Goal: Task Accomplishment & Management: Manage account settings

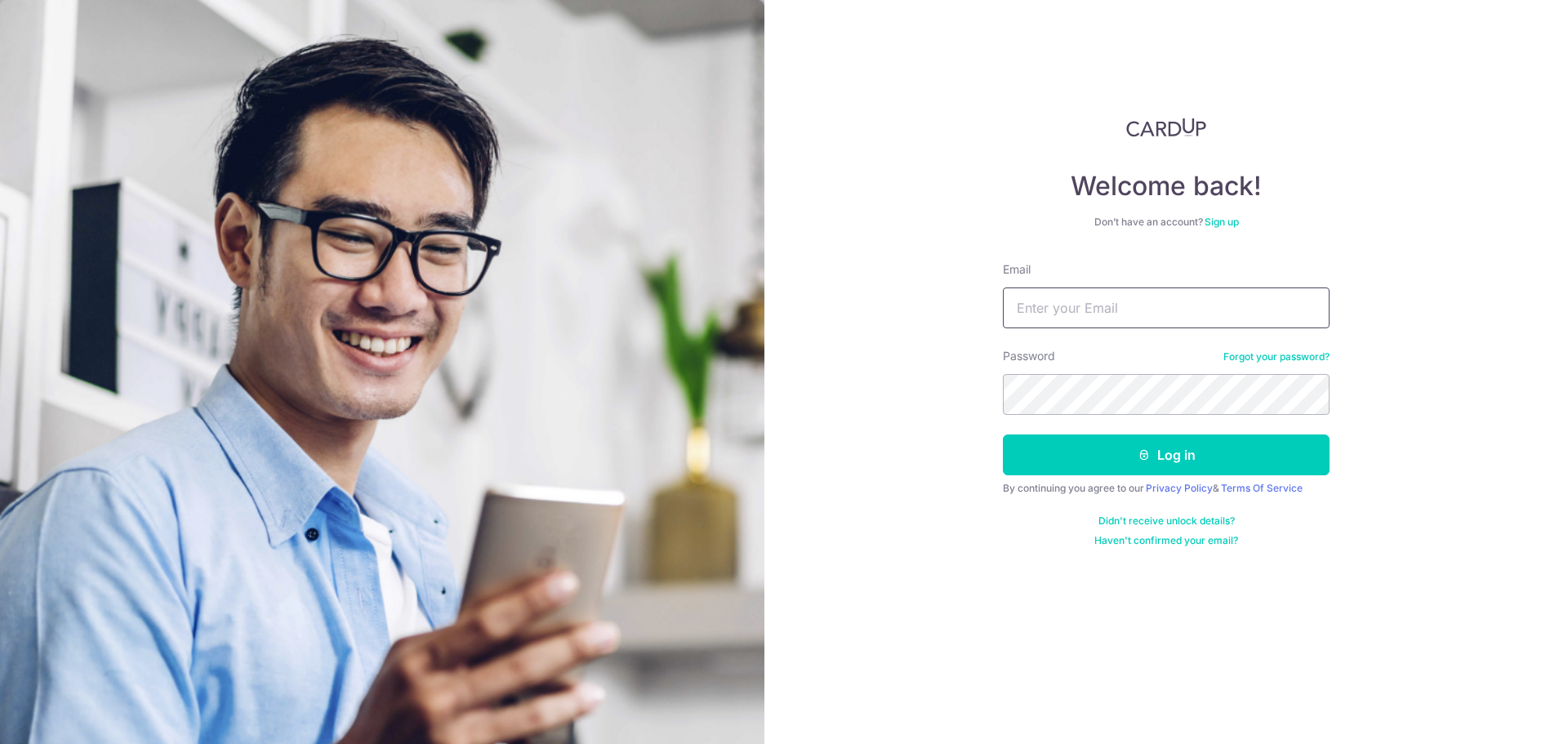
click at [1120, 306] on input "Email" at bounding box center [1166, 307] width 326 height 41
type input "[EMAIL_ADDRESS][DOMAIN_NAME]"
click at [1003, 434] on button "Log in" at bounding box center [1166, 454] width 326 height 41
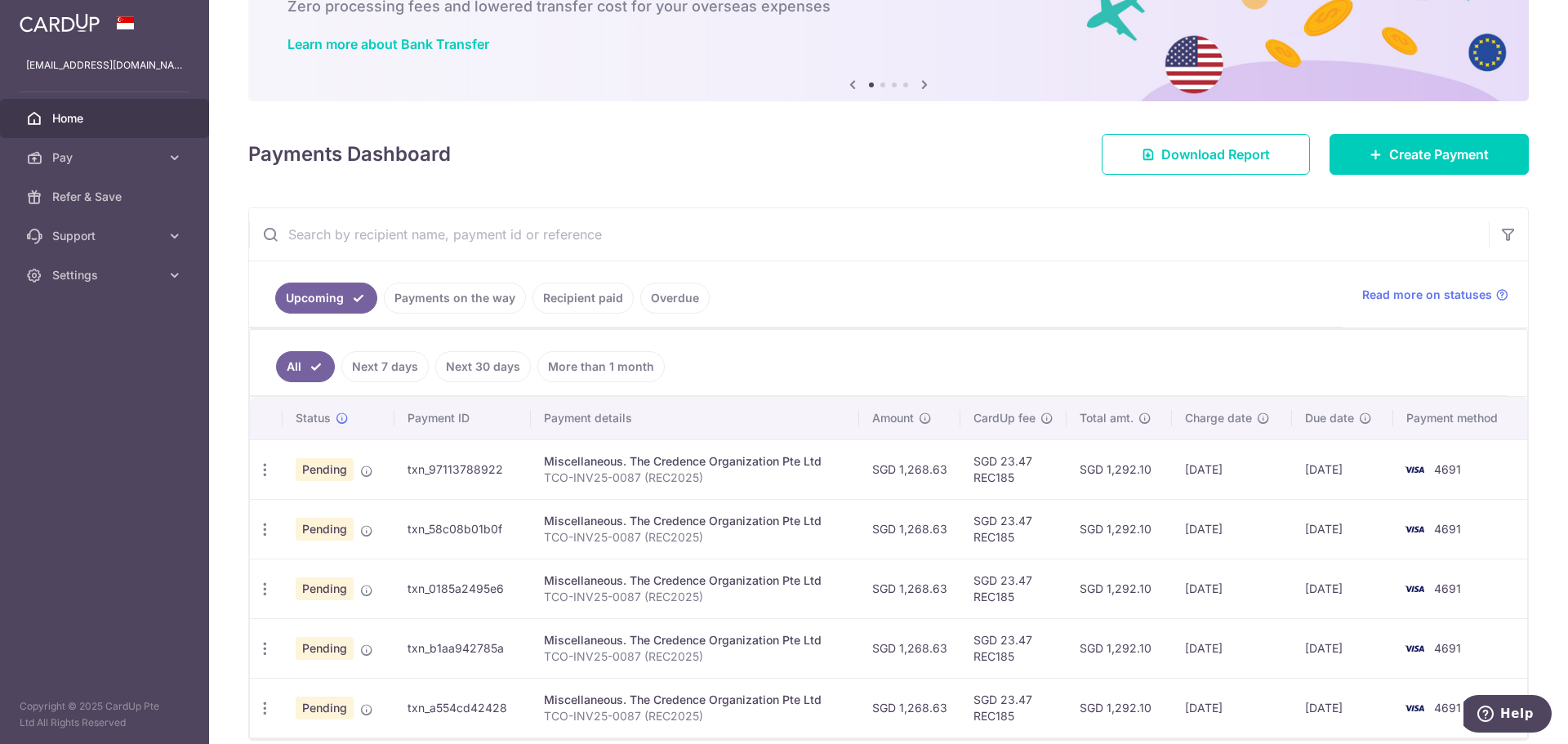
scroll to position [181, 0]
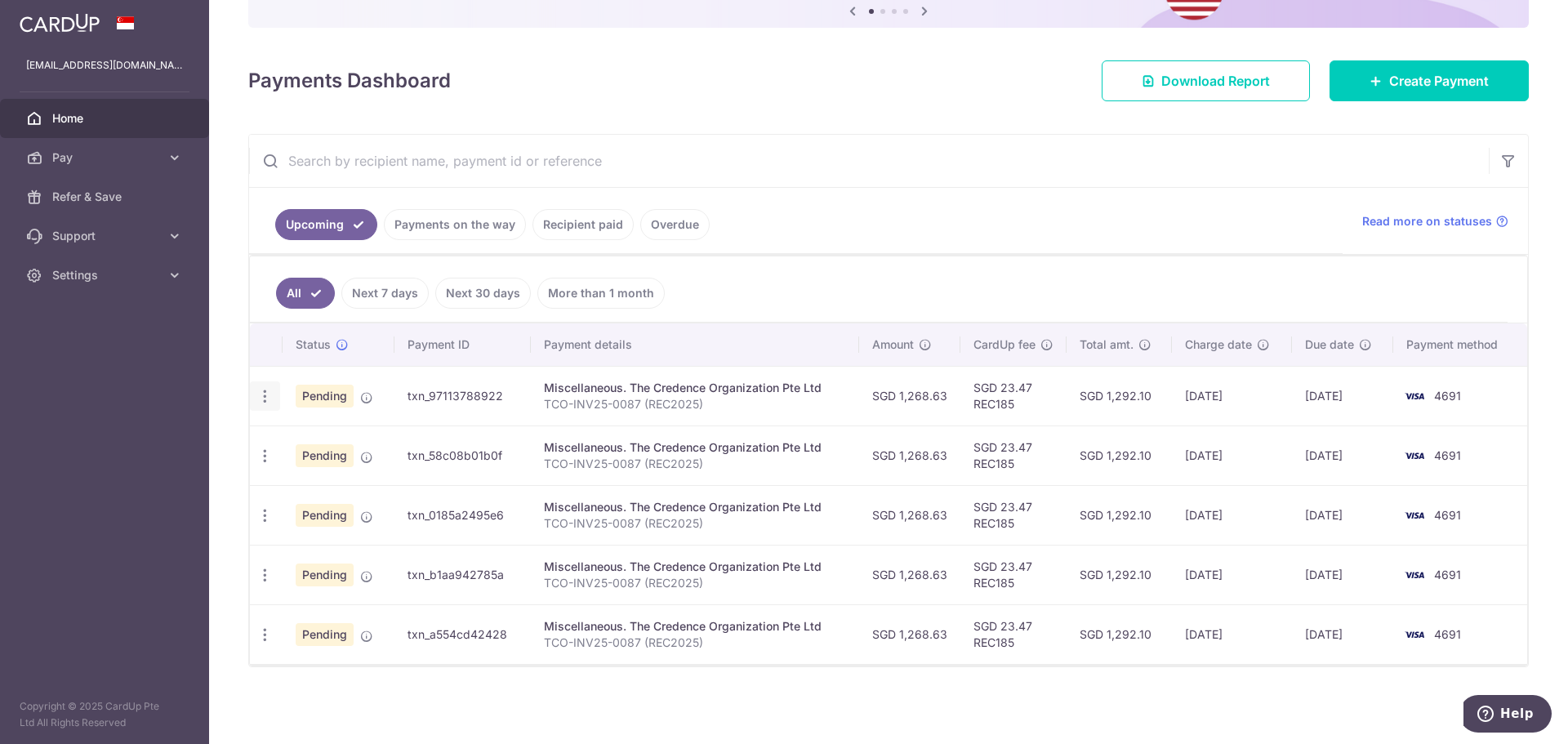
click at [270, 396] on icon "button" at bounding box center [265, 396] width 17 height 17
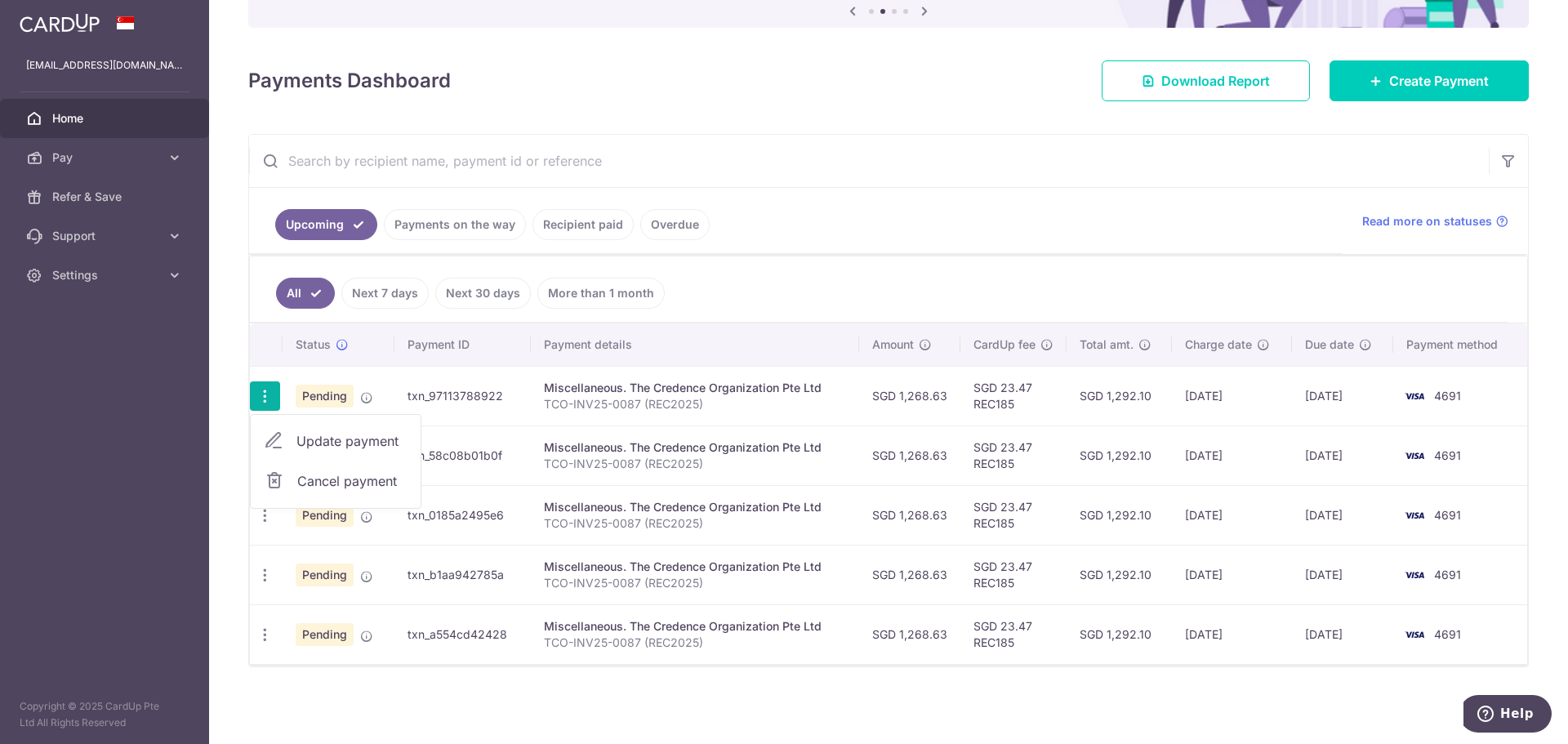
click at [734, 200] on ul "Upcoming Payments on the way Recipient paid Overdue" at bounding box center [796, 221] width 1093 height 66
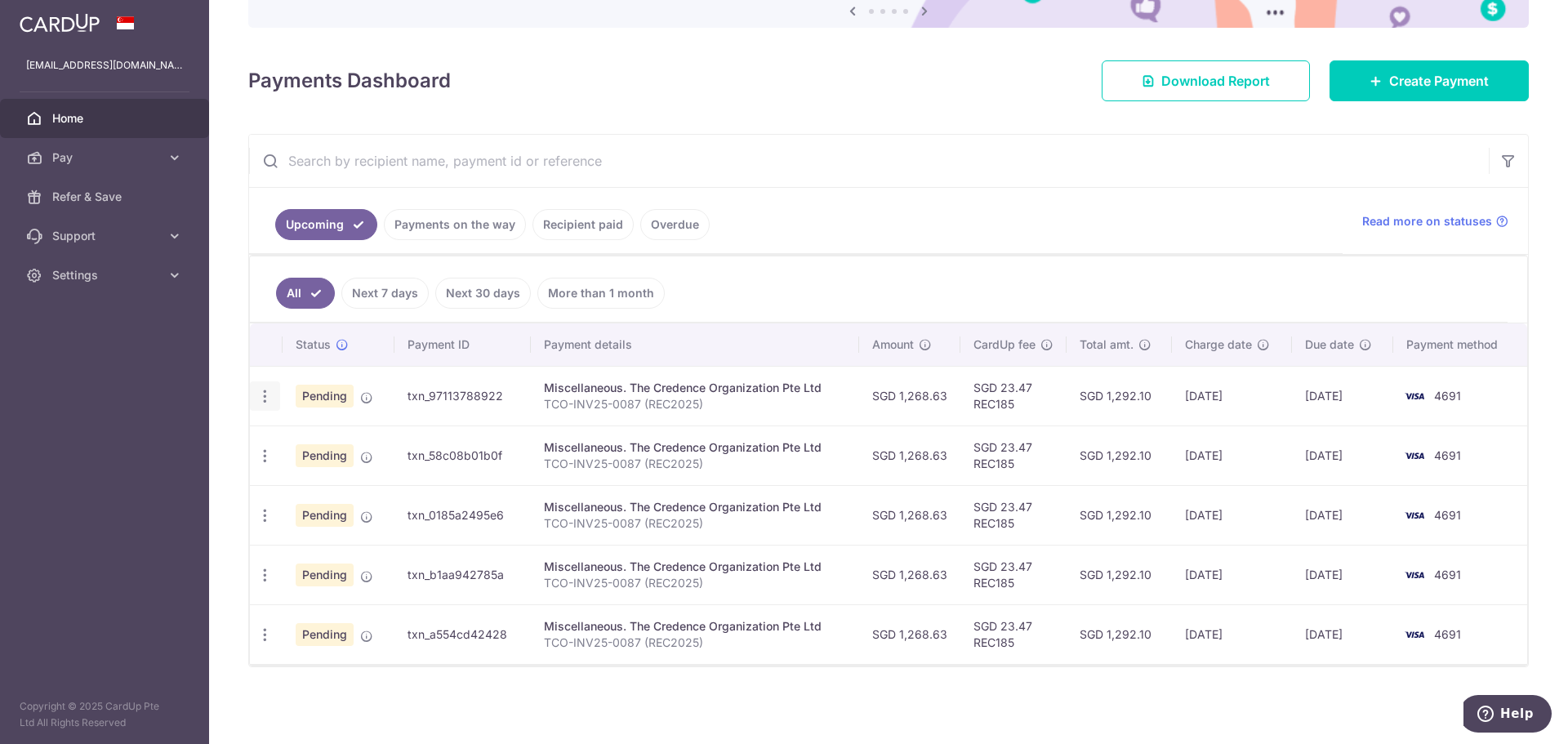
click at [267, 400] on icon "button" at bounding box center [265, 396] width 17 height 17
click at [891, 249] on ul "Upcoming Payments on the way Recipient paid Overdue" at bounding box center [796, 221] width 1093 height 66
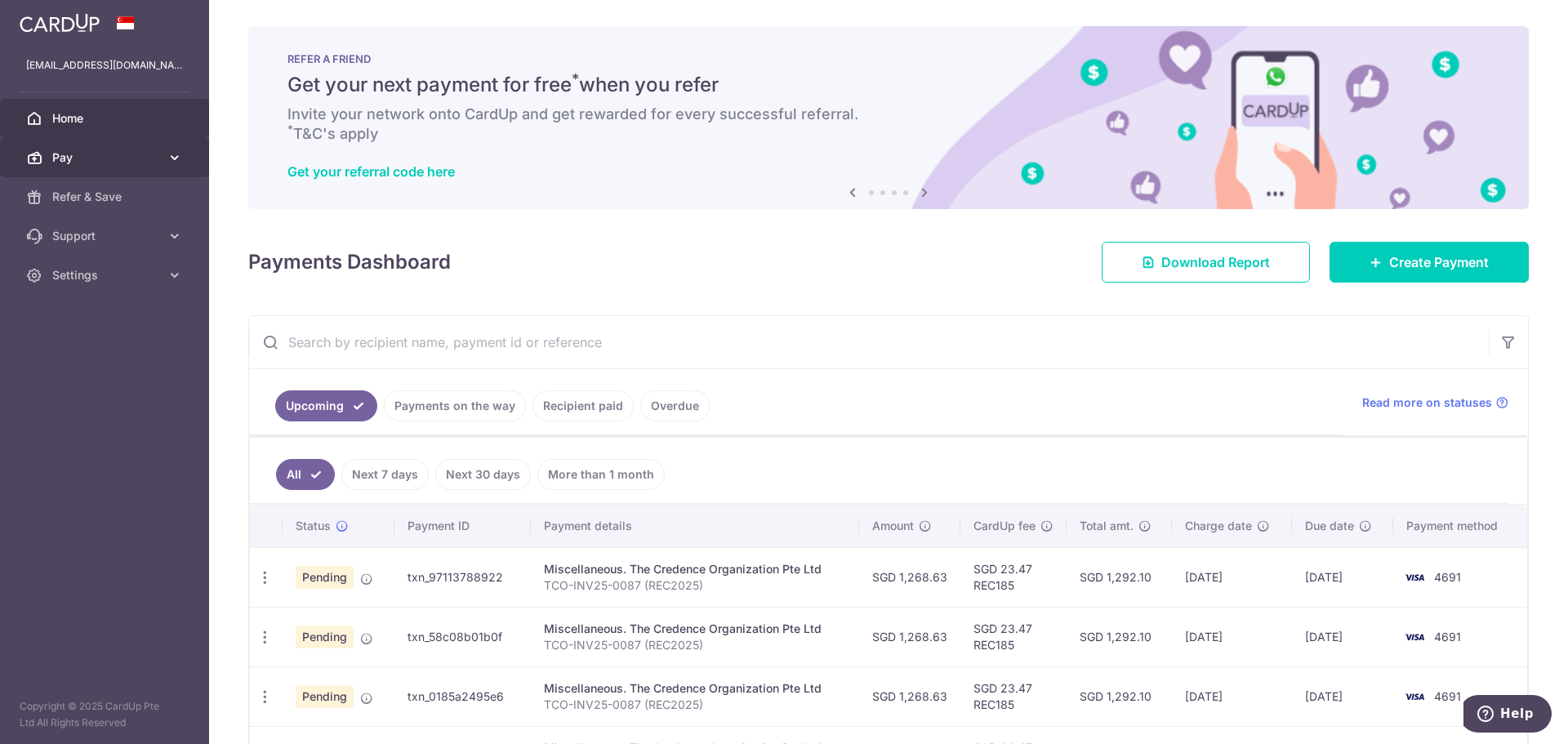
click at [133, 170] on link "Pay" at bounding box center [104, 157] width 209 height 39
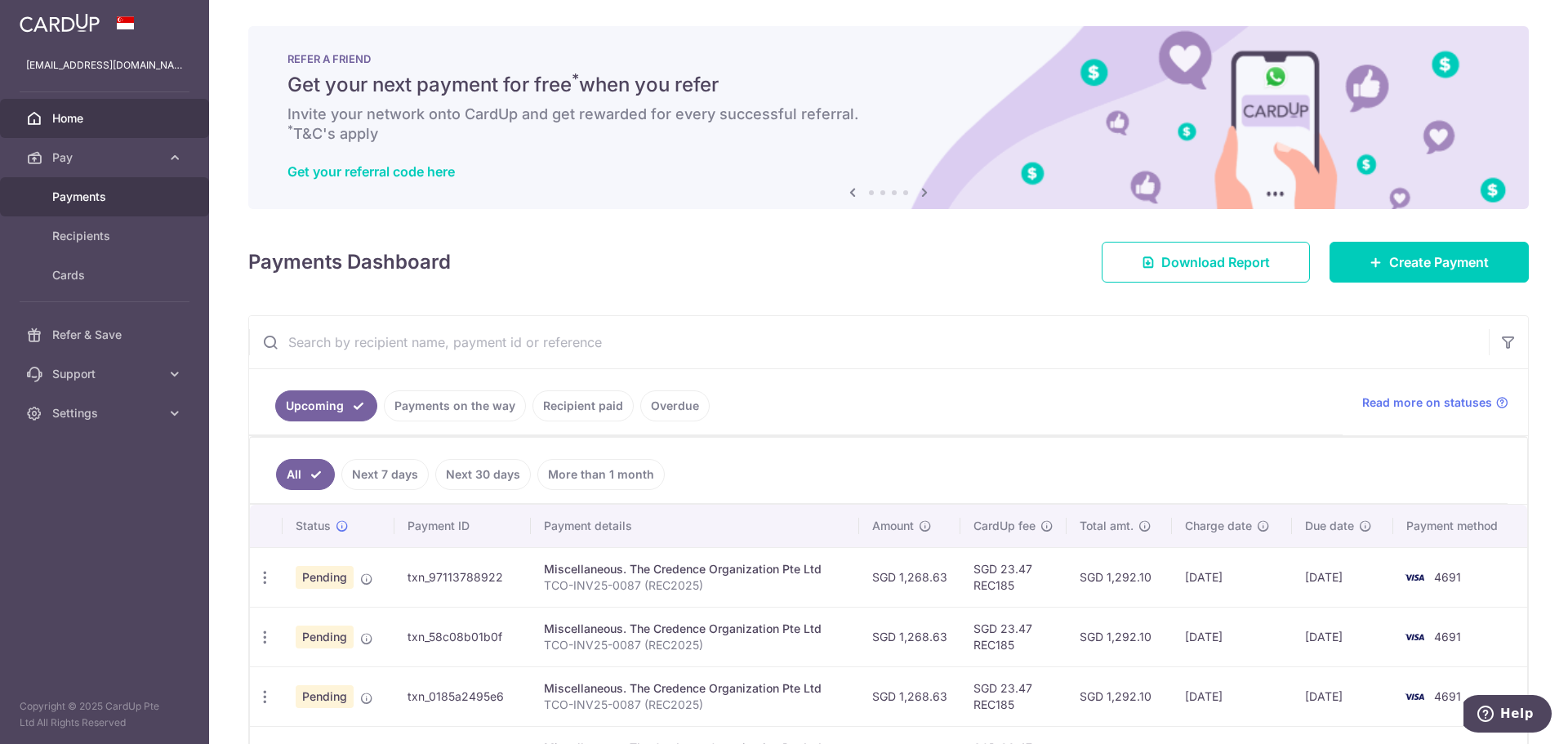
click at [109, 200] on span "Payments" at bounding box center [106, 197] width 108 height 16
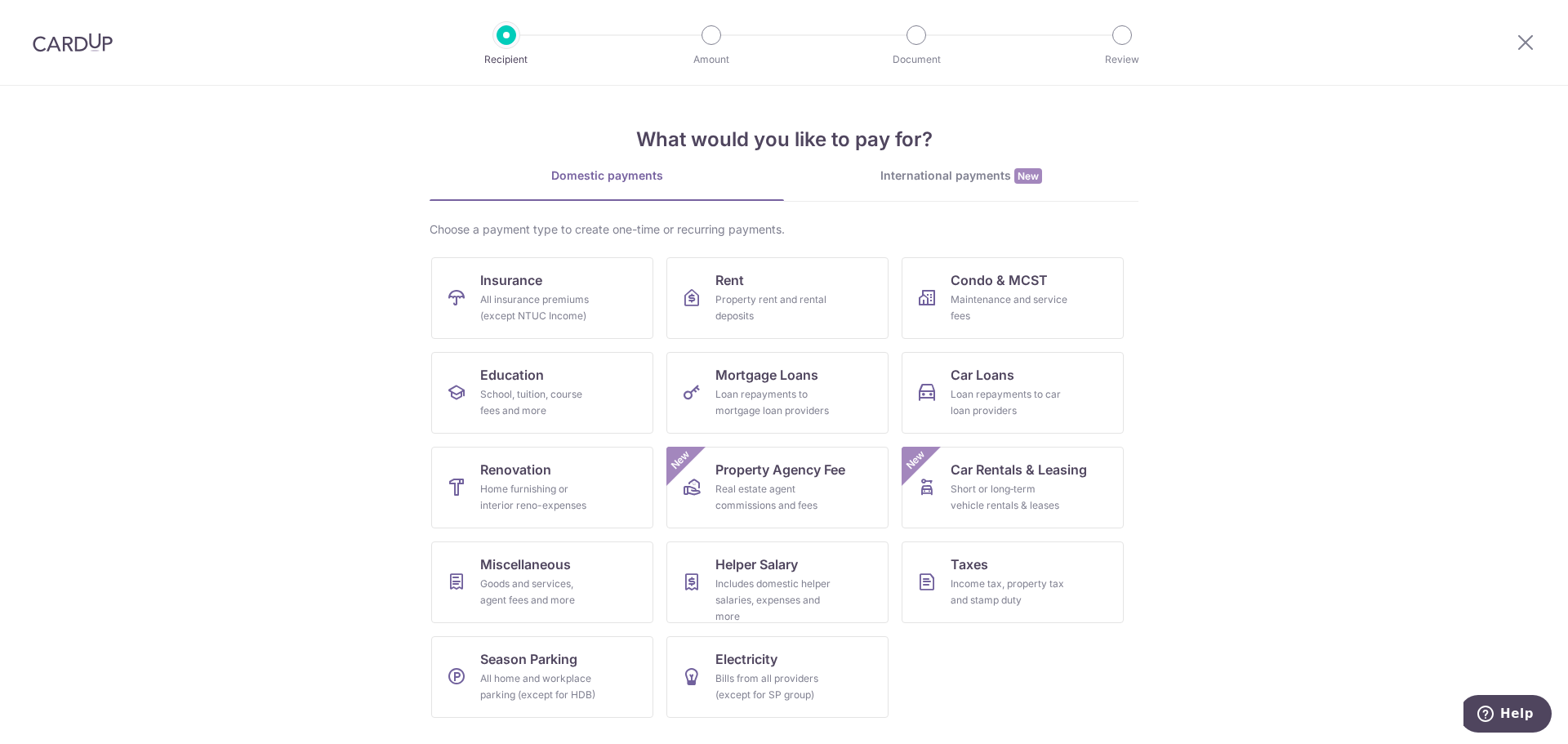
click at [63, 38] on img at bounding box center [72, 42] width 80 height 20
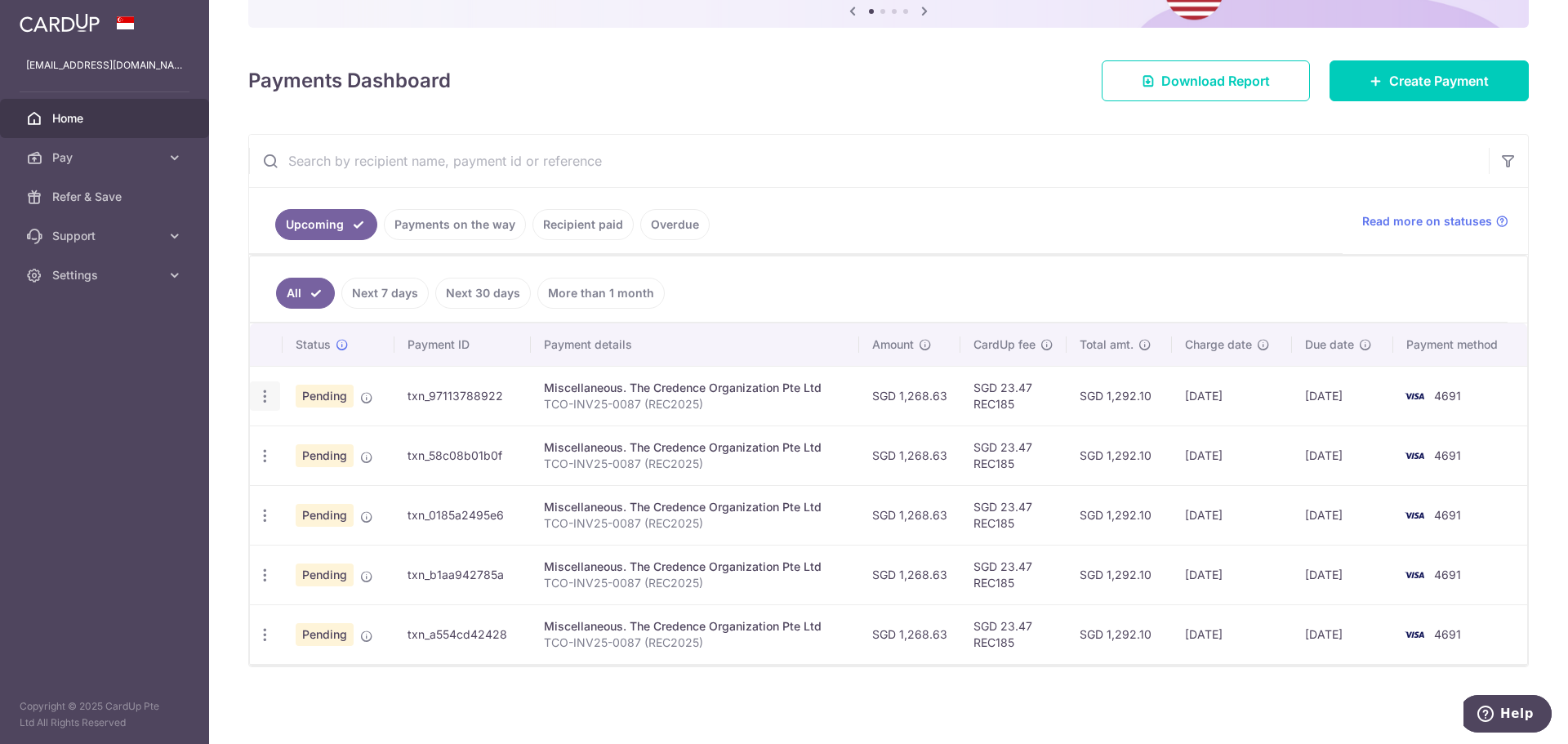
click at [257, 395] on icon "button" at bounding box center [265, 396] width 17 height 17
click at [1278, 373] on td "[DATE]" at bounding box center [1231, 395] width 120 height 60
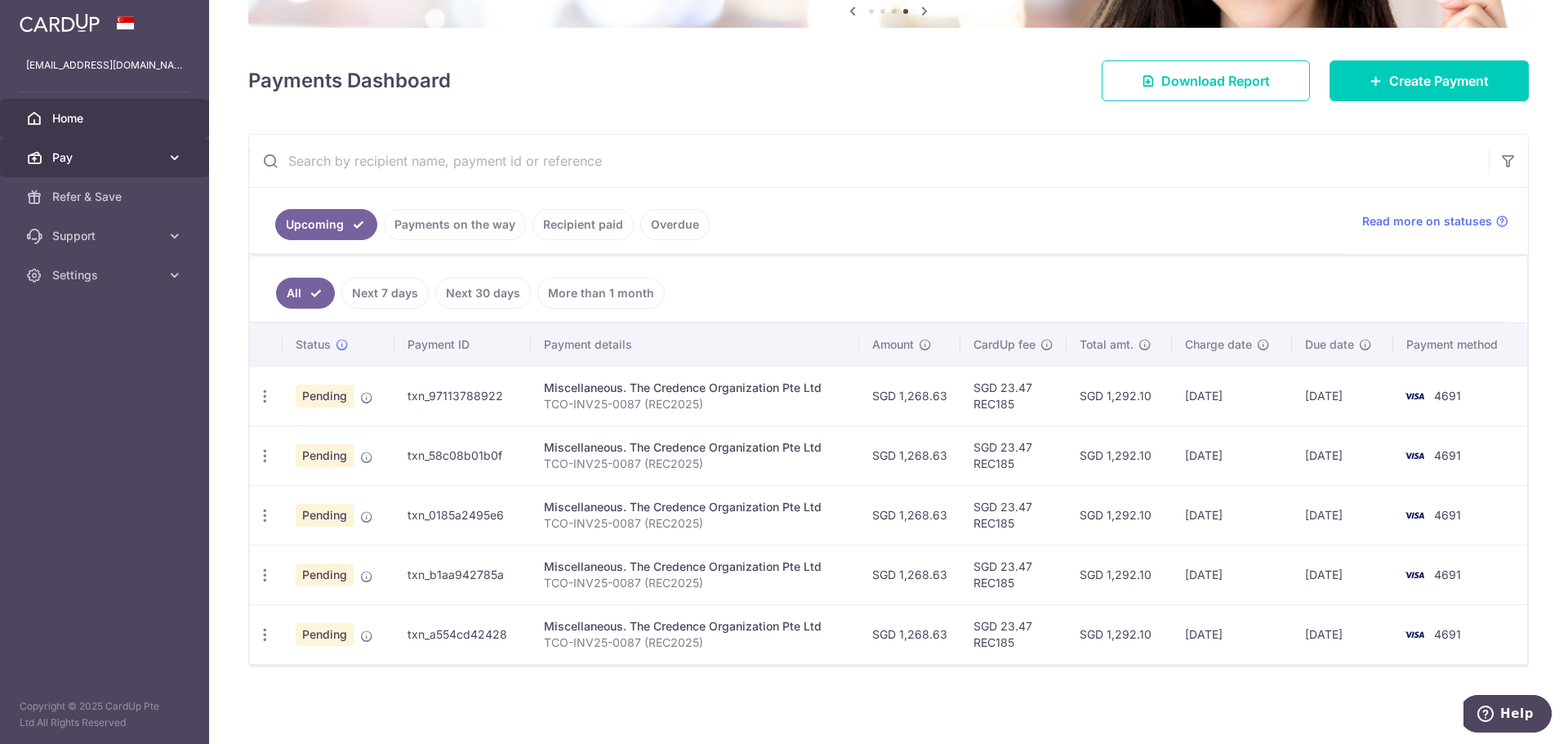
click at [135, 144] on link "Pay" at bounding box center [104, 157] width 209 height 39
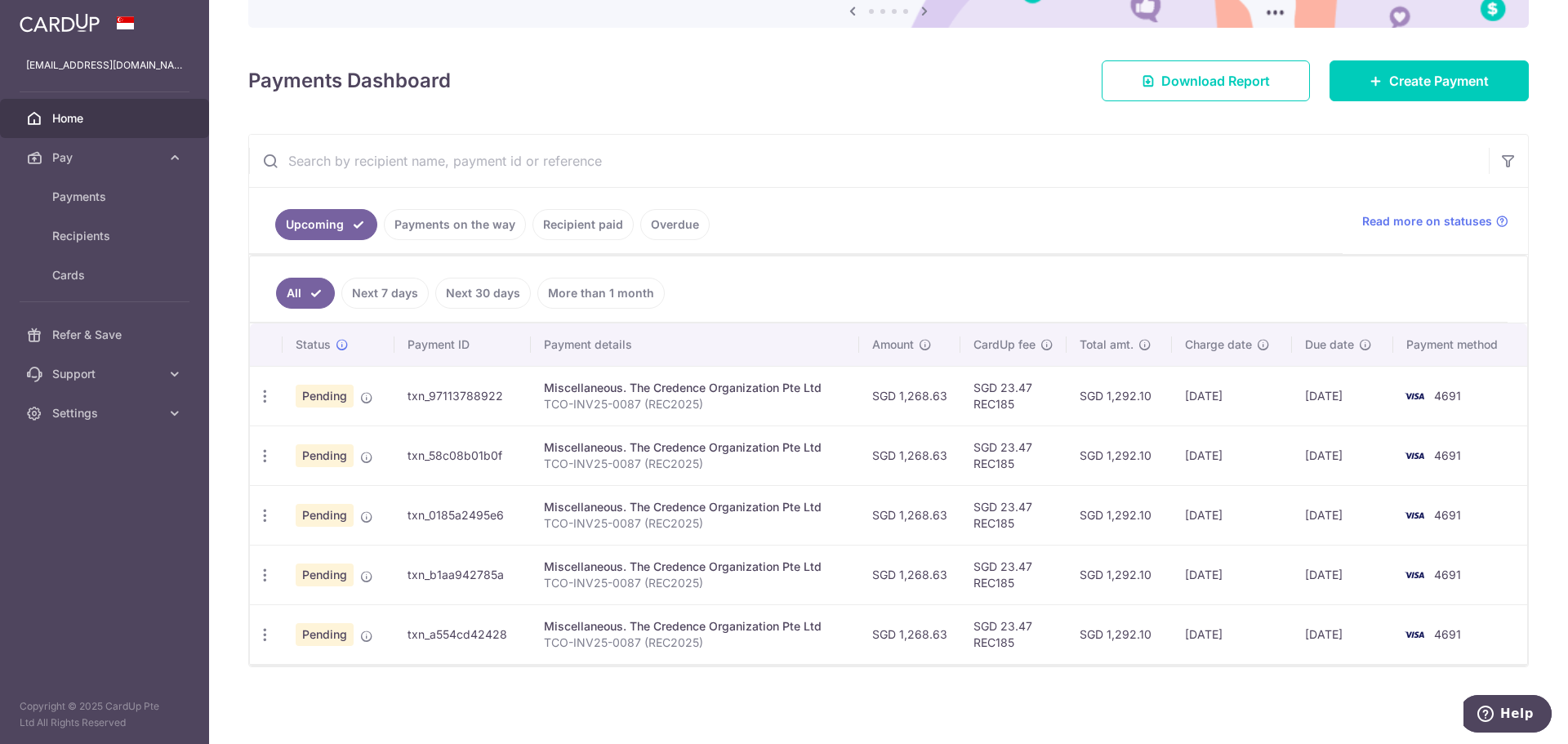
click at [669, 391] on div "Miscellaneous. The Credence Organization Pte Ltd" at bounding box center [695, 388] width 302 height 16
click at [271, 393] on icon "button" at bounding box center [265, 396] width 17 height 17
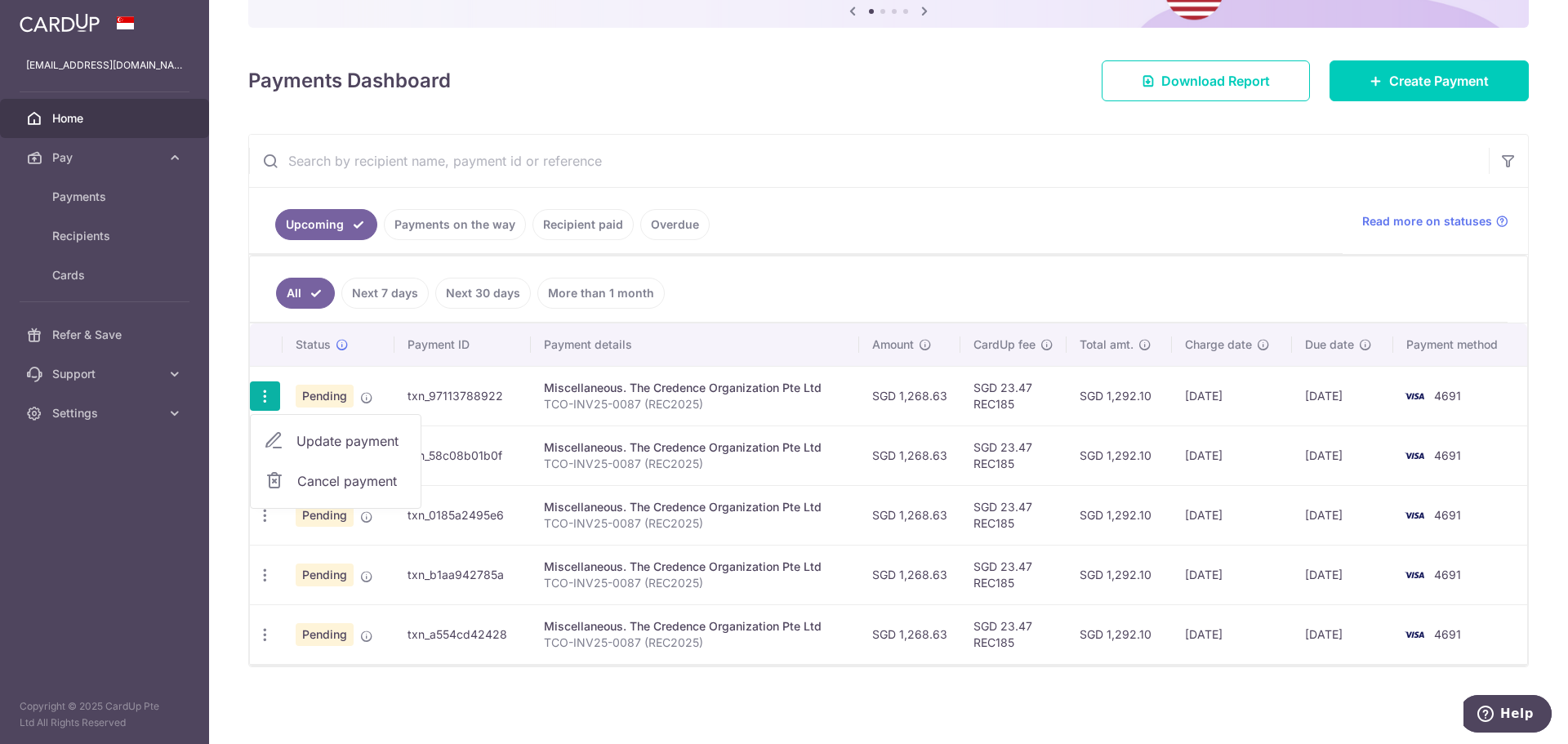
click at [328, 440] on span "Update payment" at bounding box center [351, 441] width 111 height 20
radio input "true"
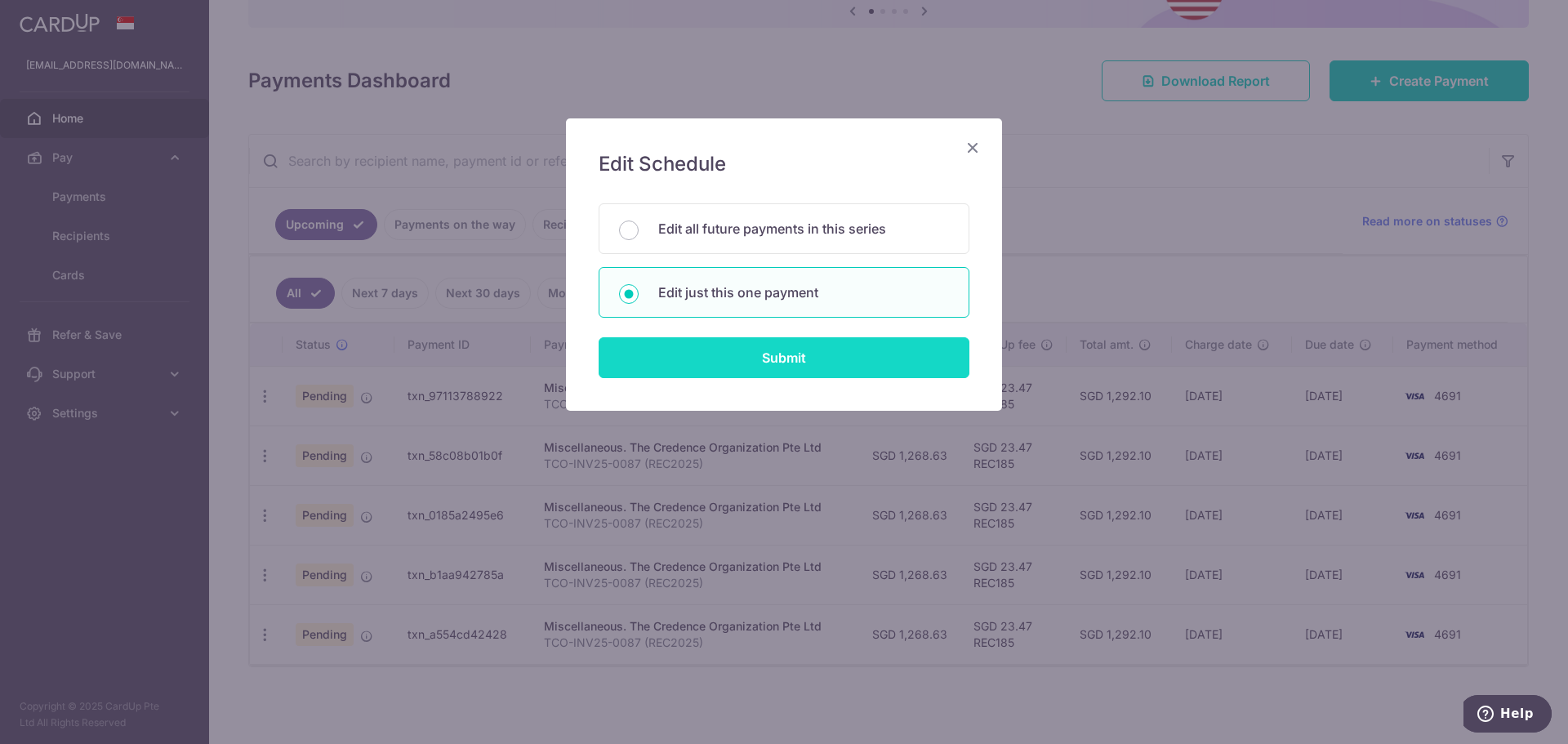
click at [739, 357] on input "Submit" at bounding box center [784, 357] width 371 height 41
radio input "true"
type input "1,268.63"
type input "30/08/2025"
type input "TCO-INV25-0087 (REC2025)"
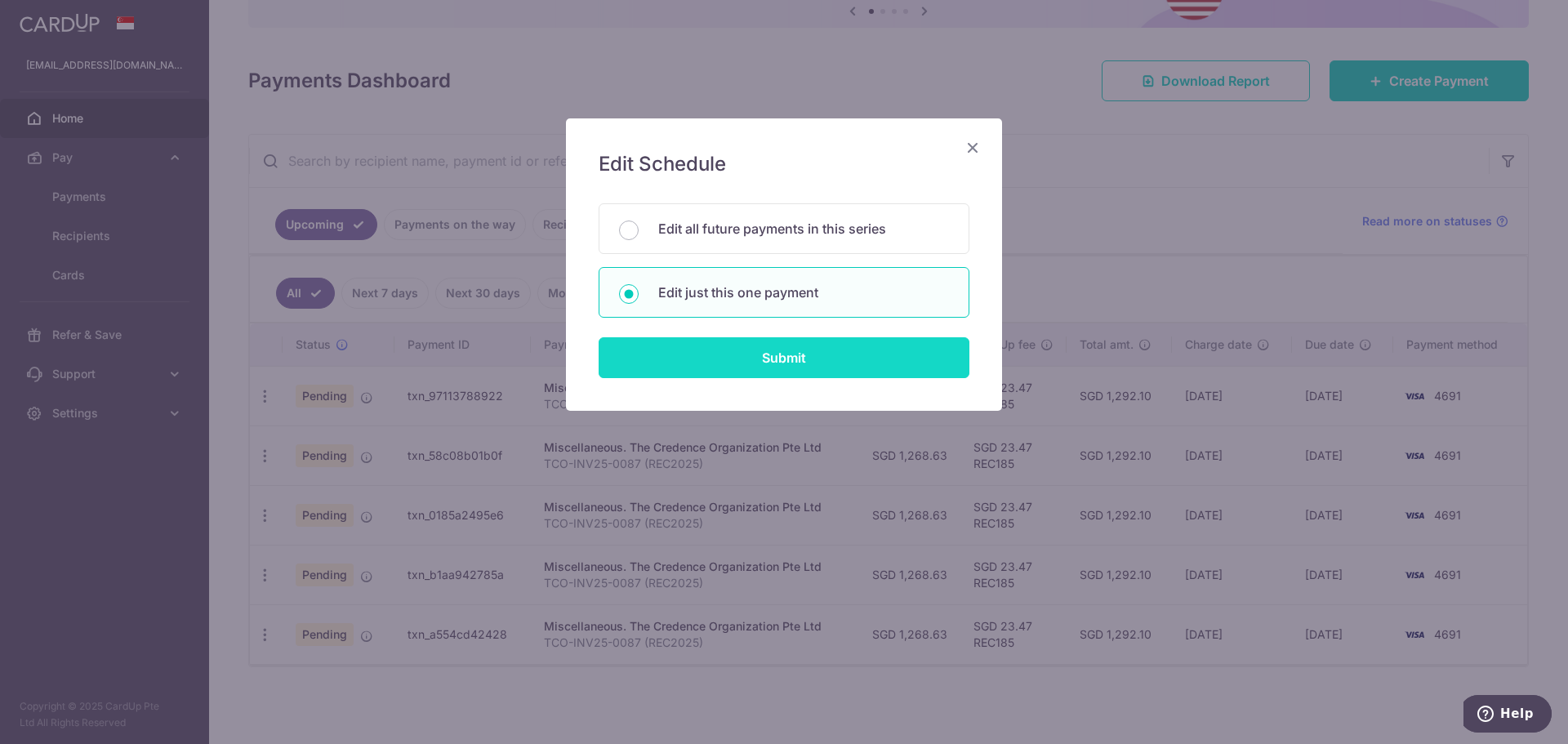
type input "REC185"
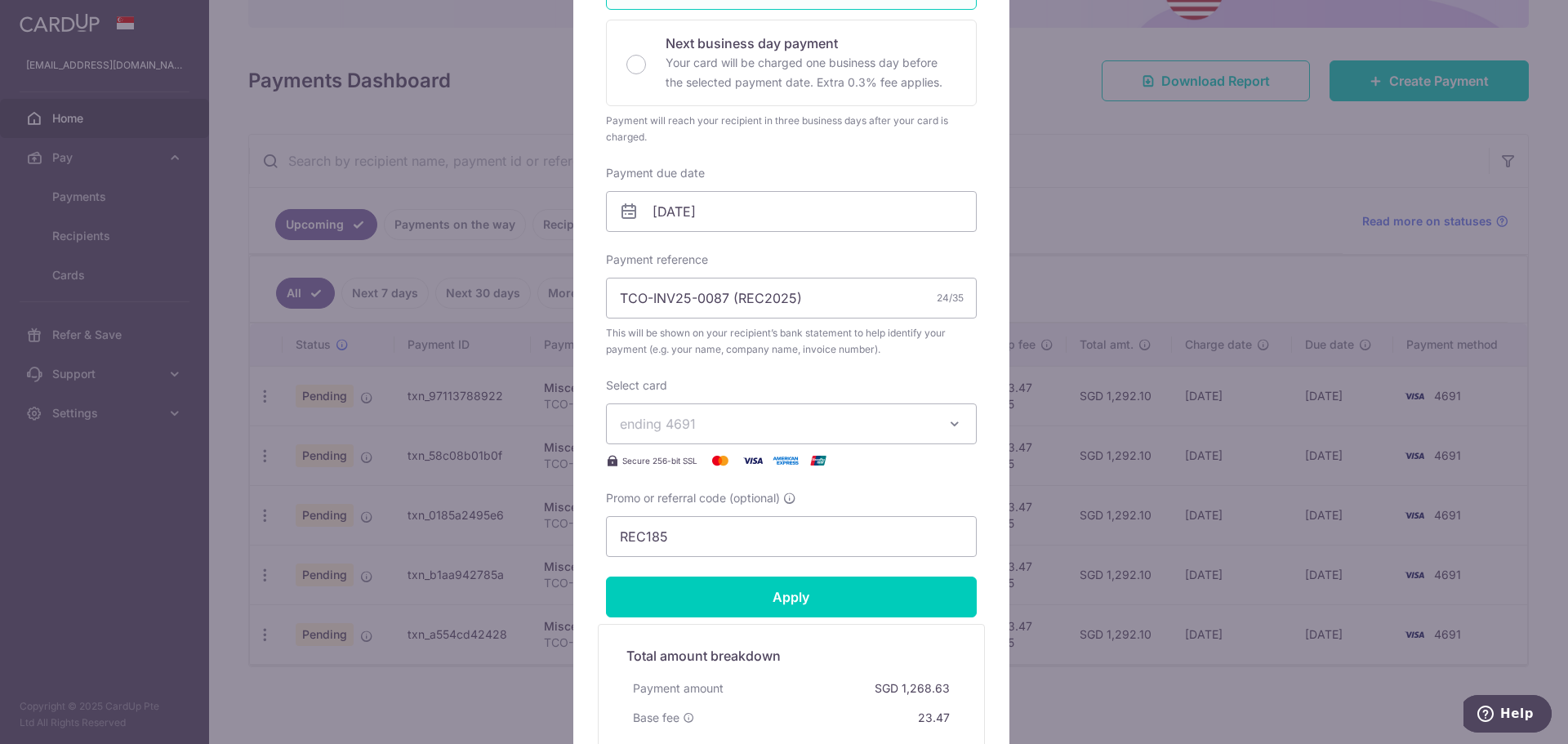
scroll to position [545, 0]
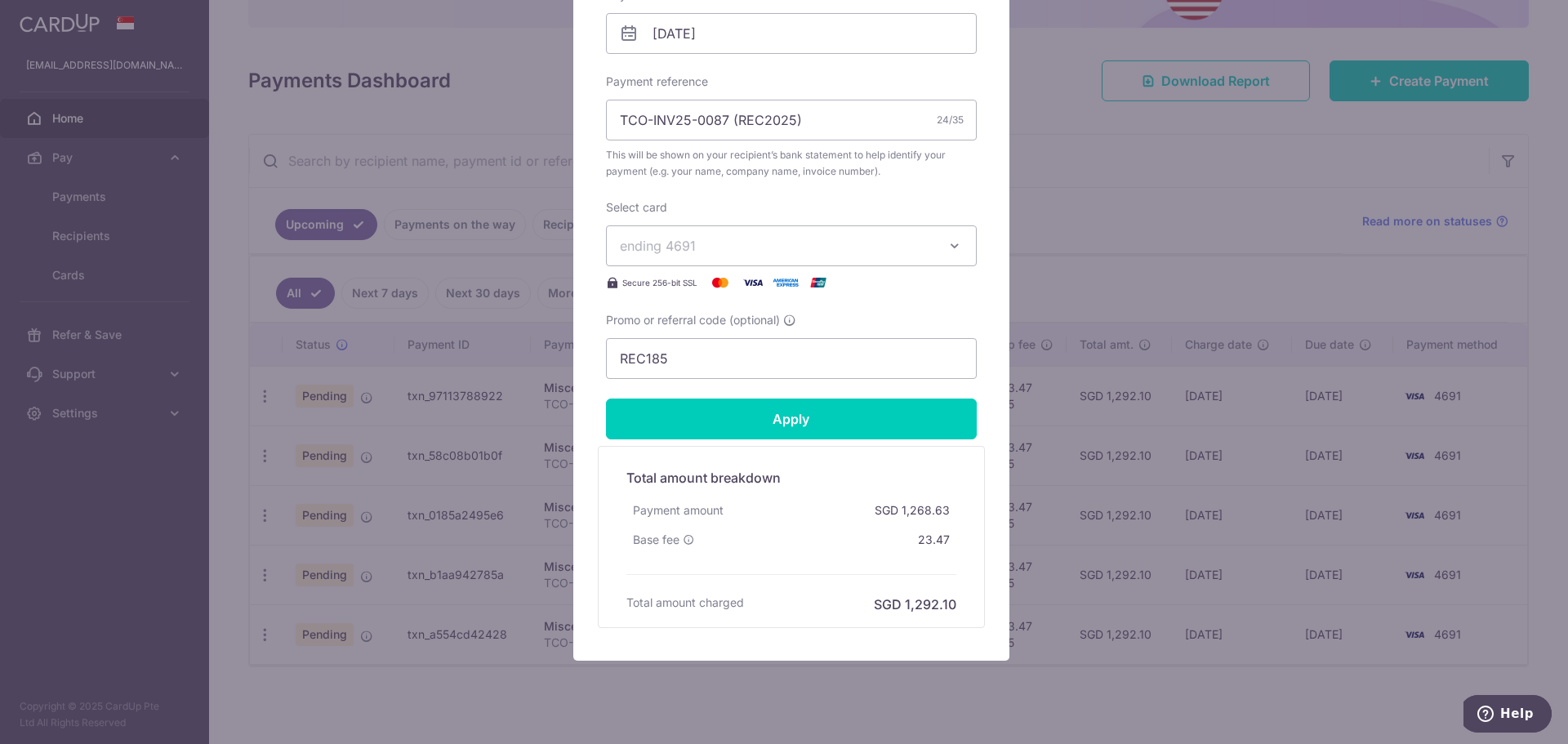
click at [709, 244] on span "ending 4691" at bounding box center [776, 245] width 313 height 20
click at [742, 243] on span "ending 4691" at bounding box center [776, 245] width 313 height 20
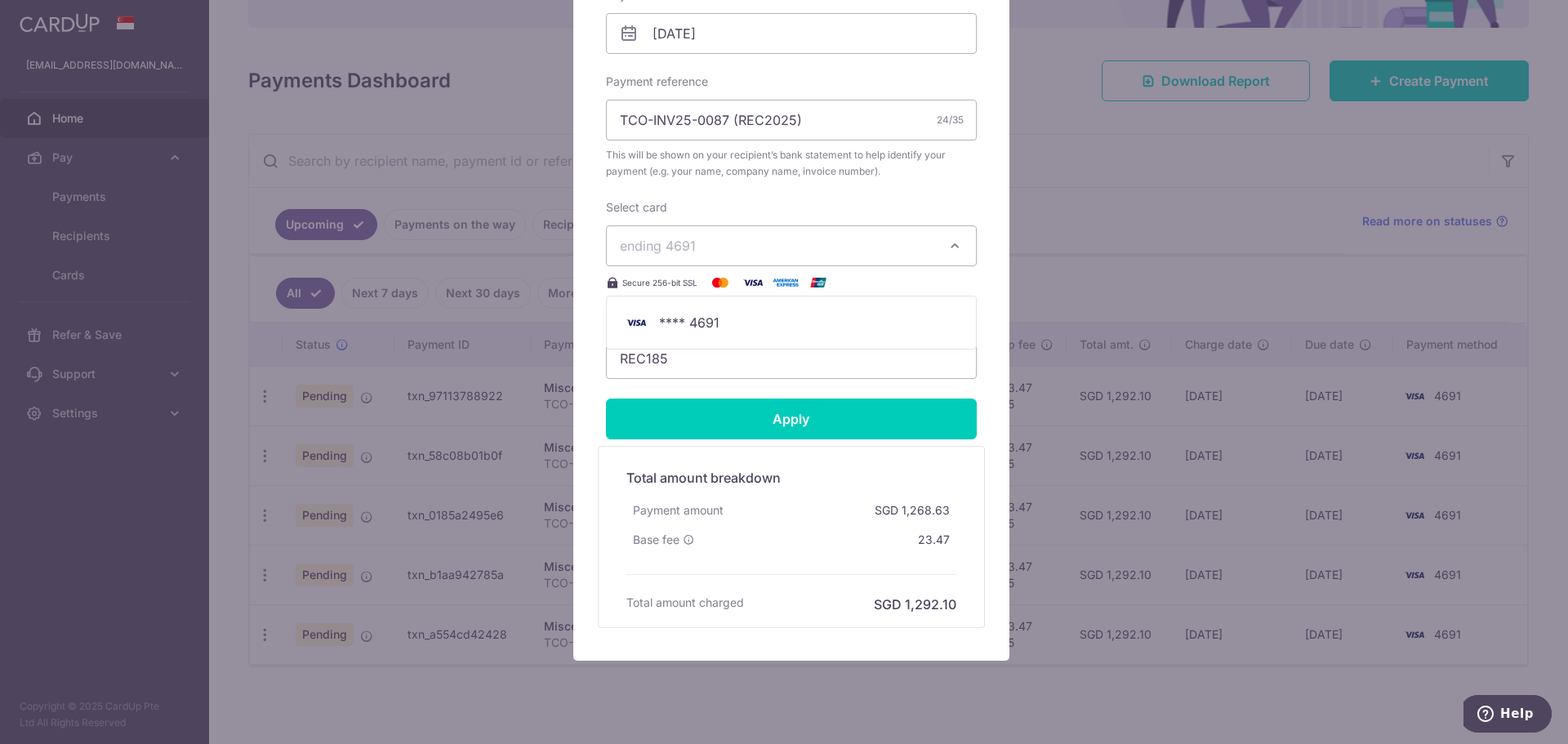
click at [742, 243] on span "ending 4691" at bounding box center [776, 245] width 313 height 20
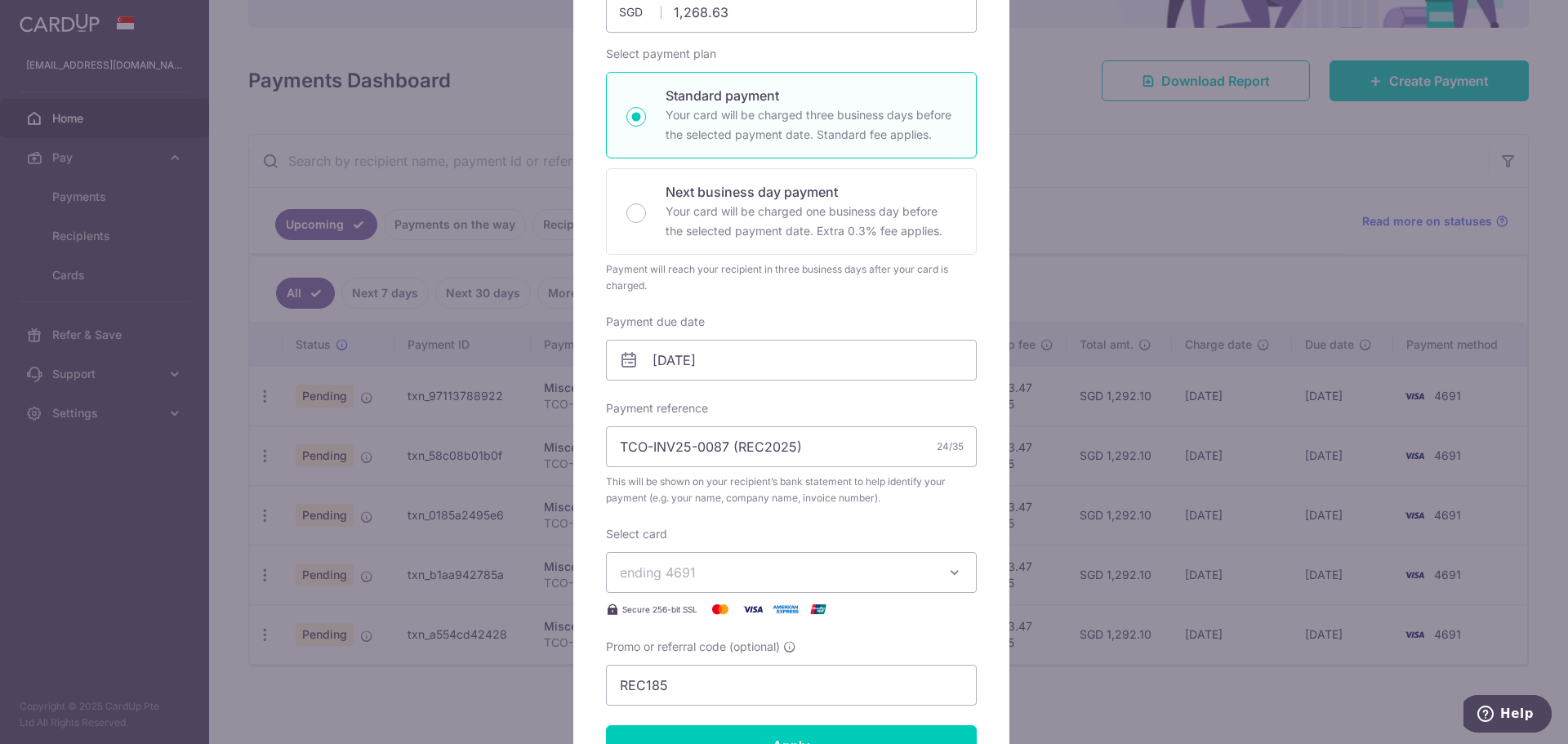
scroll to position [0, 0]
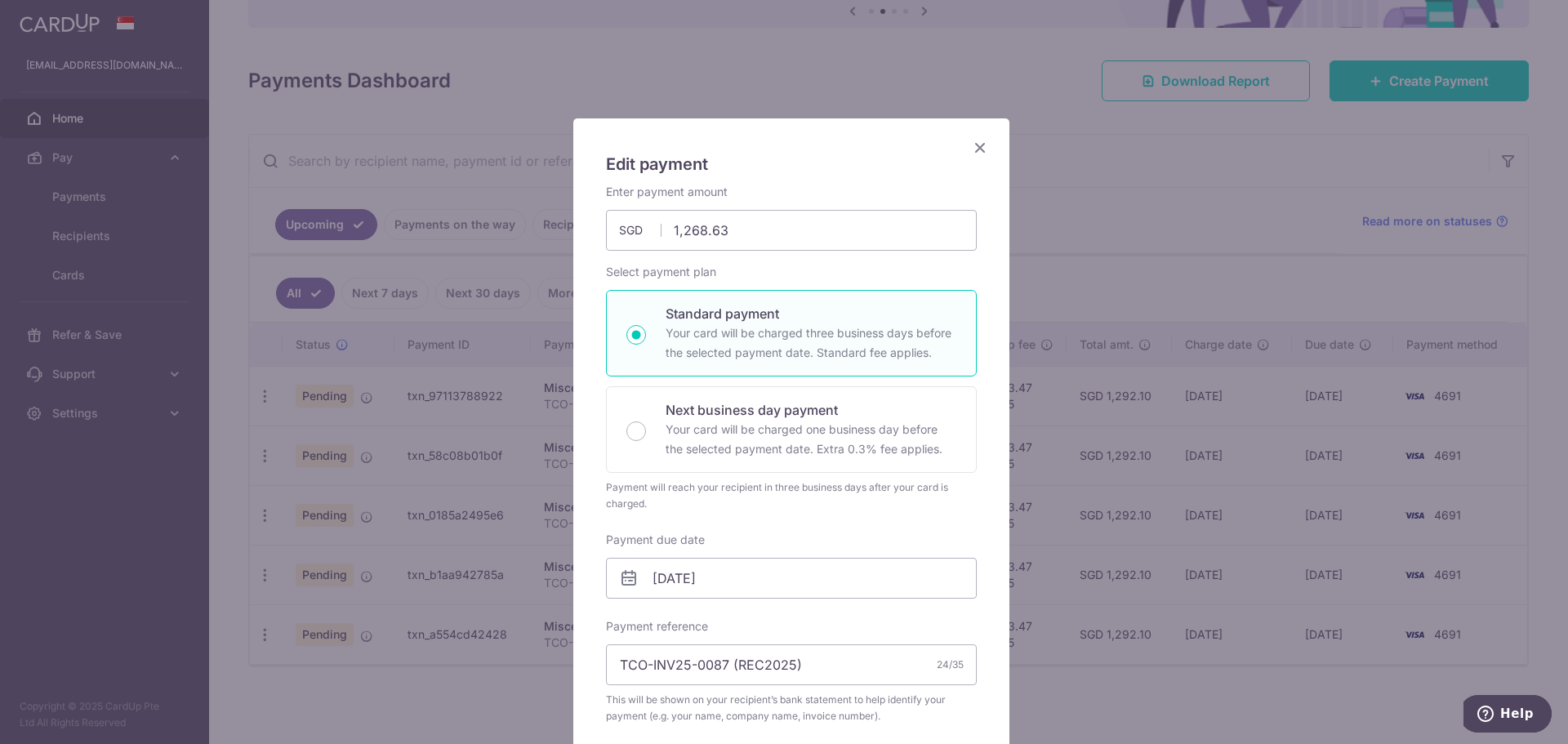
click at [971, 138] on icon "Close" at bounding box center [979, 148] width 20 height 21
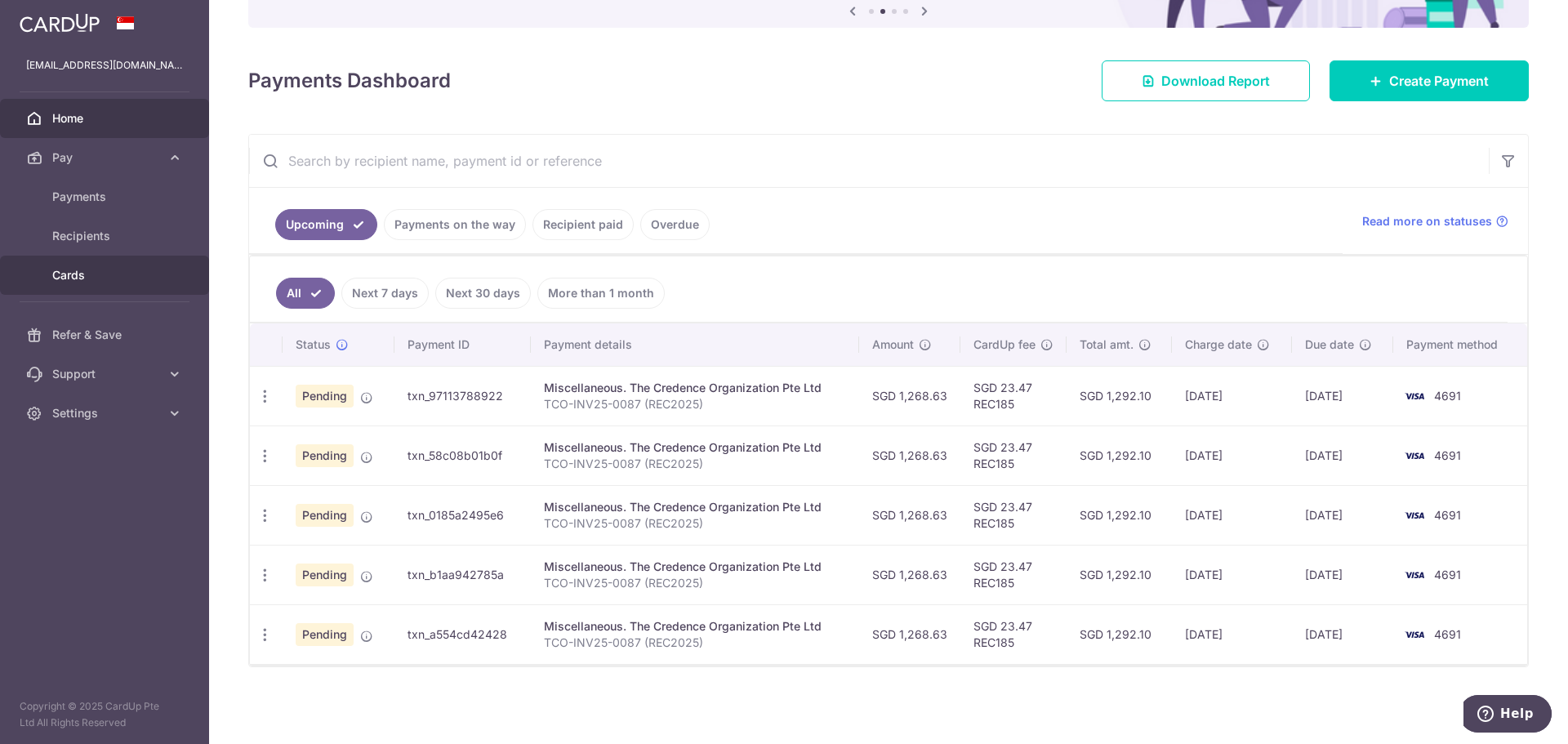
click at [116, 272] on span "Cards" at bounding box center [106, 274] width 108 height 16
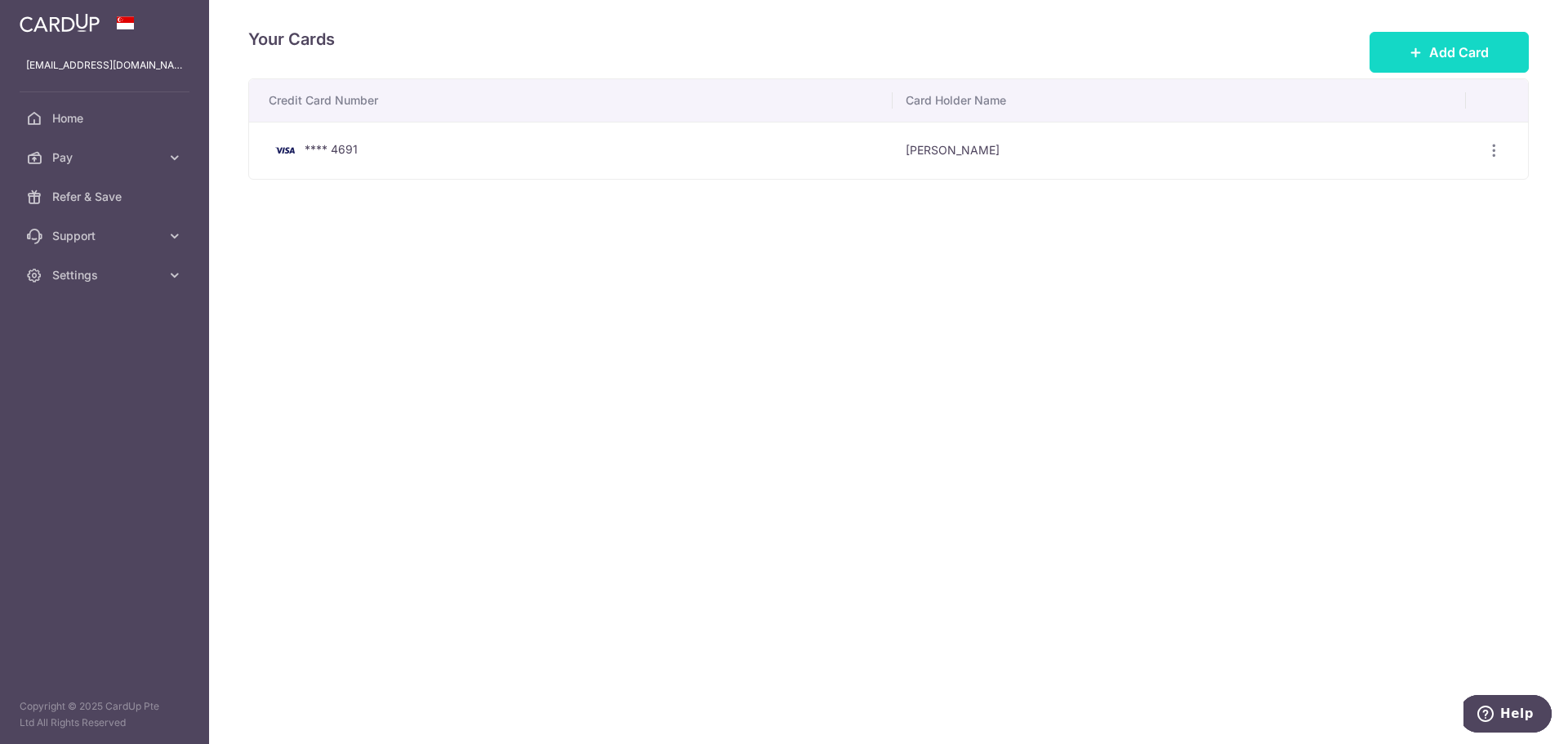
click at [1411, 45] on button "Add Card" at bounding box center [1449, 52] width 160 height 41
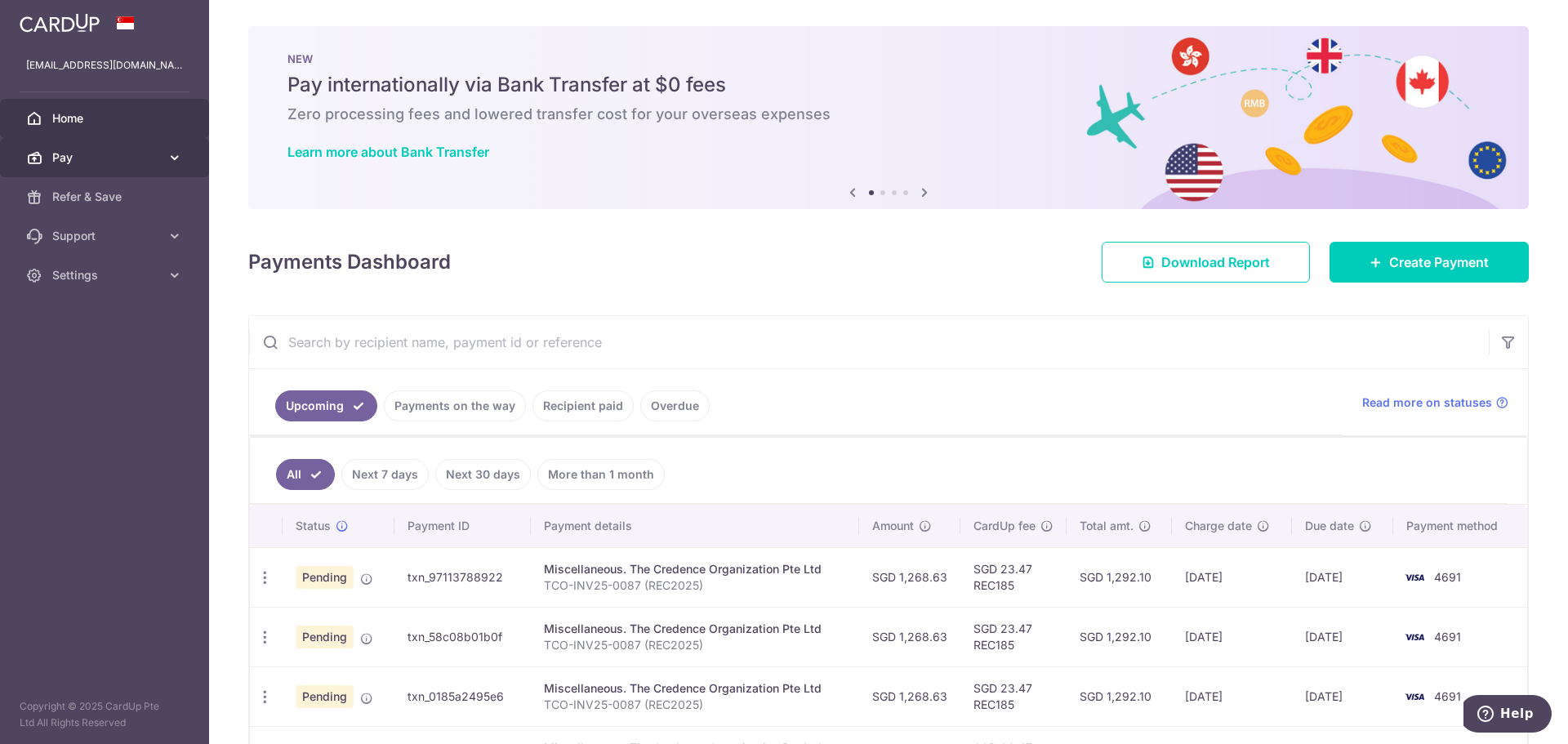
click at [112, 156] on span "Pay" at bounding box center [106, 157] width 108 height 16
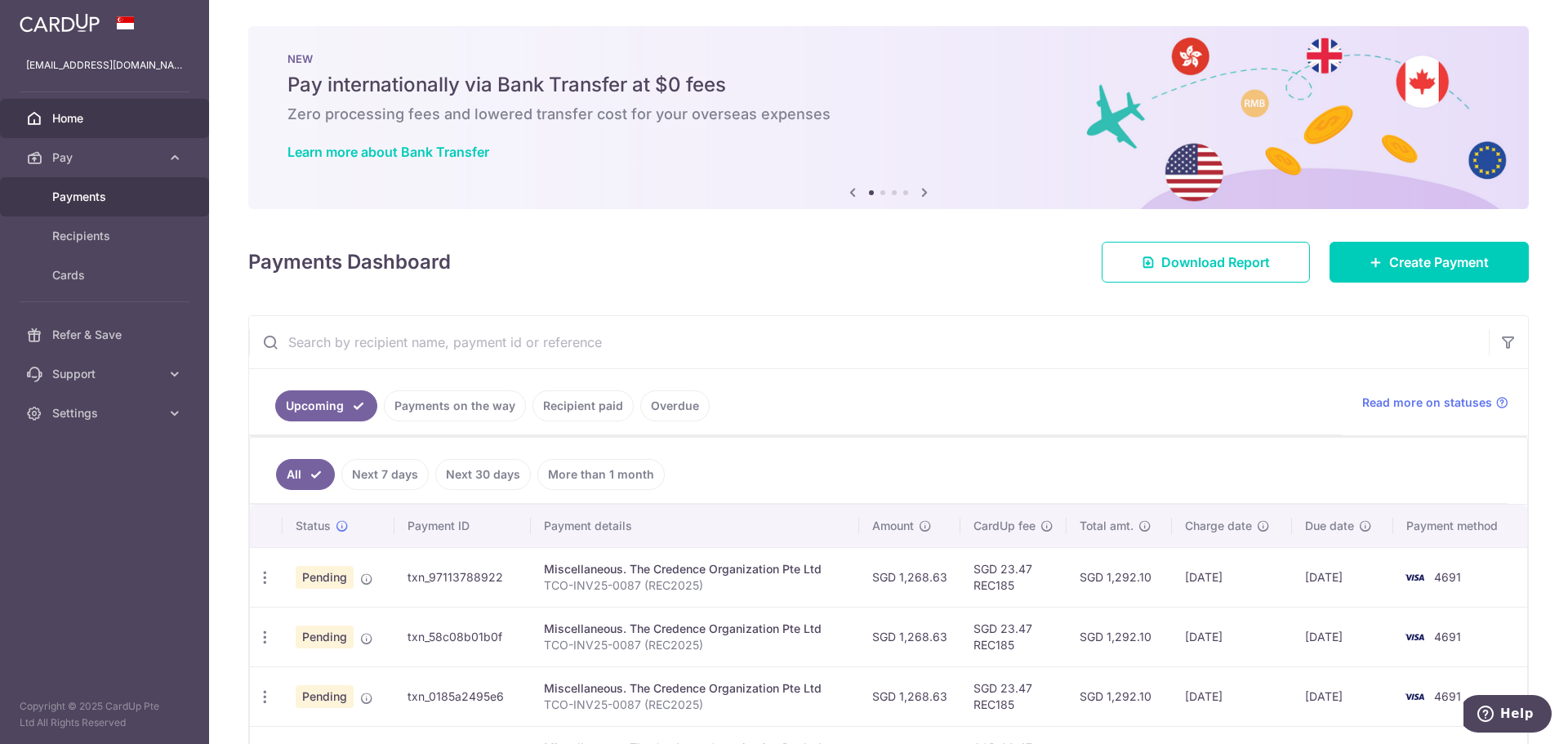
click at [93, 205] on span "Payments" at bounding box center [106, 197] width 108 height 16
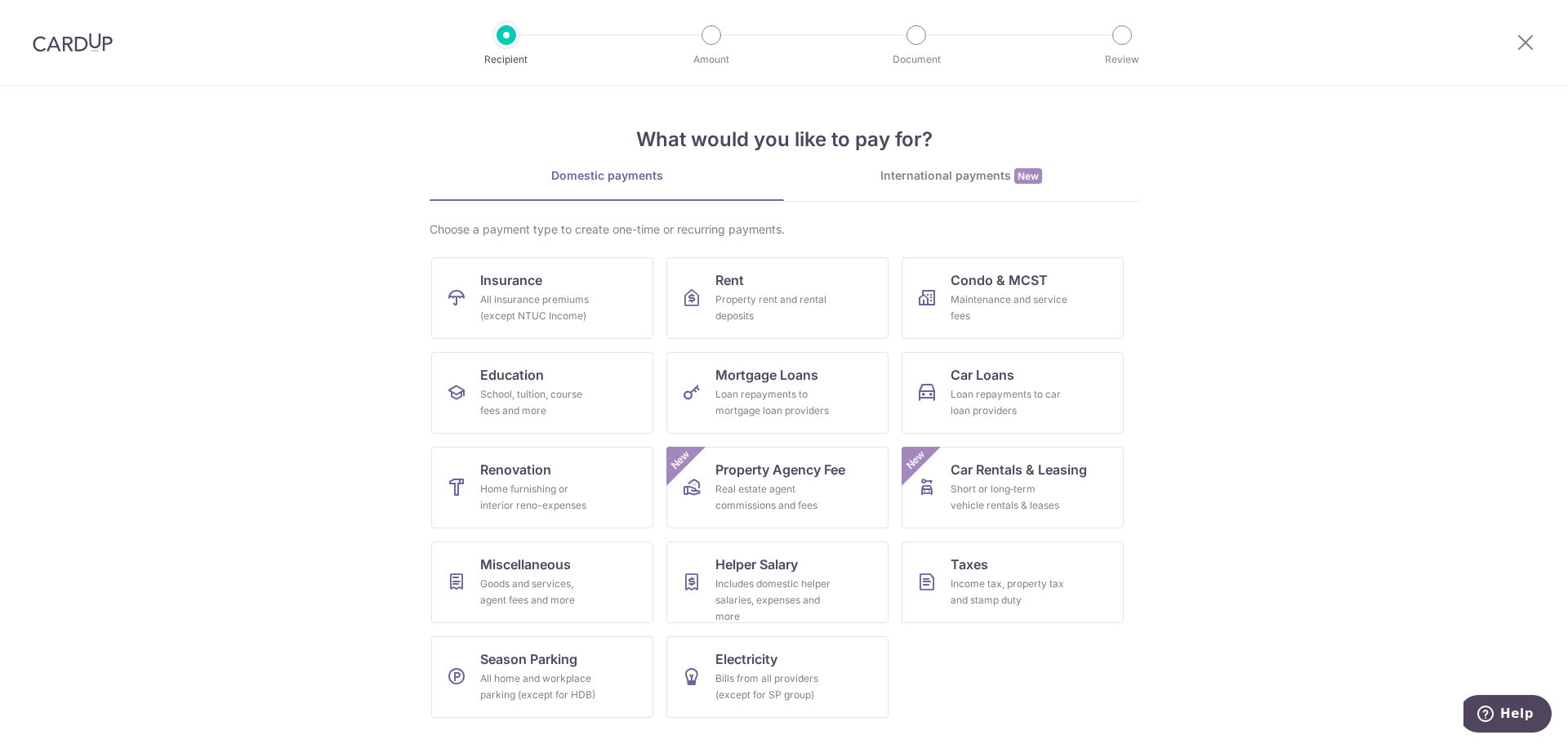
click at [325, 516] on section "What would you like to pay for? Domestic payments International payments New Ch…" at bounding box center [784, 414] width 1568 height 659
click at [526, 602] on div "Goods and services, agent fees and more" at bounding box center [538, 592] width 117 height 33
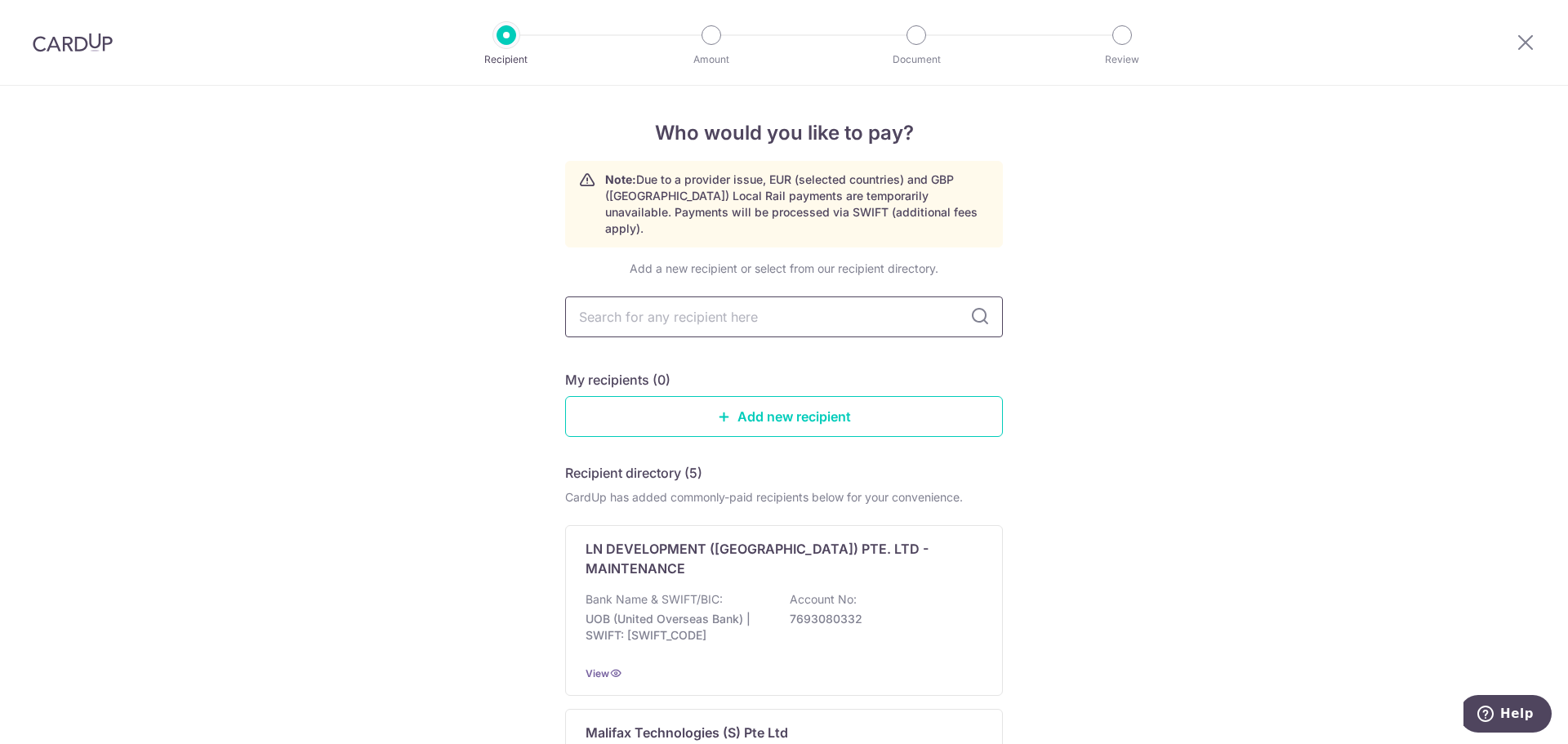
click at [749, 310] on input "text" at bounding box center [784, 316] width 438 height 41
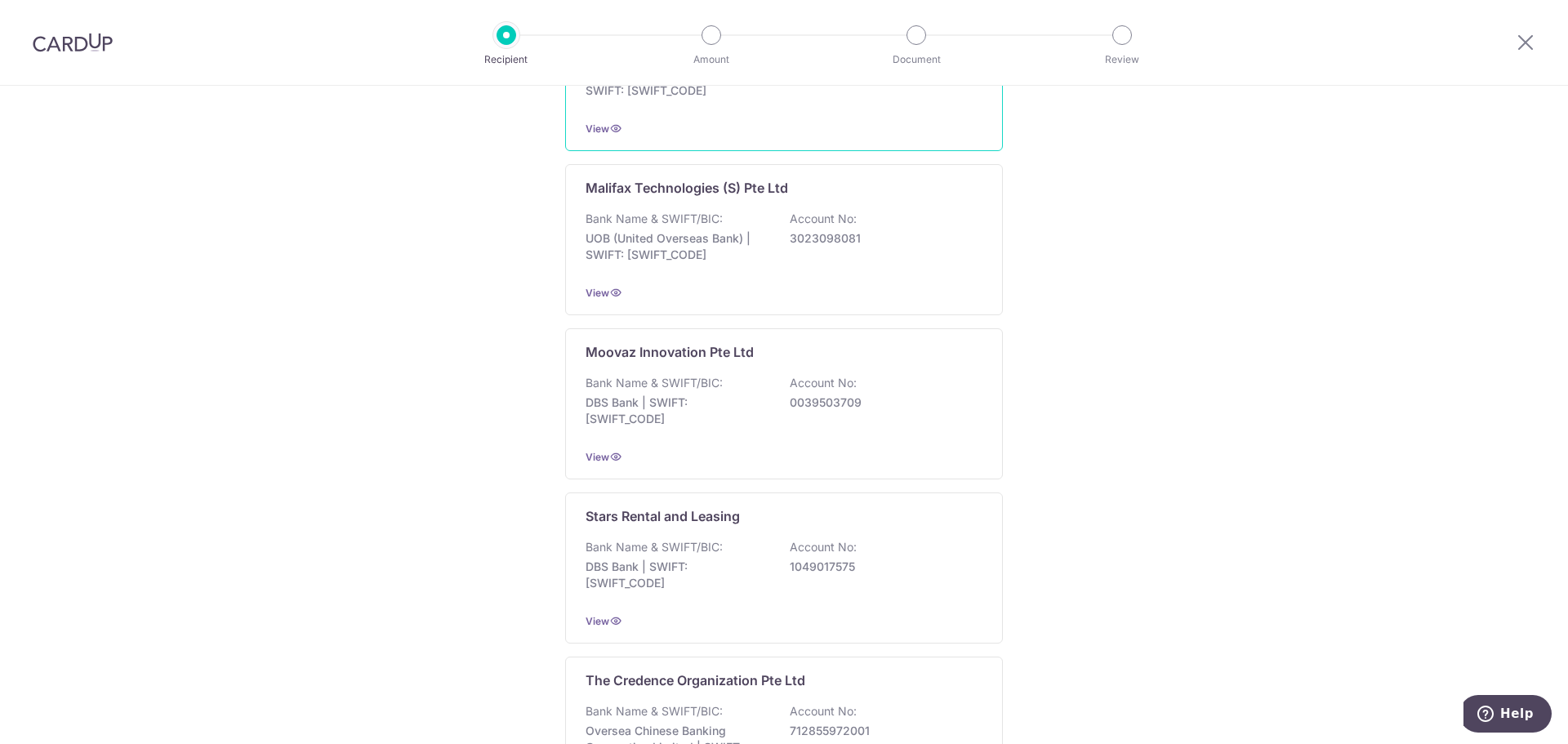
scroll to position [653, 0]
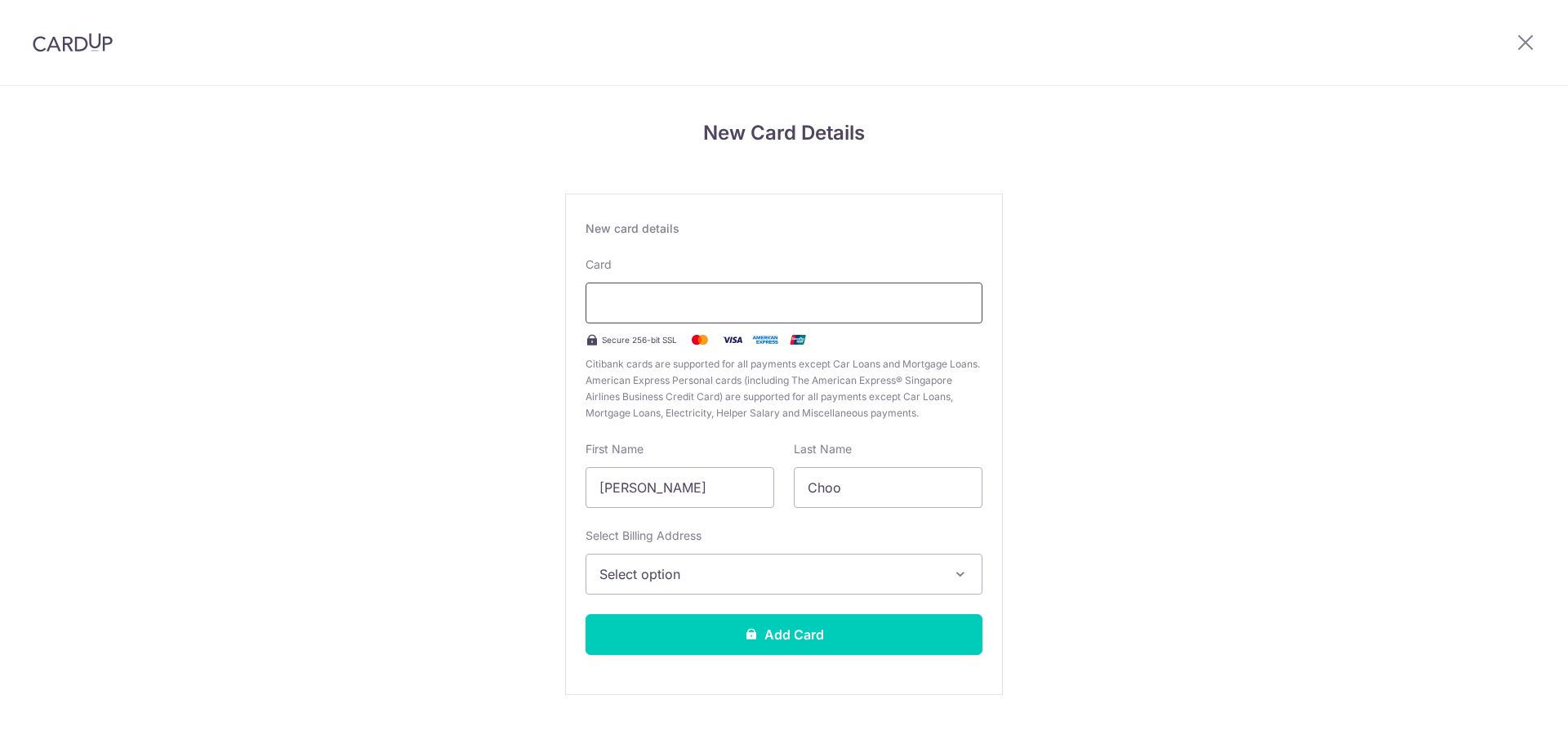
drag, startPoint x: 648, startPoint y: 283, endPoint x: 650, endPoint y: 304, distance: 21.1
click at [648, 283] on div at bounding box center [784, 302] width 397 height 41
click at [650, 304] on iframe at bounding box center [784, 303] width 369 height 20
click at [650, 313] on div at bounding box center [784, 302] width 397 height 41
click at [715, 481] on input "Hong Gim, Augustine" at bounding box center [679, 487] width 189 height 41
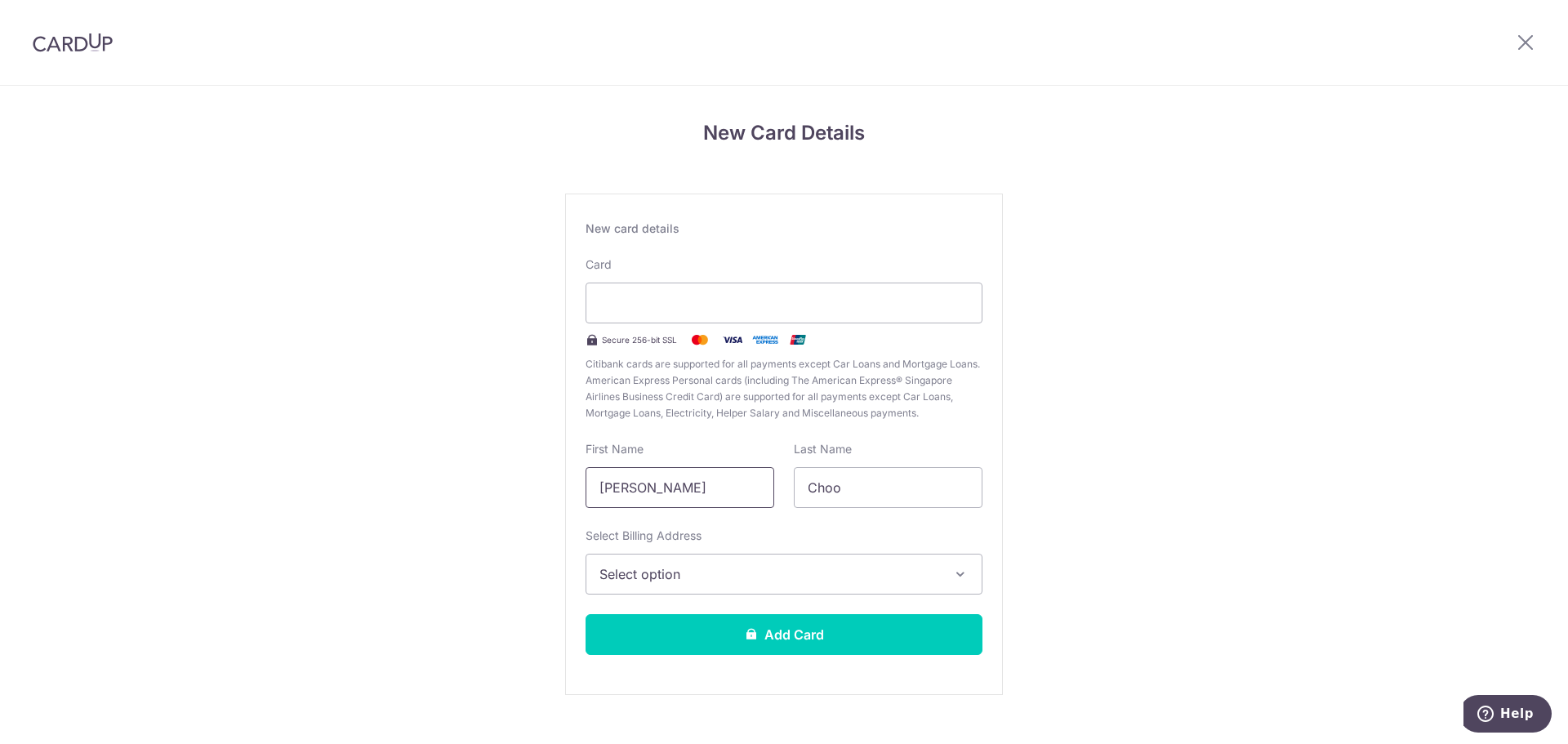
click at [715, 481] on input "Hong Gim, Augustine" at bounding box center [679, 487] width 189 height 41
type input "Augustine"
type input "Choo"
click at [721, 557] on button "Select option" at bounding box center [784, 574] width 397 height 41
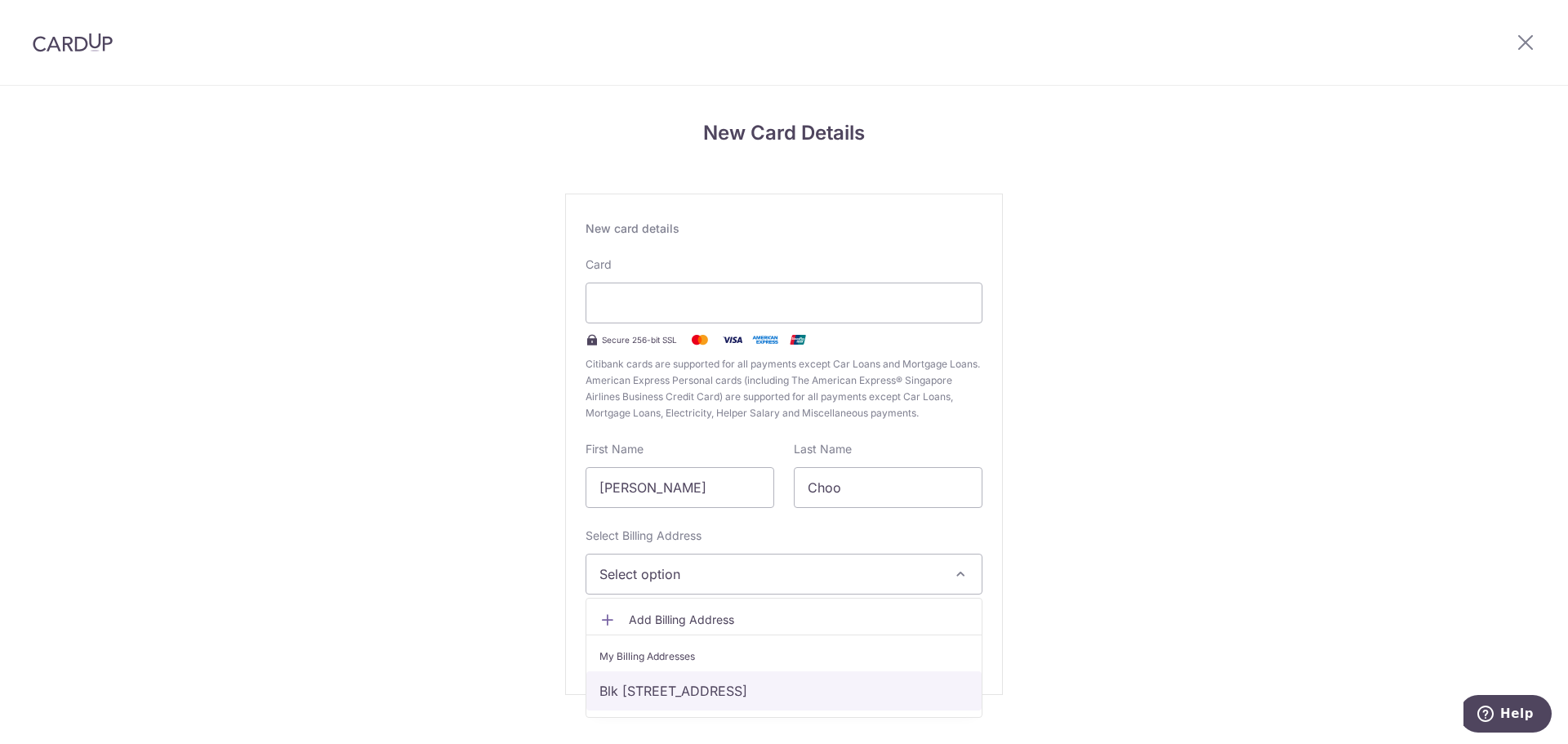
click at [740, 678] on link "Blk 126B, #10-799, Canberra Street, Singapore, Singapore, Singapore-752126" at bounding box center [784, 690] width 395 height 39
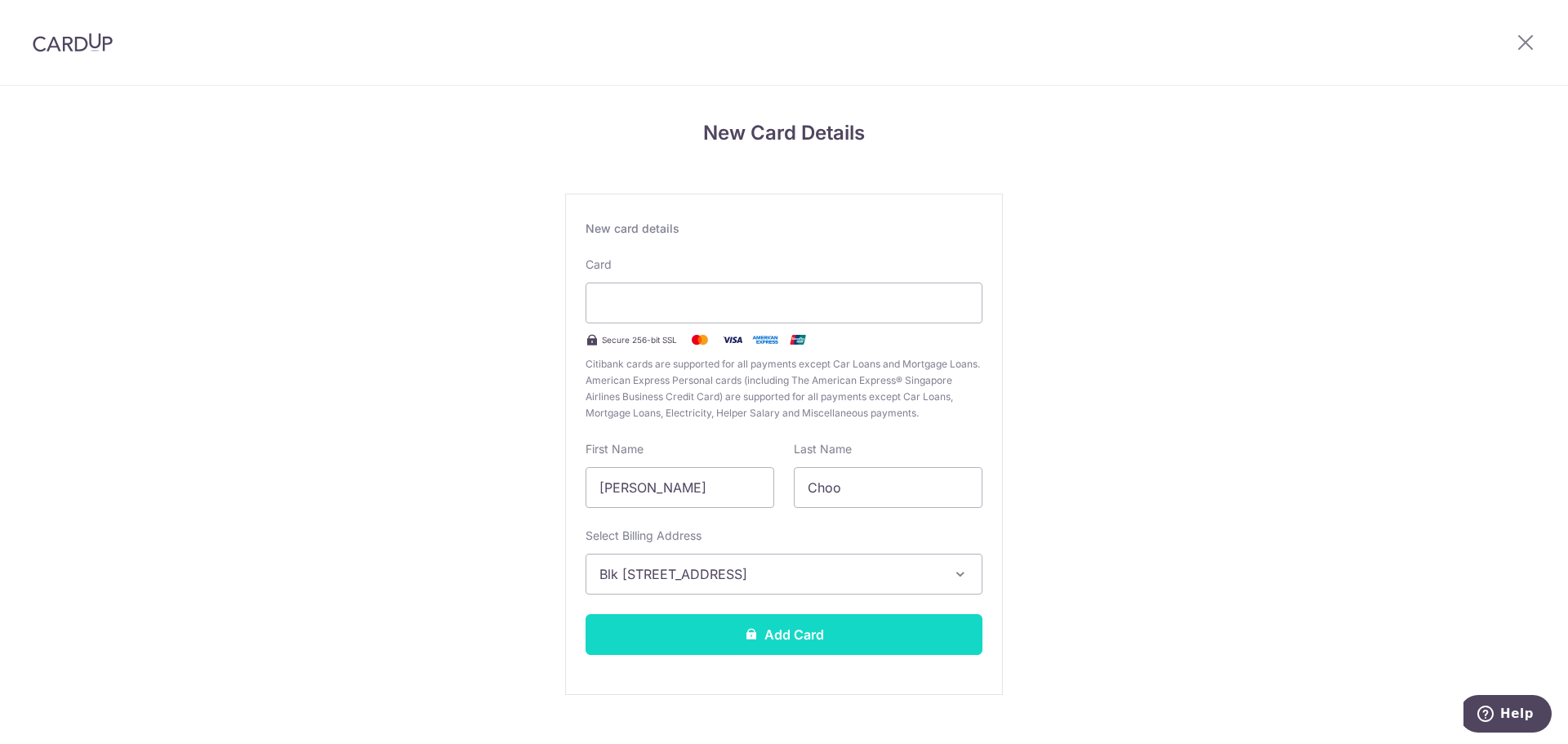
click at [778, 636] on button "Add Card" at bounding box center [784, 634] width 397 height 41
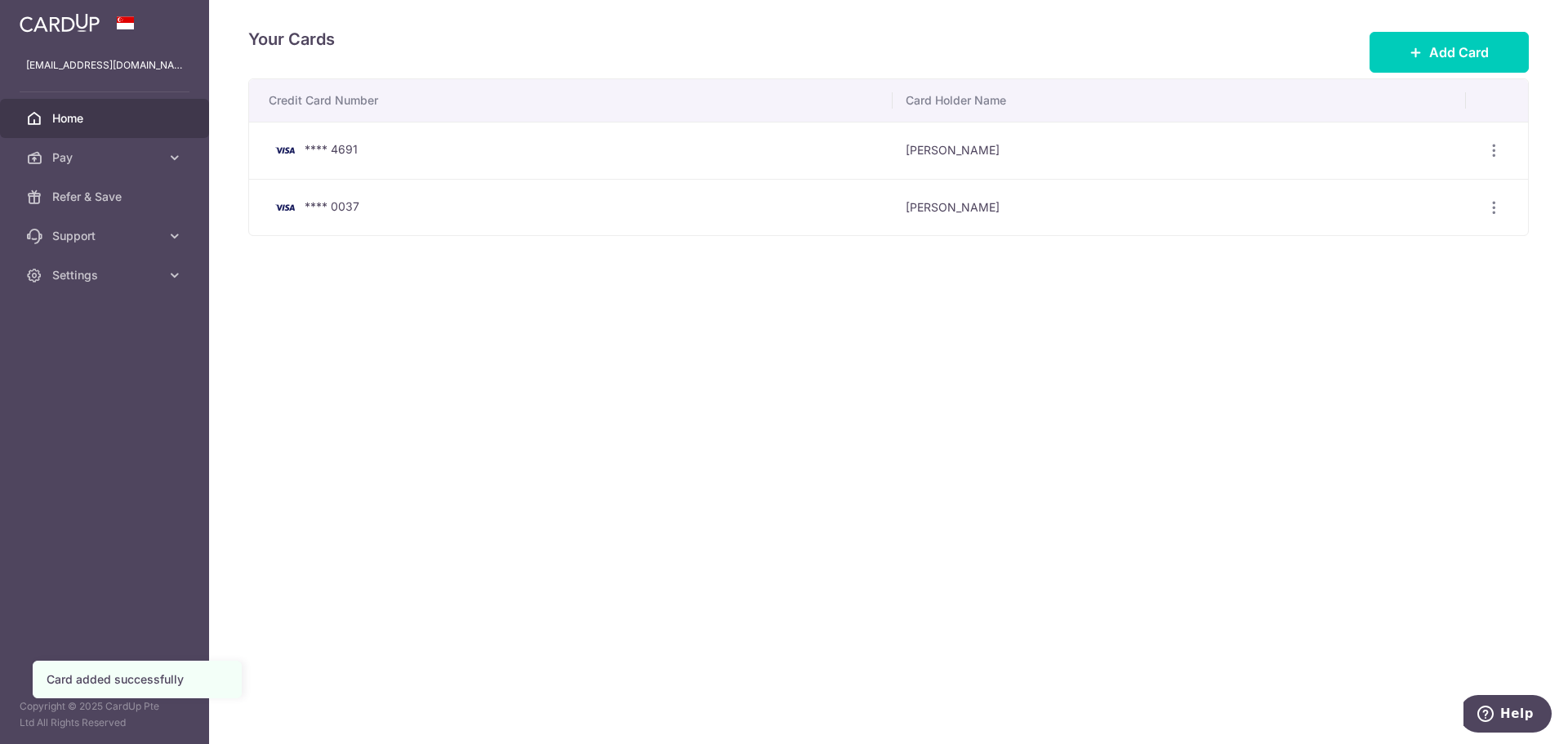
click at [70, 117] on span "Home" at bounding box center [106, 118] width 108 height 16
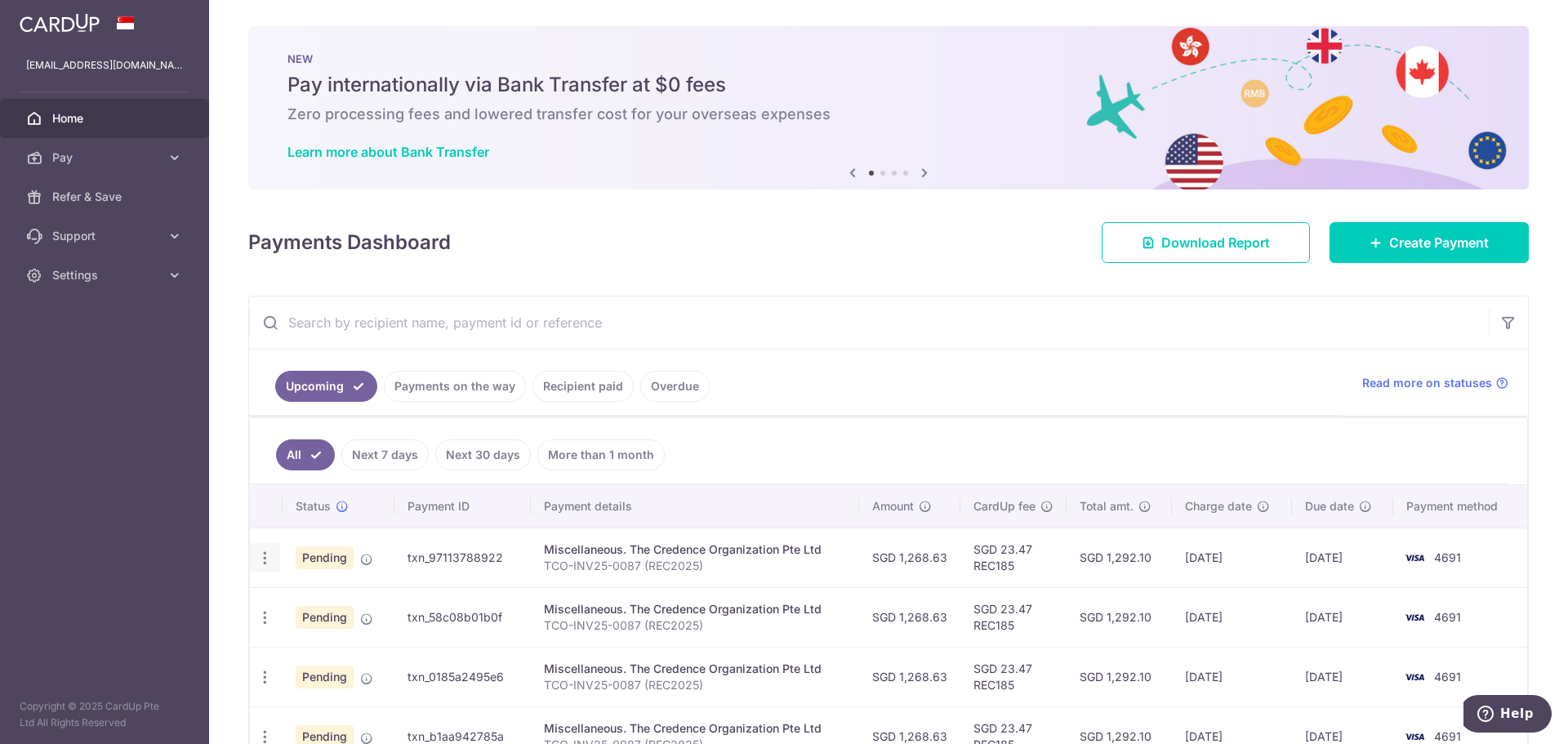
click at [262, 561] on icon "button" at bounding box center [265, 558] width 17 height 17
click at [331, 602] on span "Update payment" at bounding box center [351, 602] width 111 height 20
radio input "true"
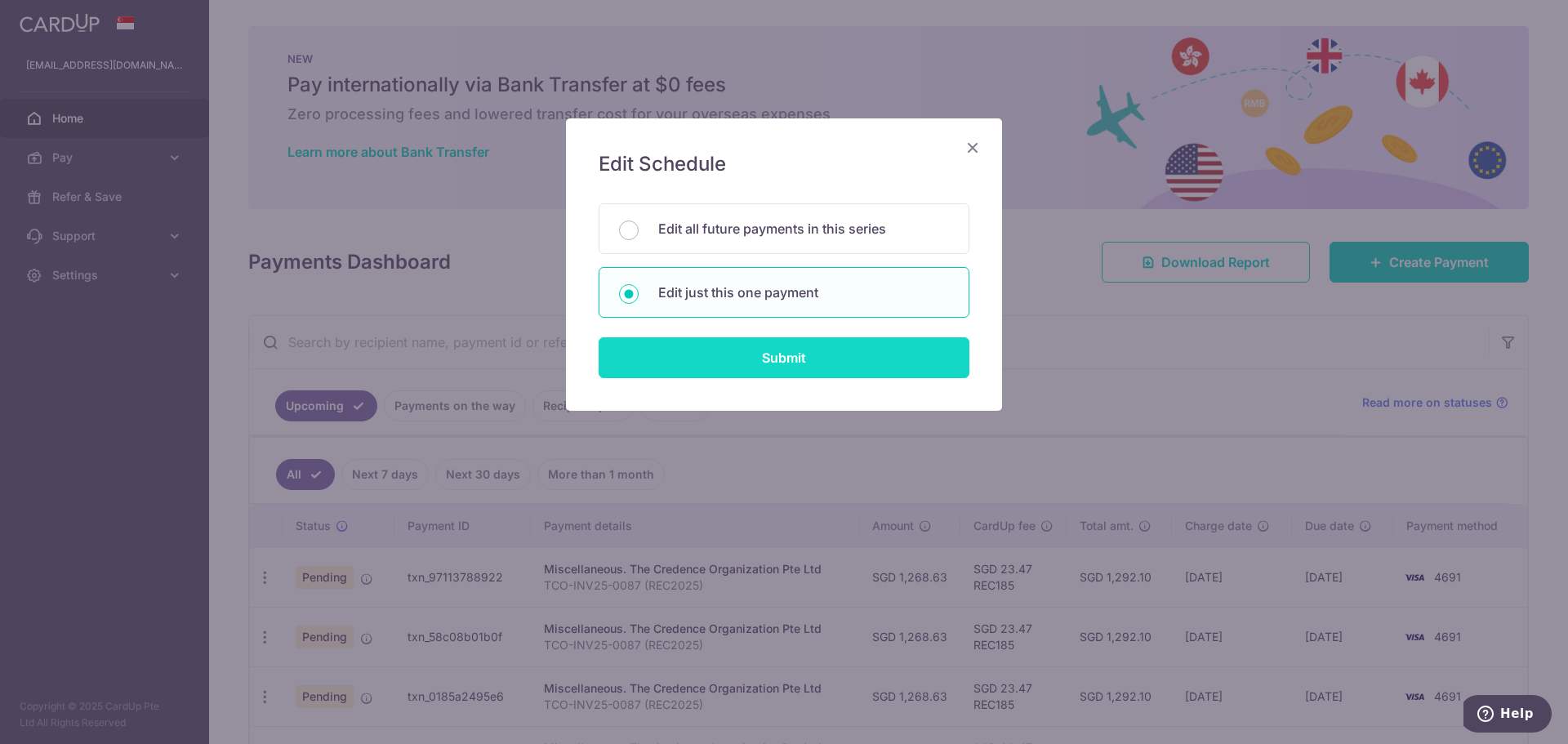
click at [783, 360] on input "Submit" at bounding box center [784, 357] width 371 height 41
radio input "true"
type input "1,268.63"
type input "30/08/2025"
type input "TCO-INV25-0087 (REC2025)"
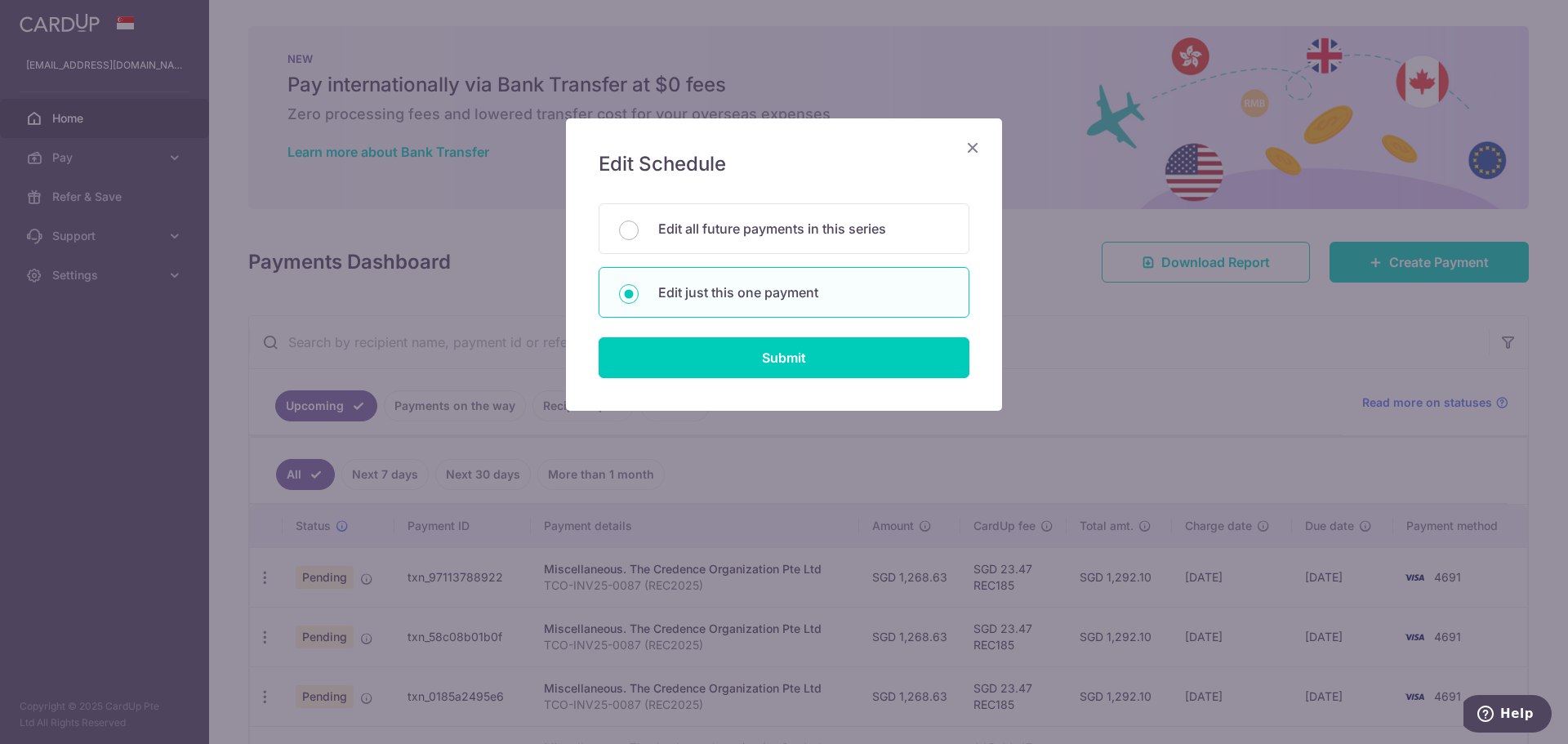
type input "REC185"
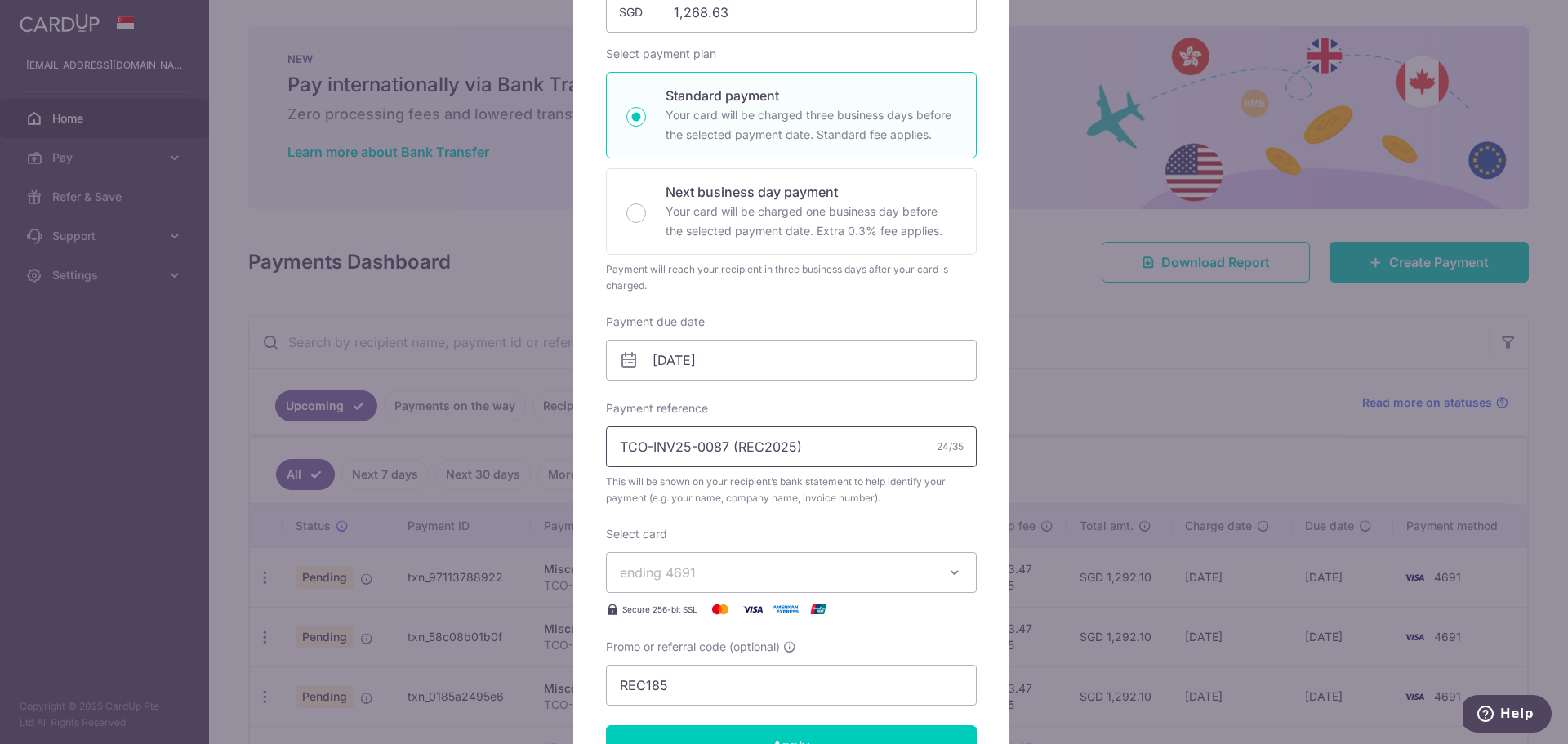
scroll to position [326, 0]
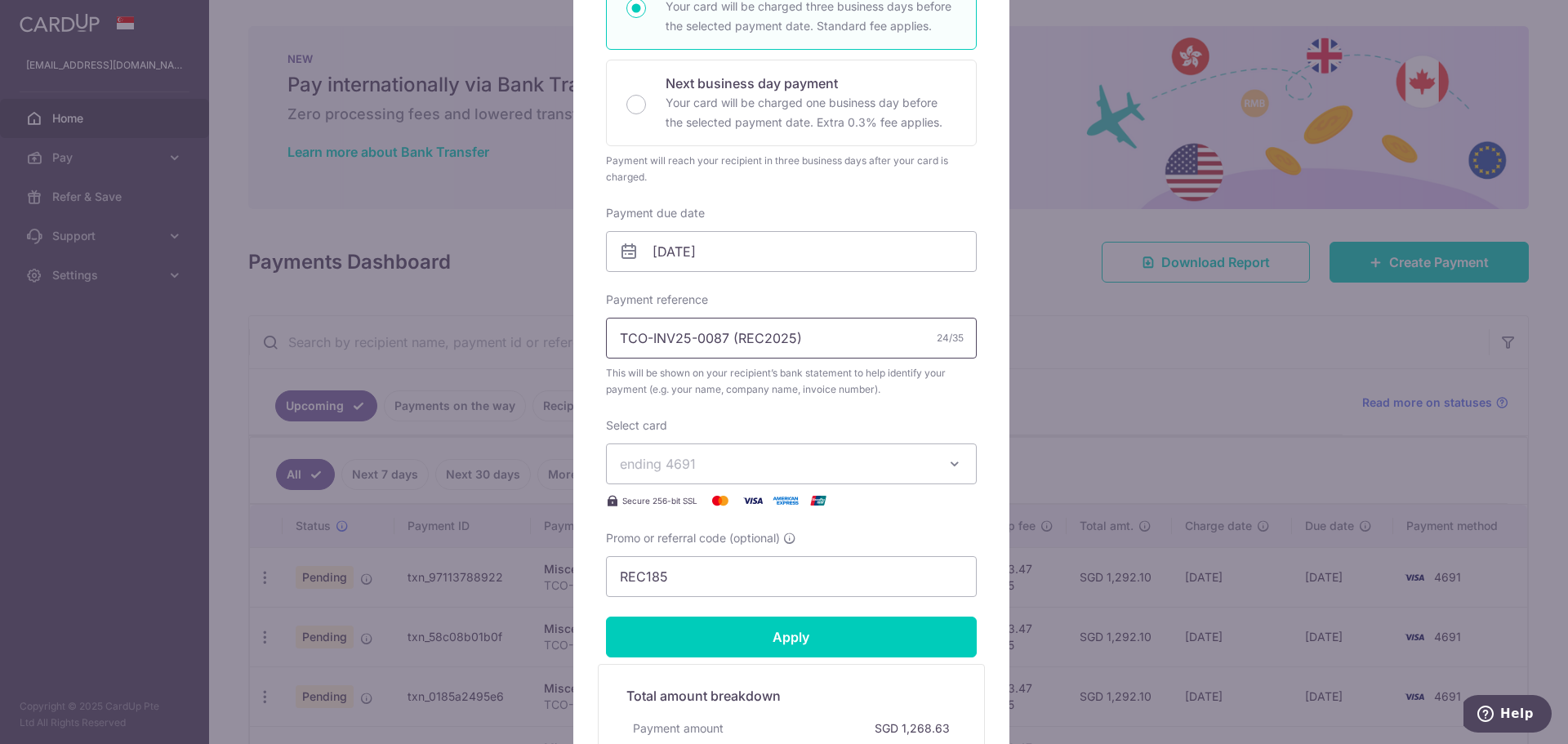
click at [725, 340] on input "TCO-INV25-0087 (REC2025)" at bounding box center [791, 337] width 371 height 41
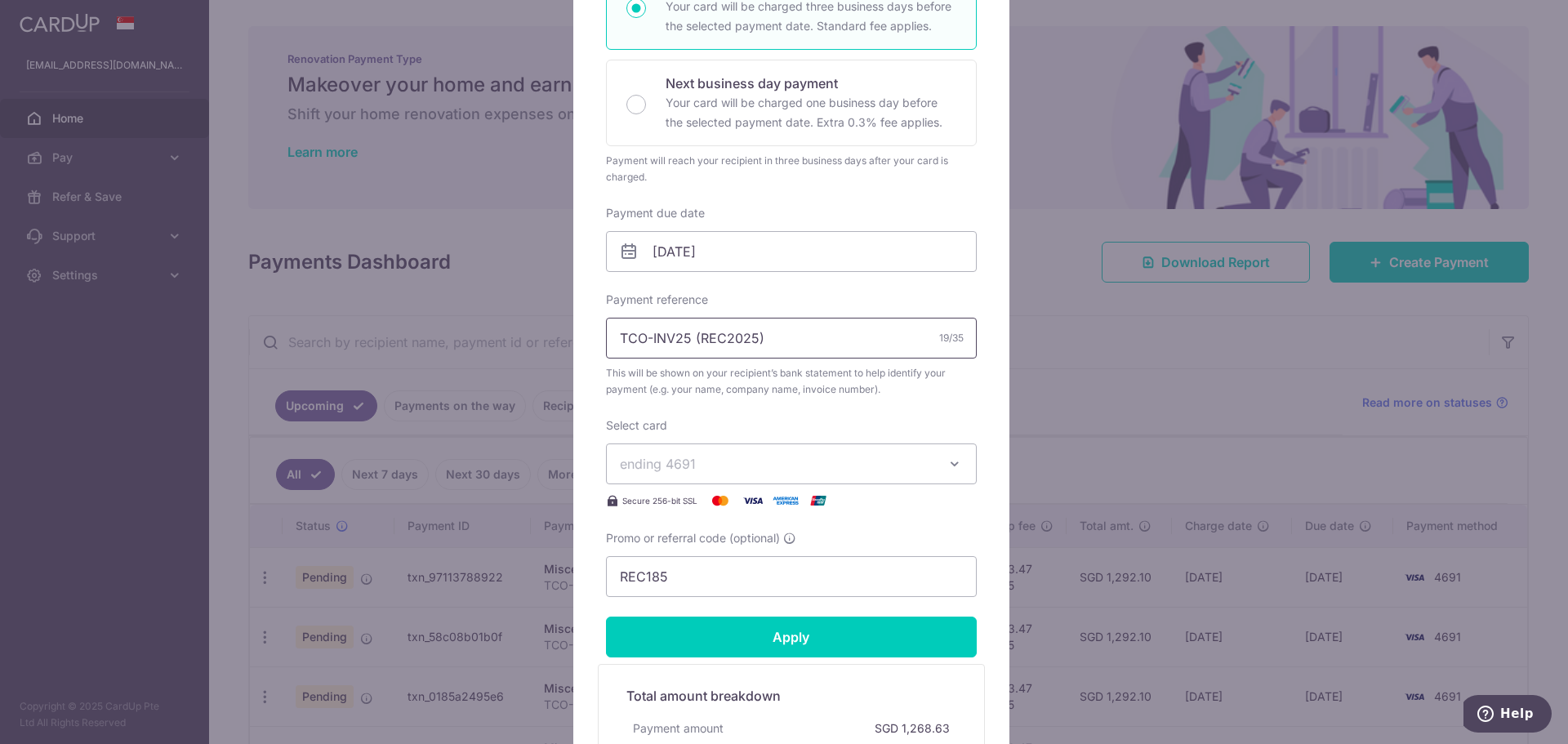
type input "TCO-INV25 (REC2025)"
click at [788, 452] on button "ending 4691" at bounding box center [791, 463] width 371 height 41
click at [746, 580] on span "**** 0037" at bounding box center [790, 579] width 343 height 20
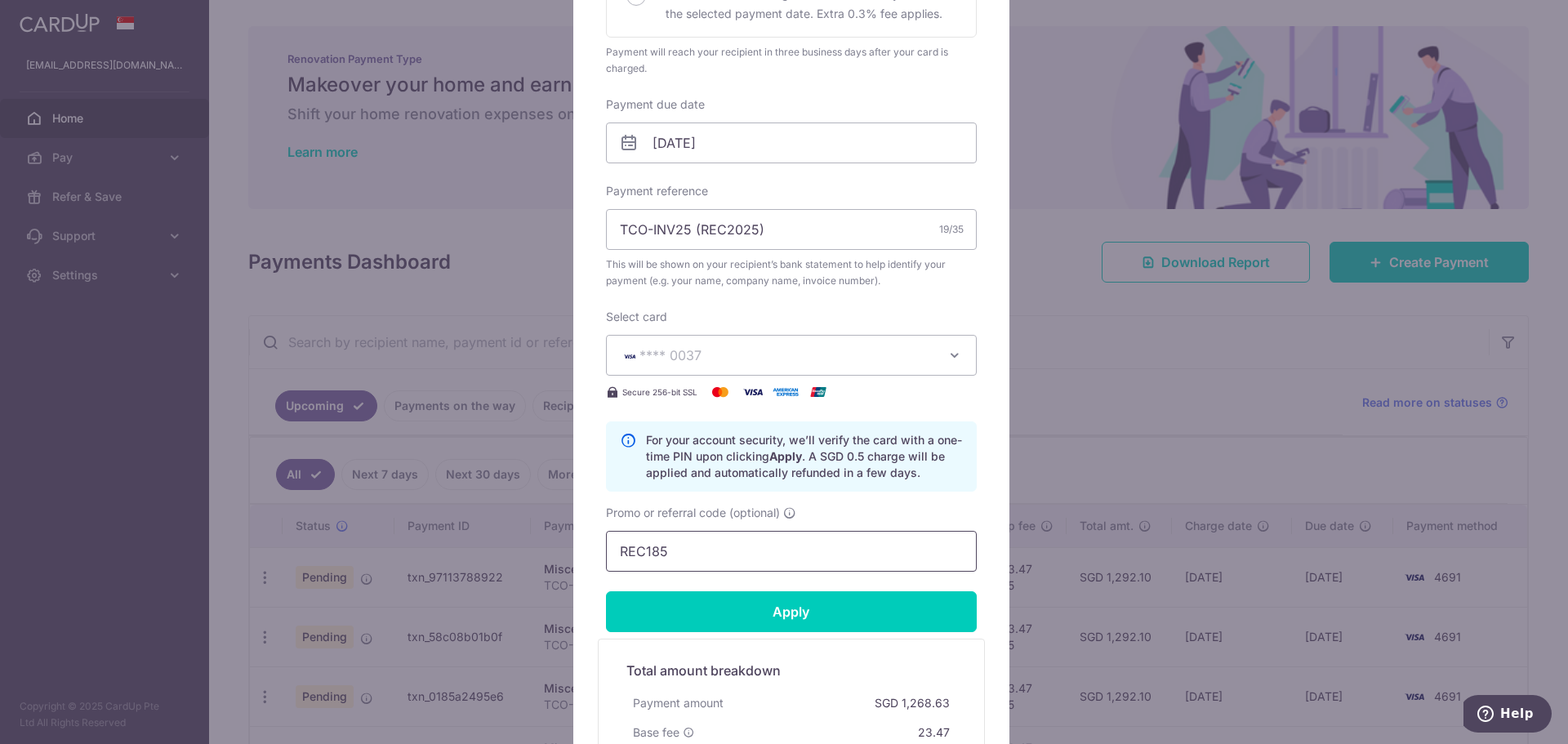
scroll to position [653, 0]
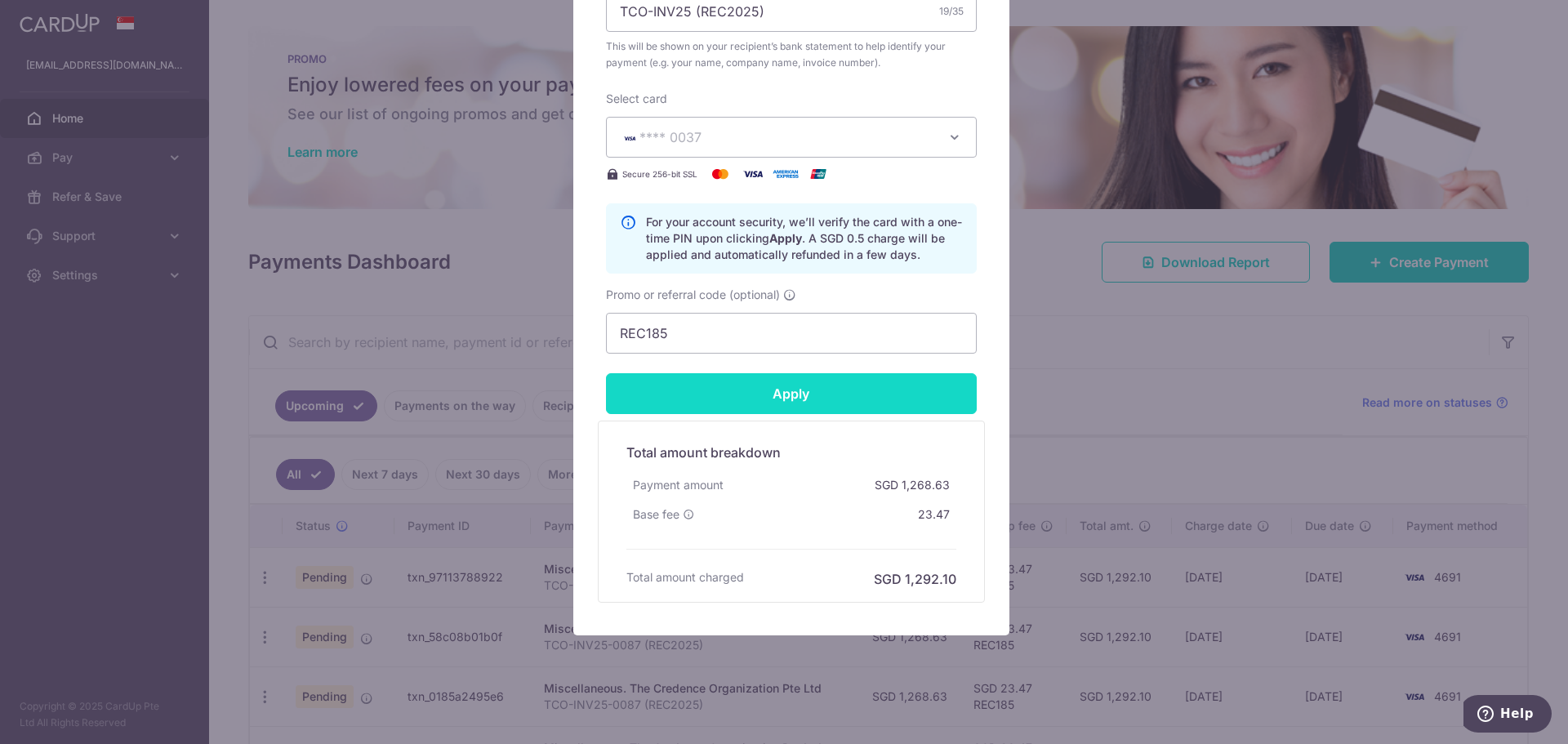
click at [796, 389] on input "Apply" at bounding box center [791, 393] width 371 height 41
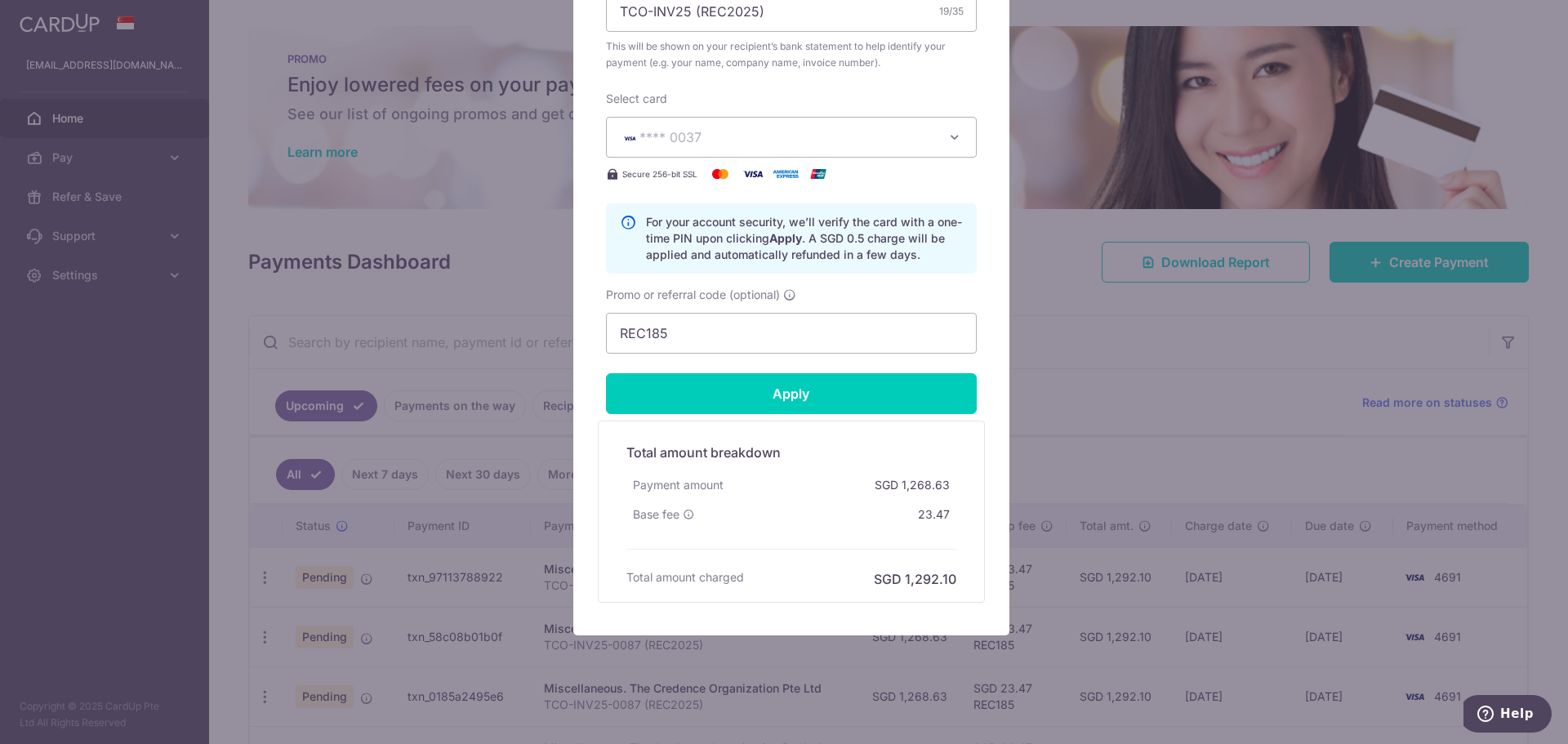
click at [779, 415] on form "By clicking apply, you will make changes to all payments to The Credence Organi…" at bounding box center [791, 66] width 371 height 1072
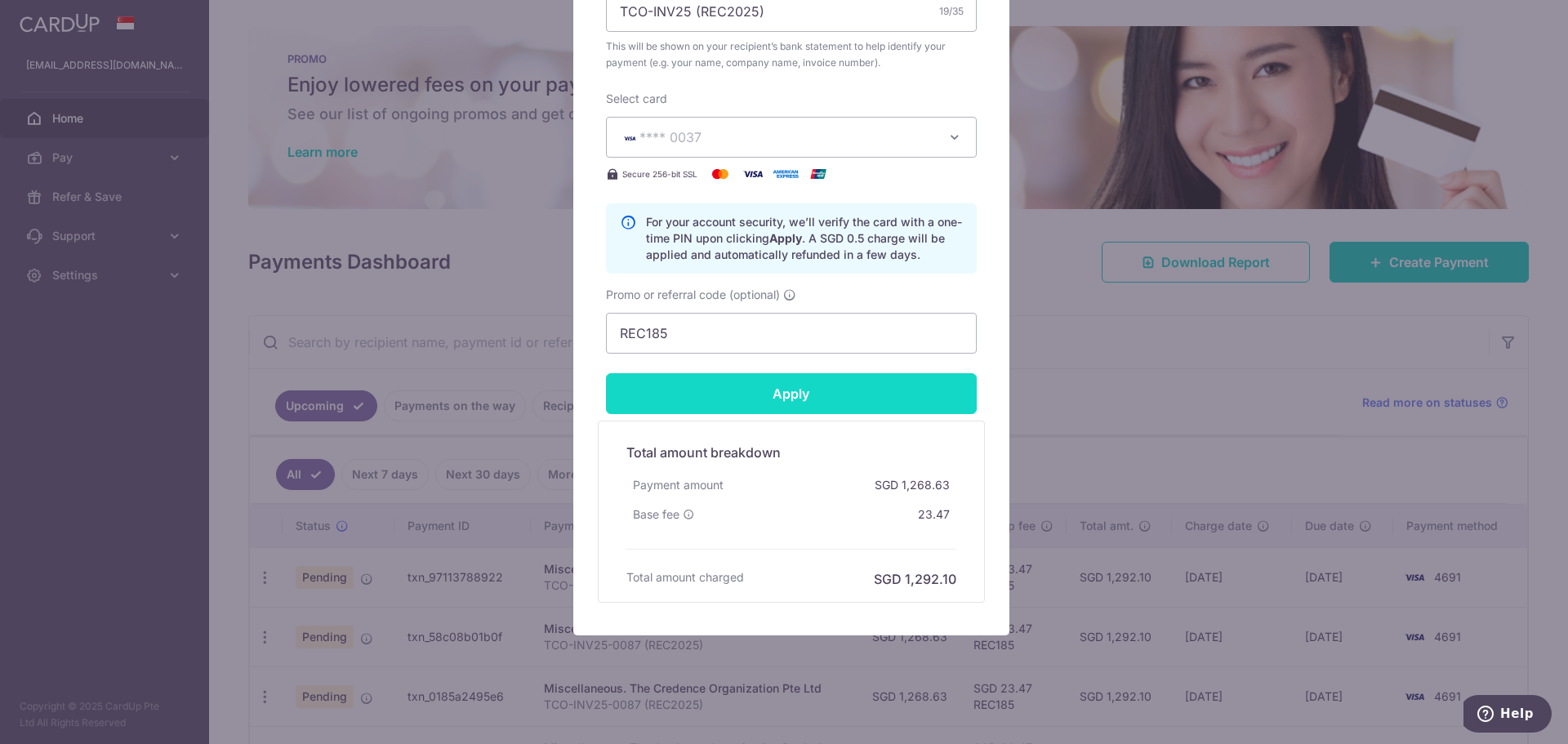
click at [797, 402] on input "Apply" at bounding box center [791, 393] width 371 height 41
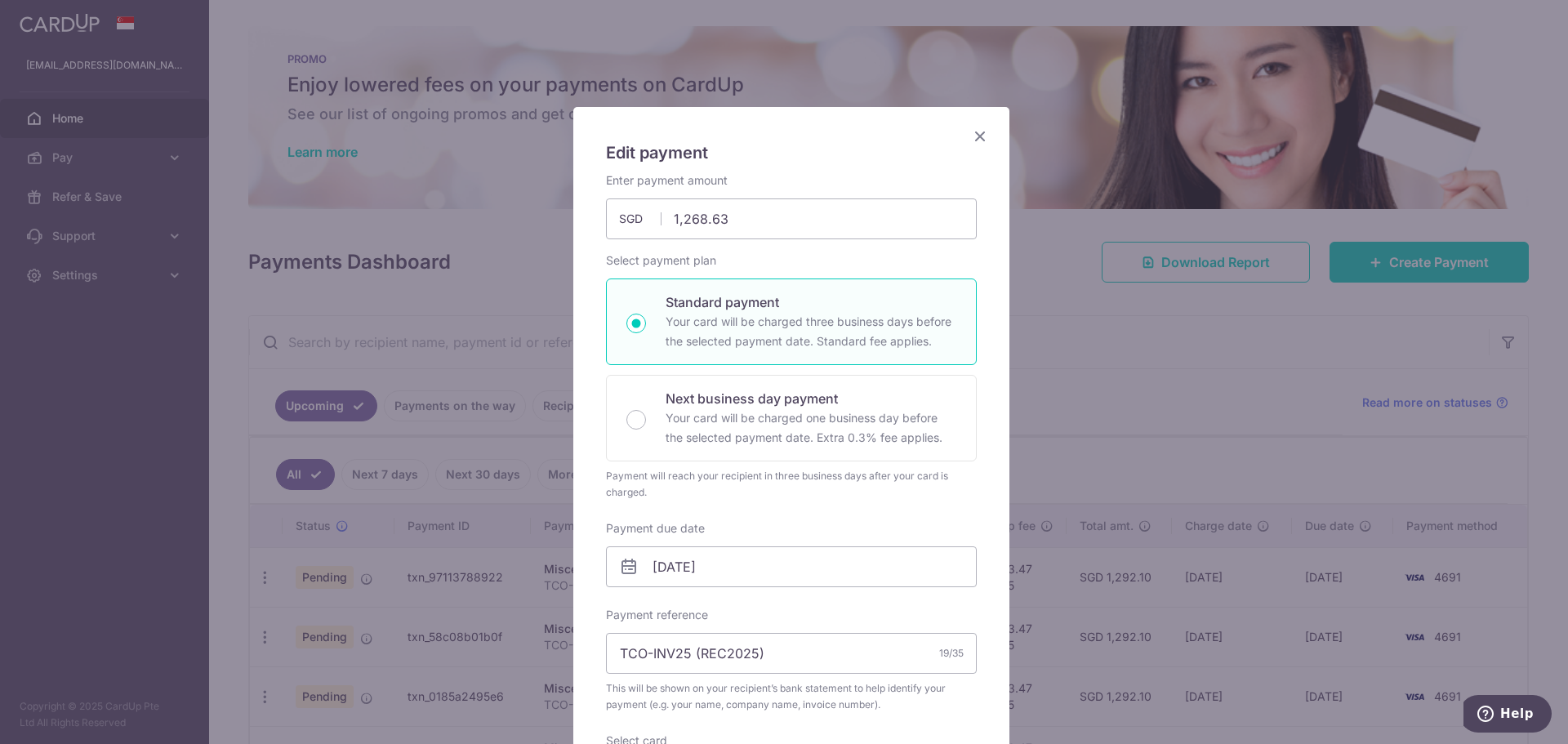
scroll to position [0, 0]
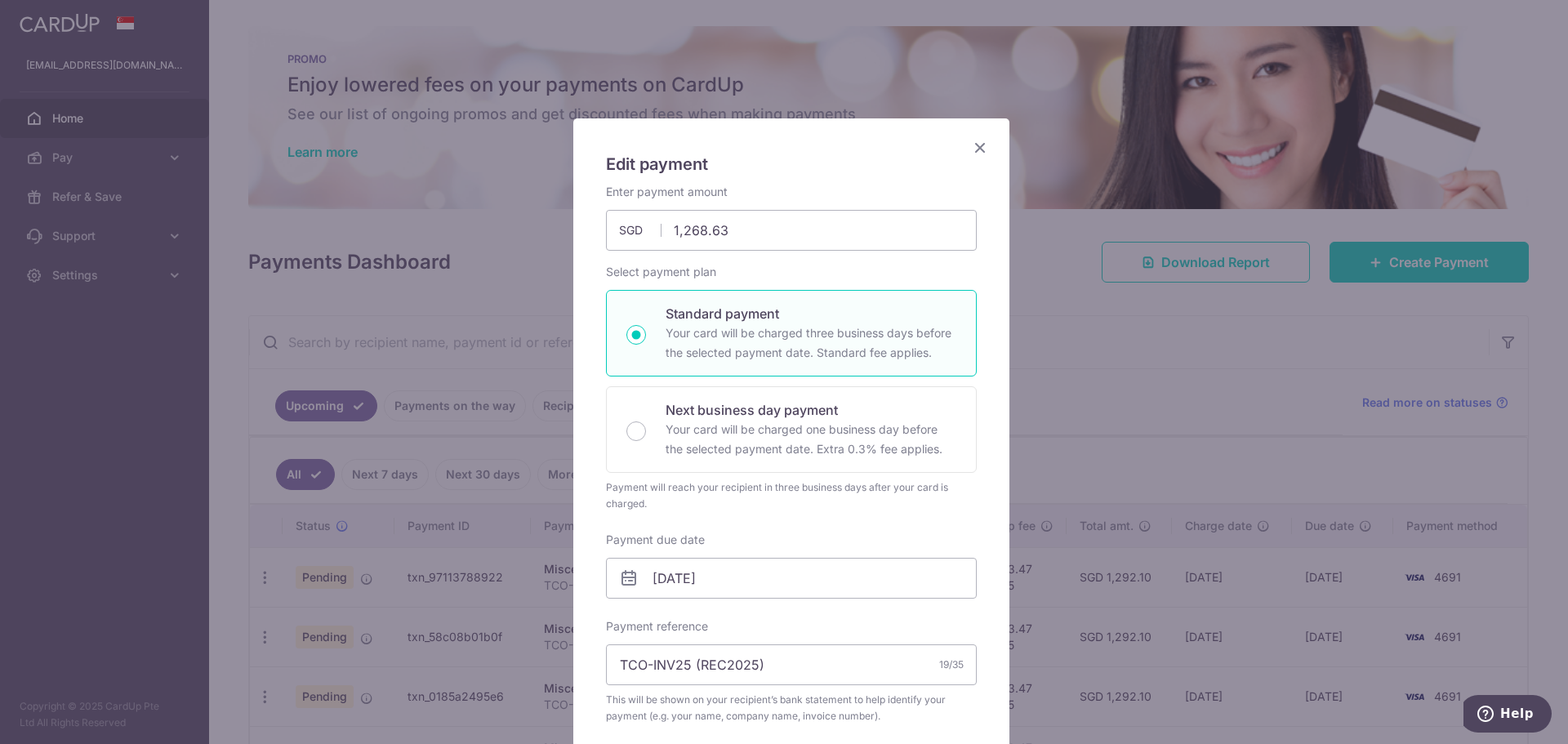
click at [970, 145] on icon "Close" at bounding box center [979, 148] width 20 height 21
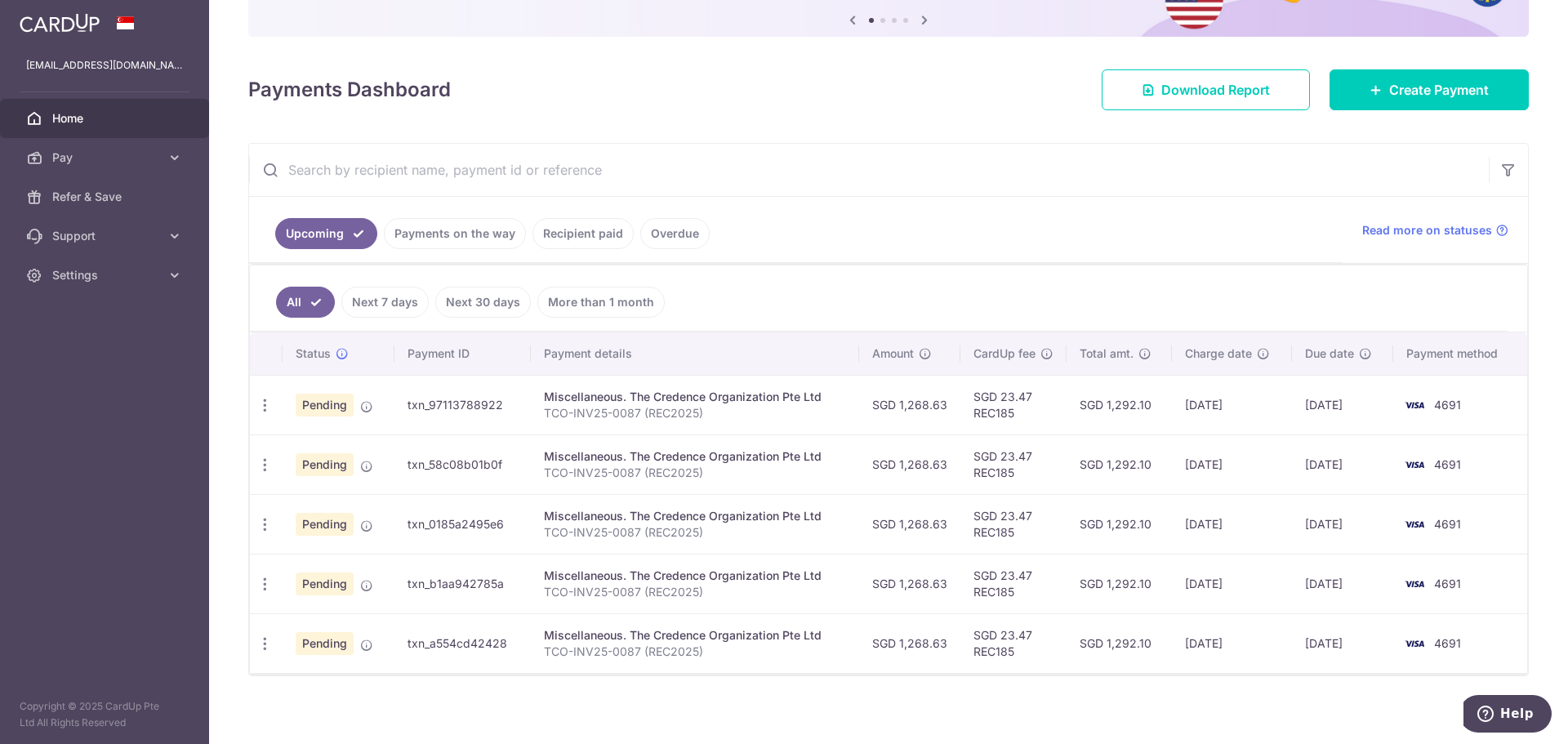
scroll to position [181, 0]
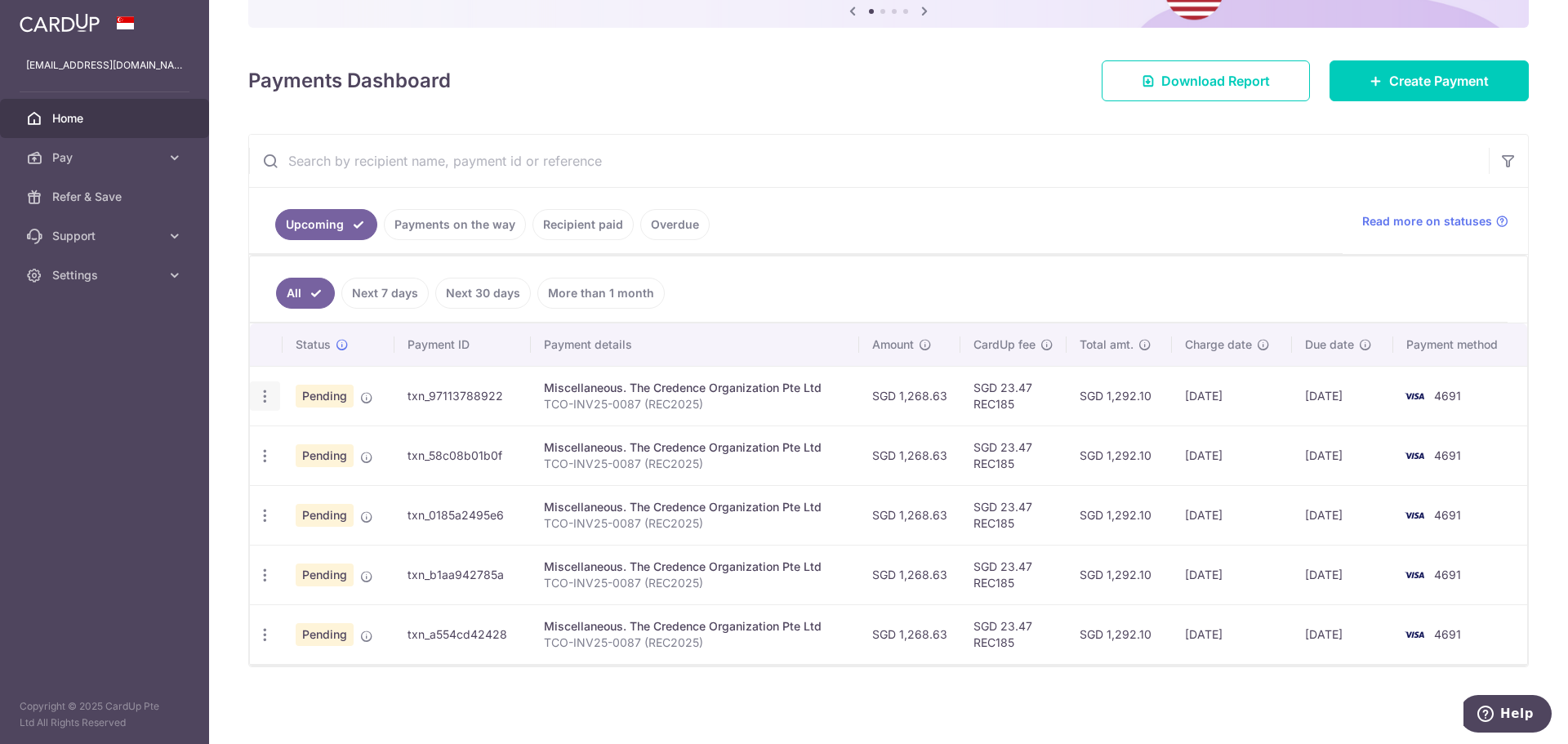
click at [255, 393] on div "Update payment Cancel payment" at bounding box center [265, 396] width 30 height 30
click at [261, 398] on icon "button" at bounding box center [265, 396] width 17 height 17
click at [338, 439] on span "Update payment" at bounding box center [351, 441] width 111 height 20
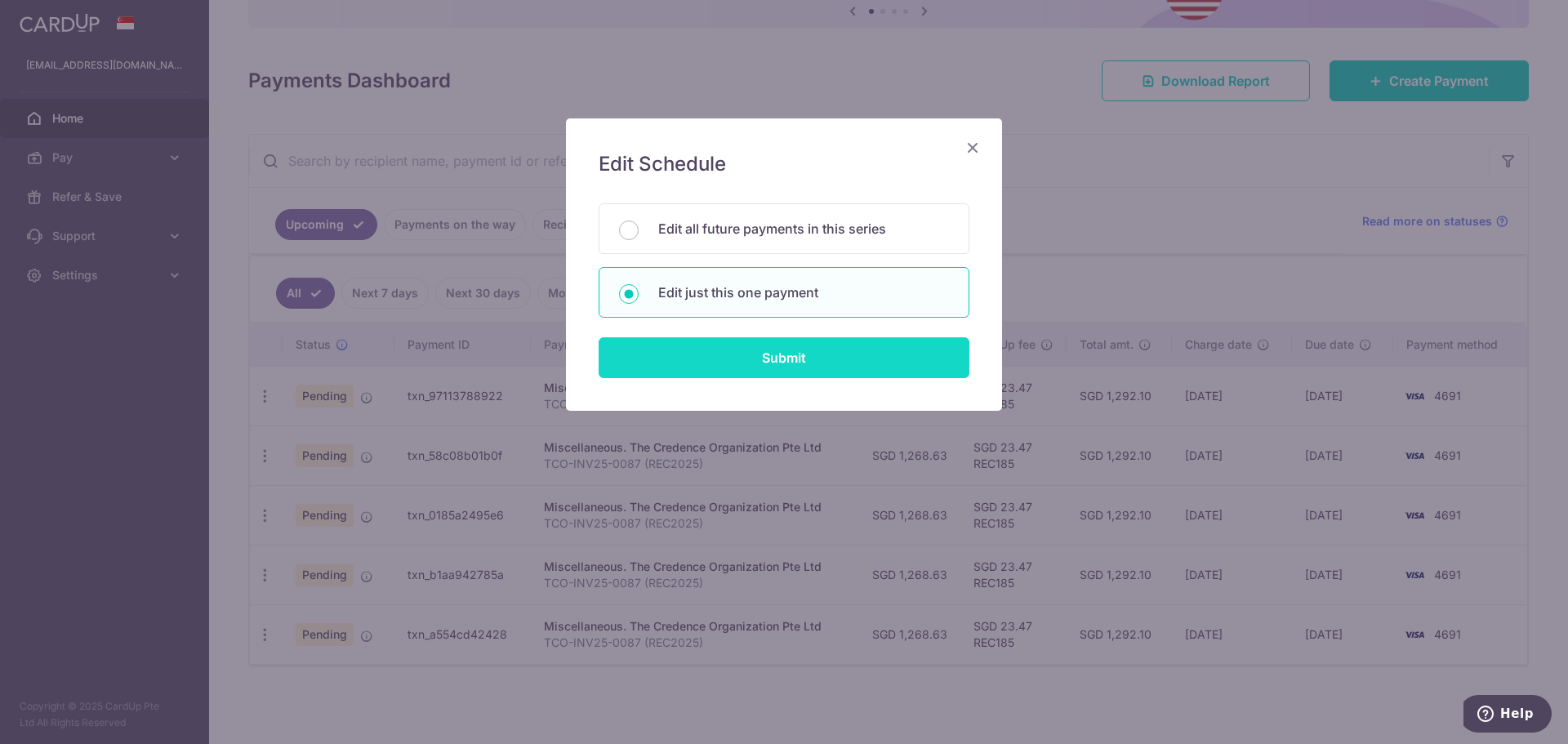
click at [760, 356] on input "Submit" at bounding box center [784, 357] width 371 height 41
radio input "true"
type input "1,268.63"
type input "[DATE]"
type input "TCO-INV25-0087 (REC2025)"
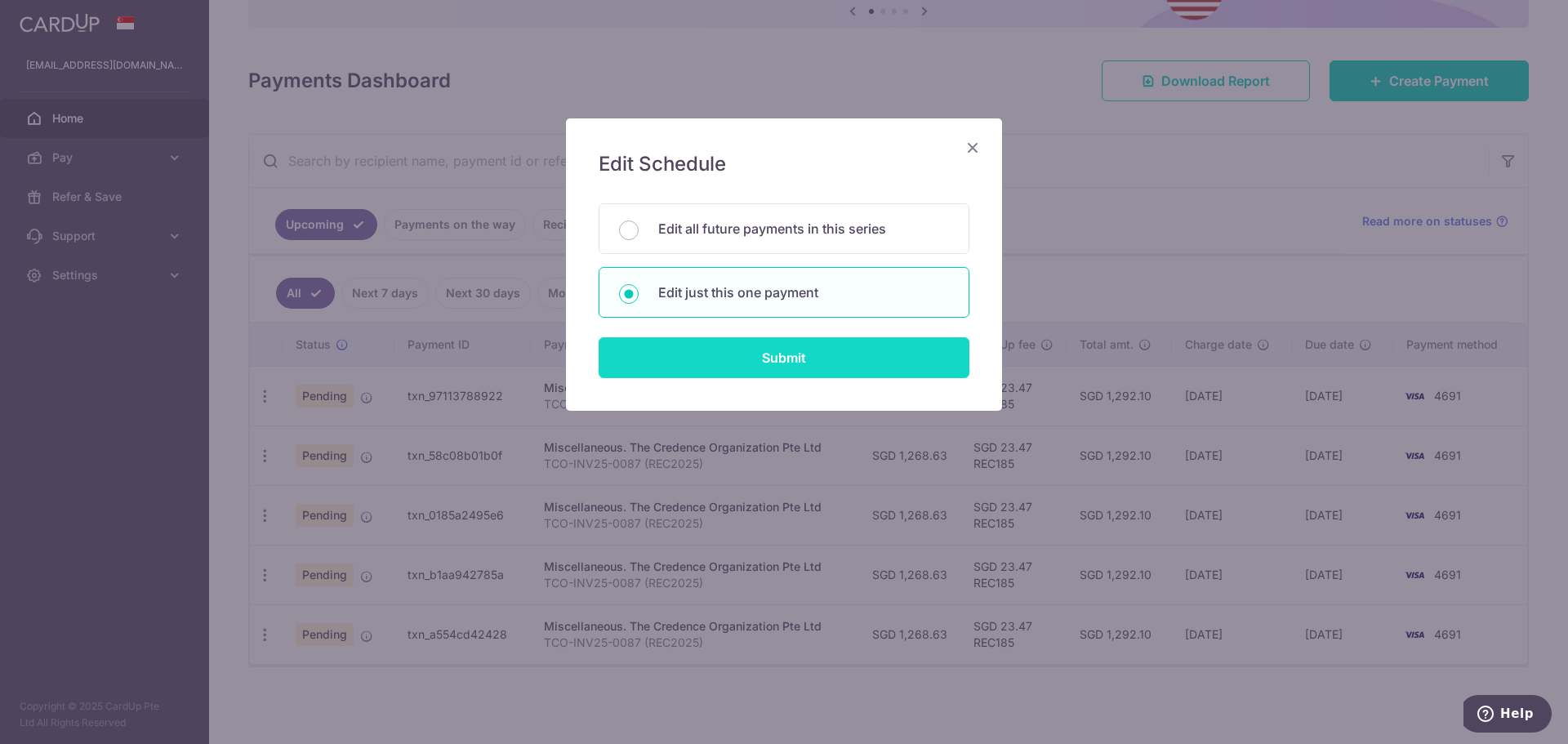
type input "REC185"
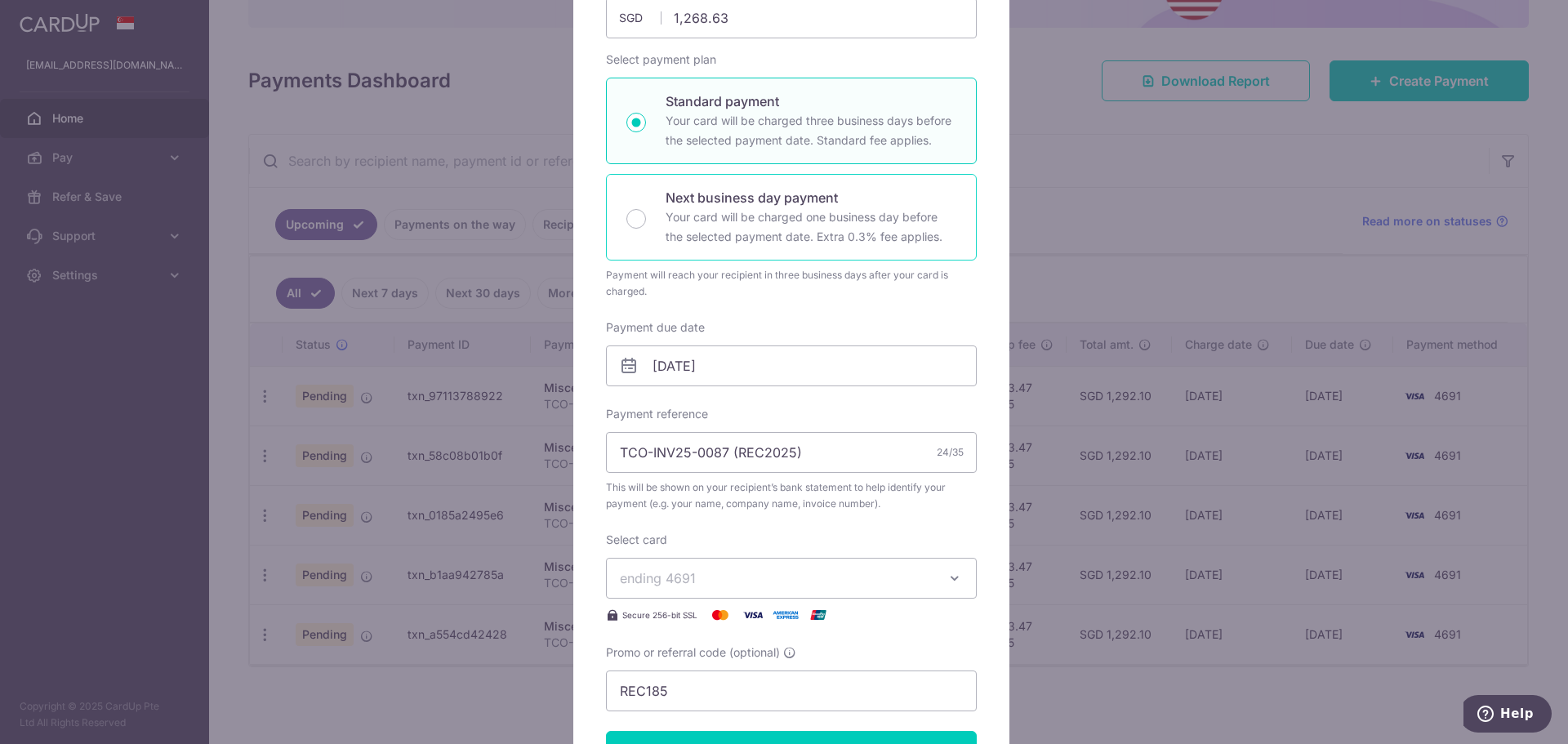
scroll to position [326, 0]
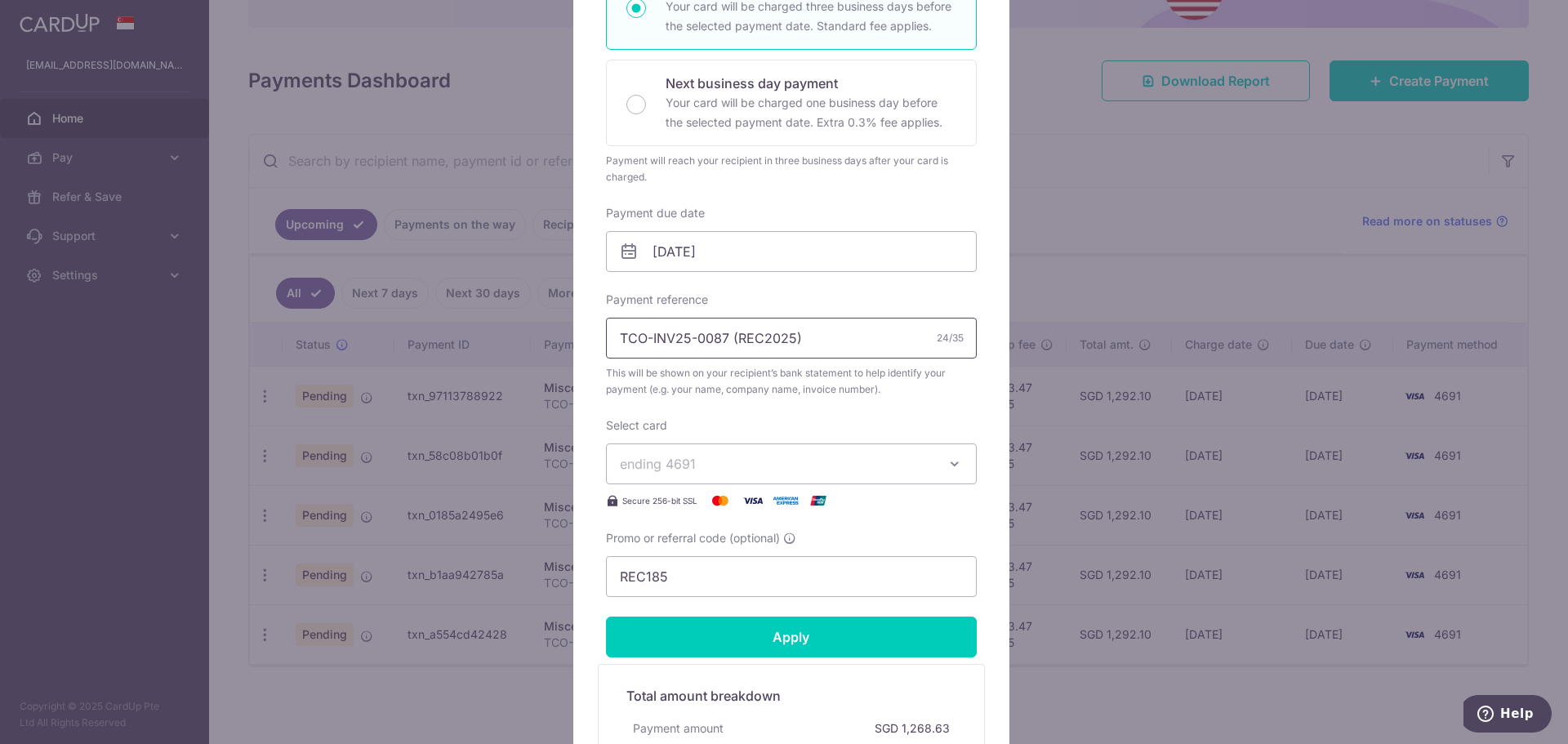
click at [707, 338] on input "TCO-INV25-0087 (REC2025)" at bounding box center [791, 337] width 371 height 41
type input "TCO-INV25 (REC2025)"
click at [781, 387] on span "This will be shown on your recipient’s bank statement to help identify your pay…" at bounding box center [791, 381] width 371 height 33
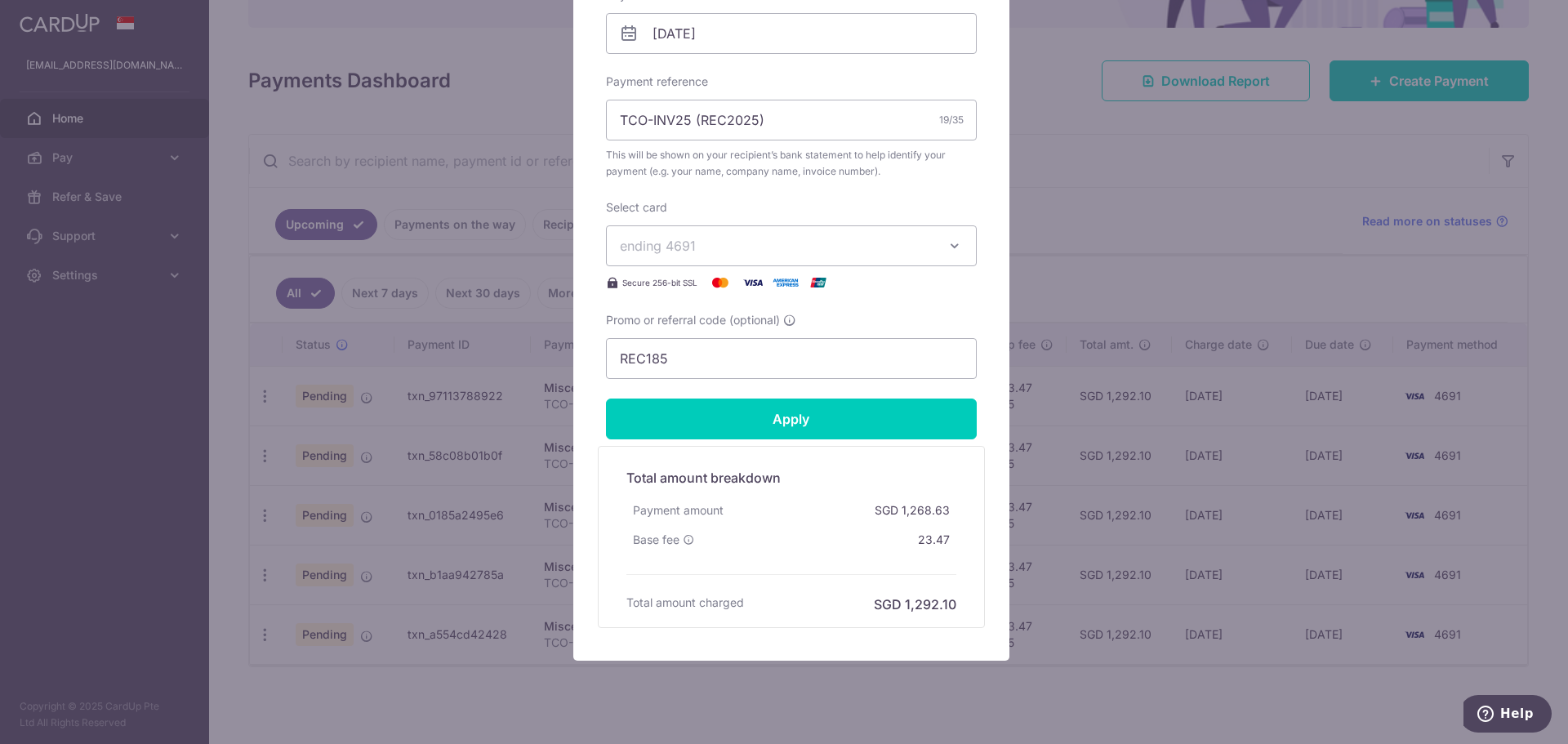
click at [736, 250] on span "ending 4691" at bounding box center [776, 245] width 313 height 20
click at [714, 357] on span "**** 0037" at bounding box center [790, 362] width 343 height 20
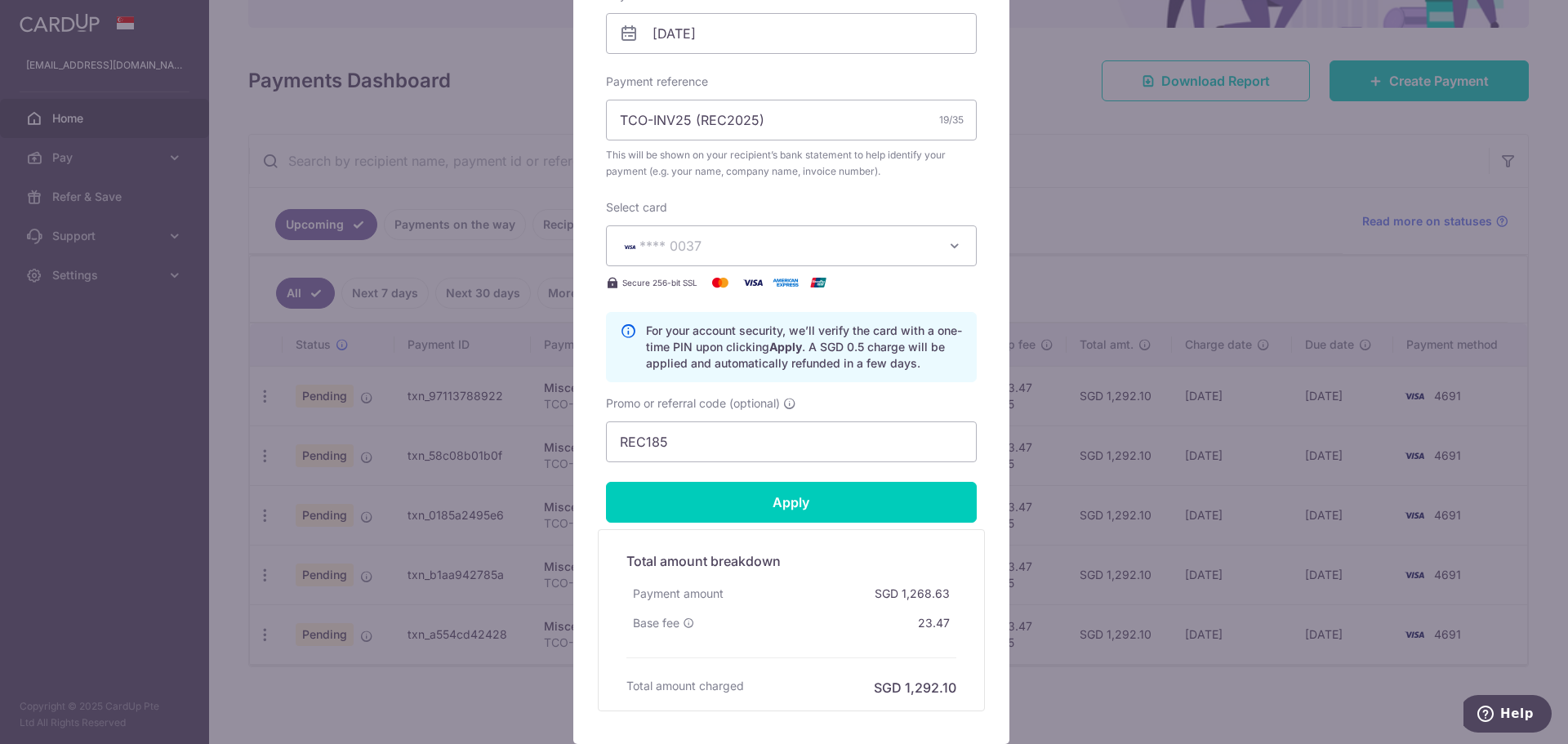
click at [794, 350] on b "Apply" at bounding box center [785, 347] width 33 height 14
drag, startPoint x: 841, startPoint y: 344, endPoint x: 856, endPoint y: 363, distance: 24.2
click at [856, 363] on p "For your account security, we’ll verify the card with a one-time PIN upon click…" at bounding box center [803, 347] width 317 height 49
drag, startPoint x: 746, startPoint y: 334, endPoint x: 756, endPoint y: 350, distance: 18.9
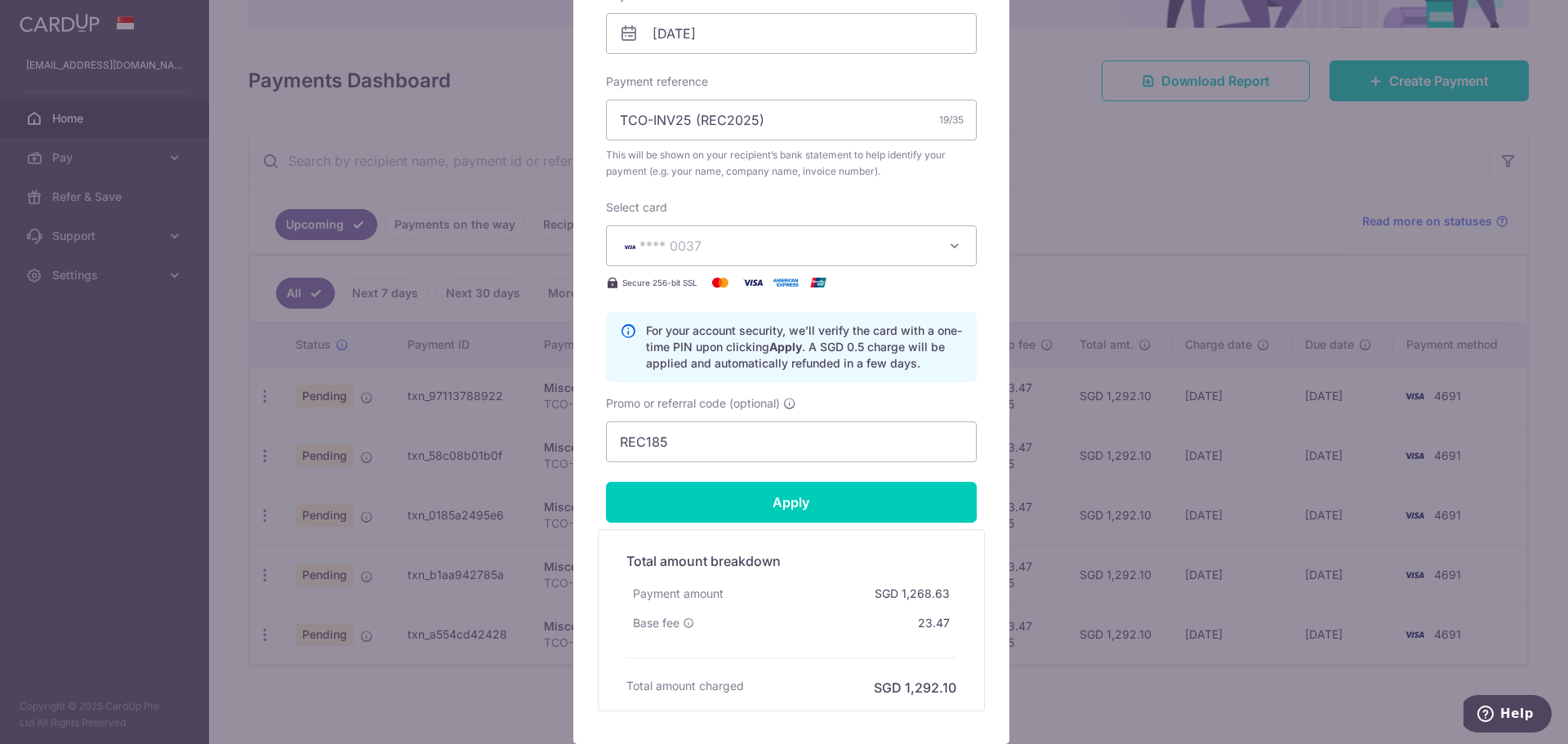
click at [756, 350] on p "For your account security, we’ll verify the card with a one-time PIN upon click…" at bounding box center [803, 347] width 317 height 49
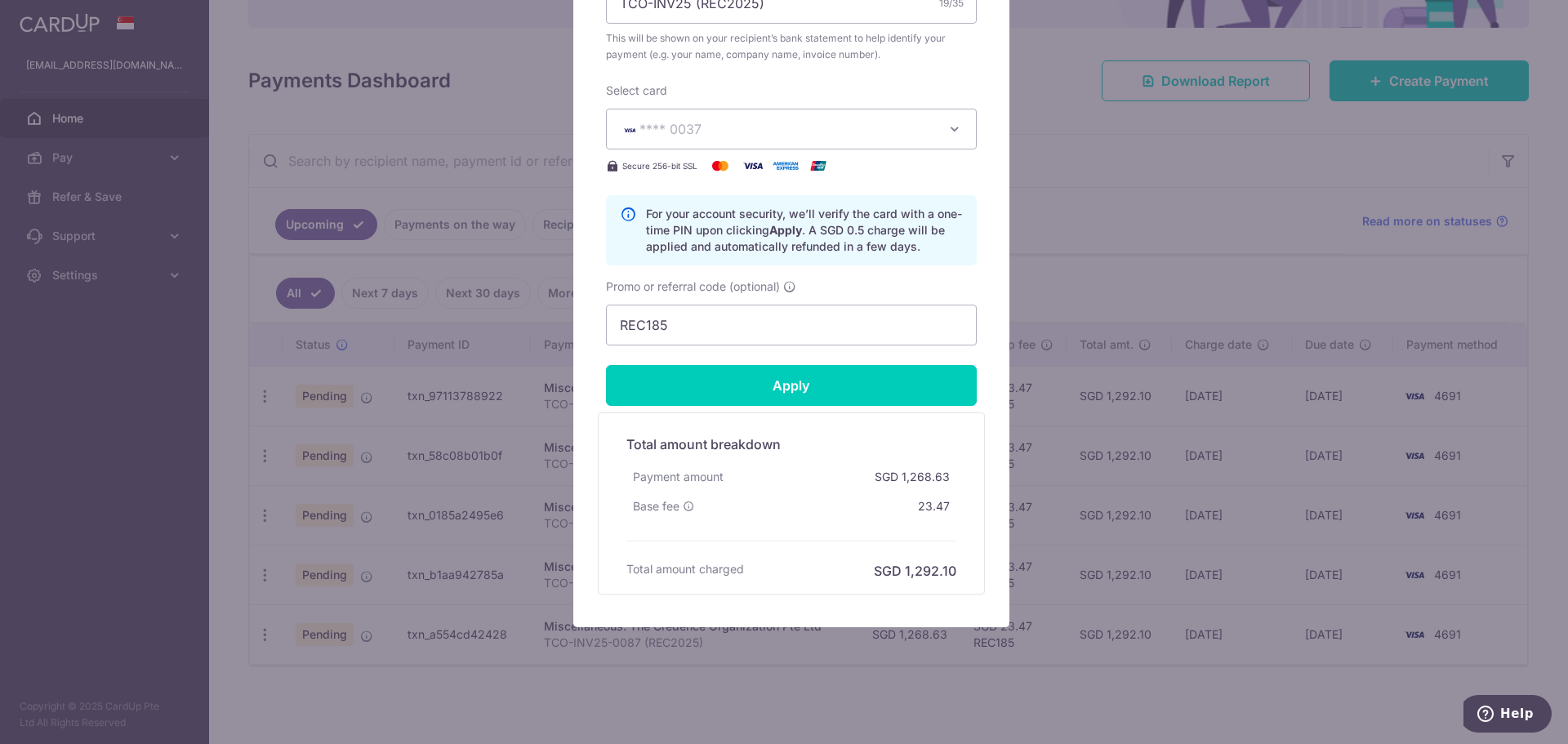
scroll to position [663, 0]
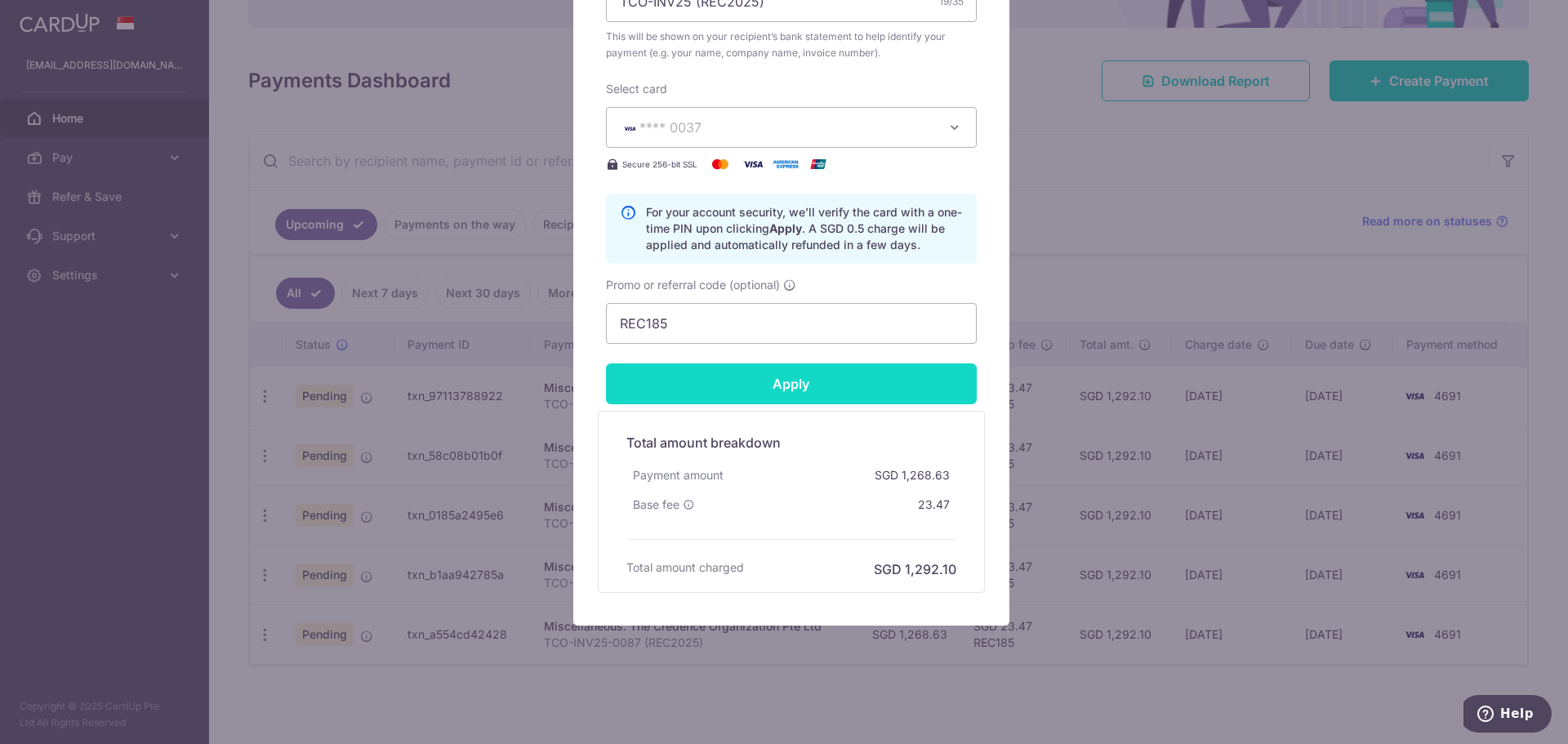
click at [757, 379] on input "Apply" at bounding box center [791, 383] width 371 height 41
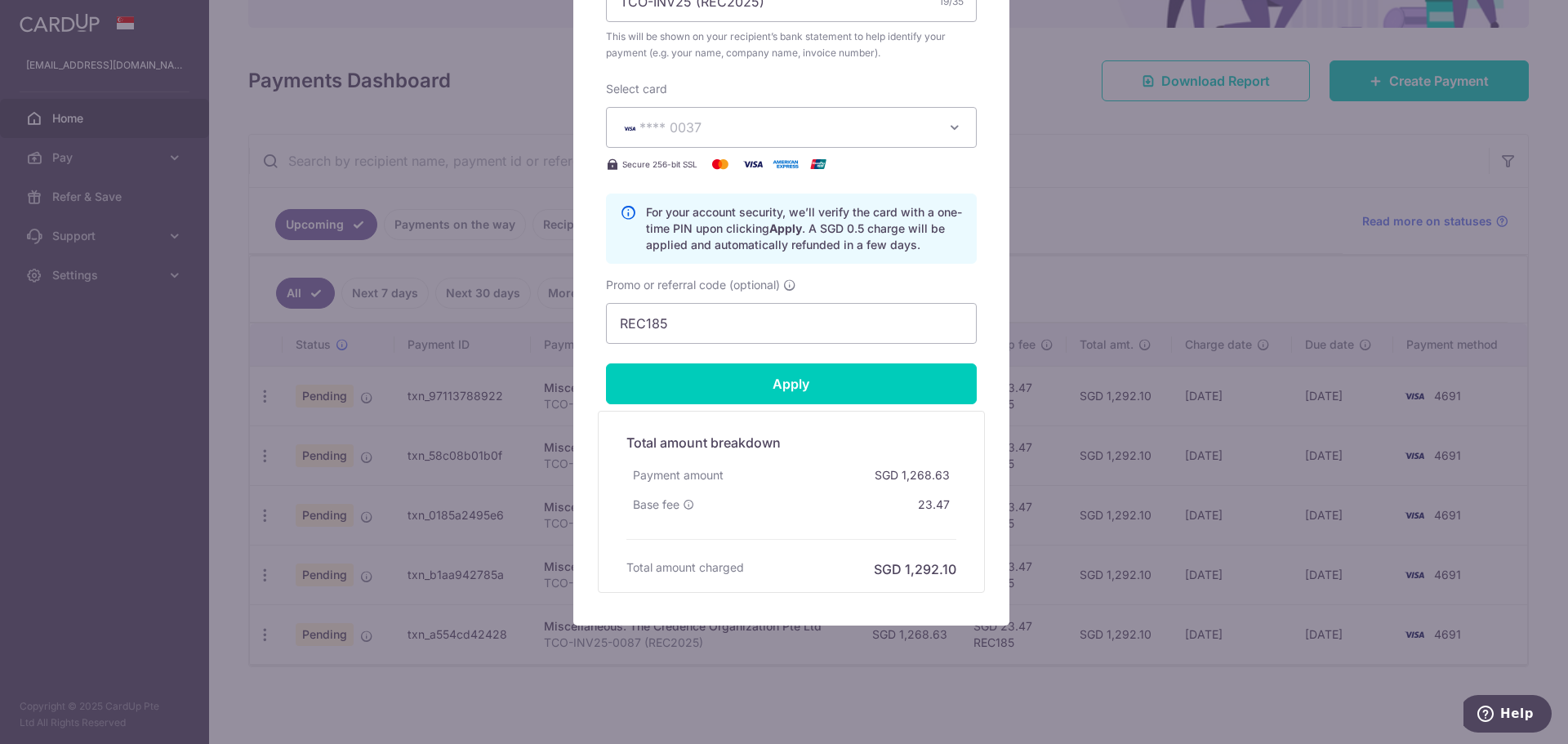
type input "Successfully Applied"
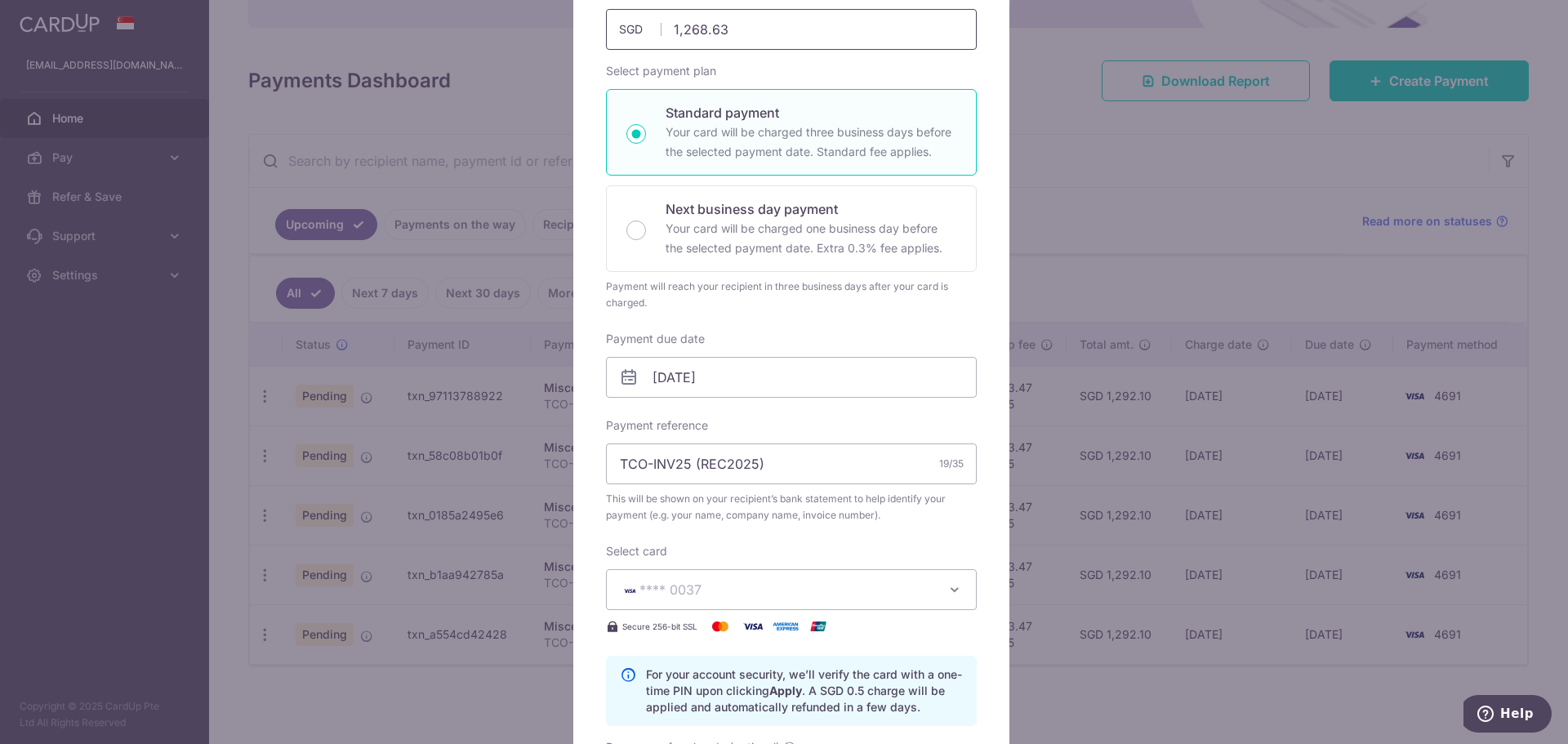
scroll to position [67, 0]
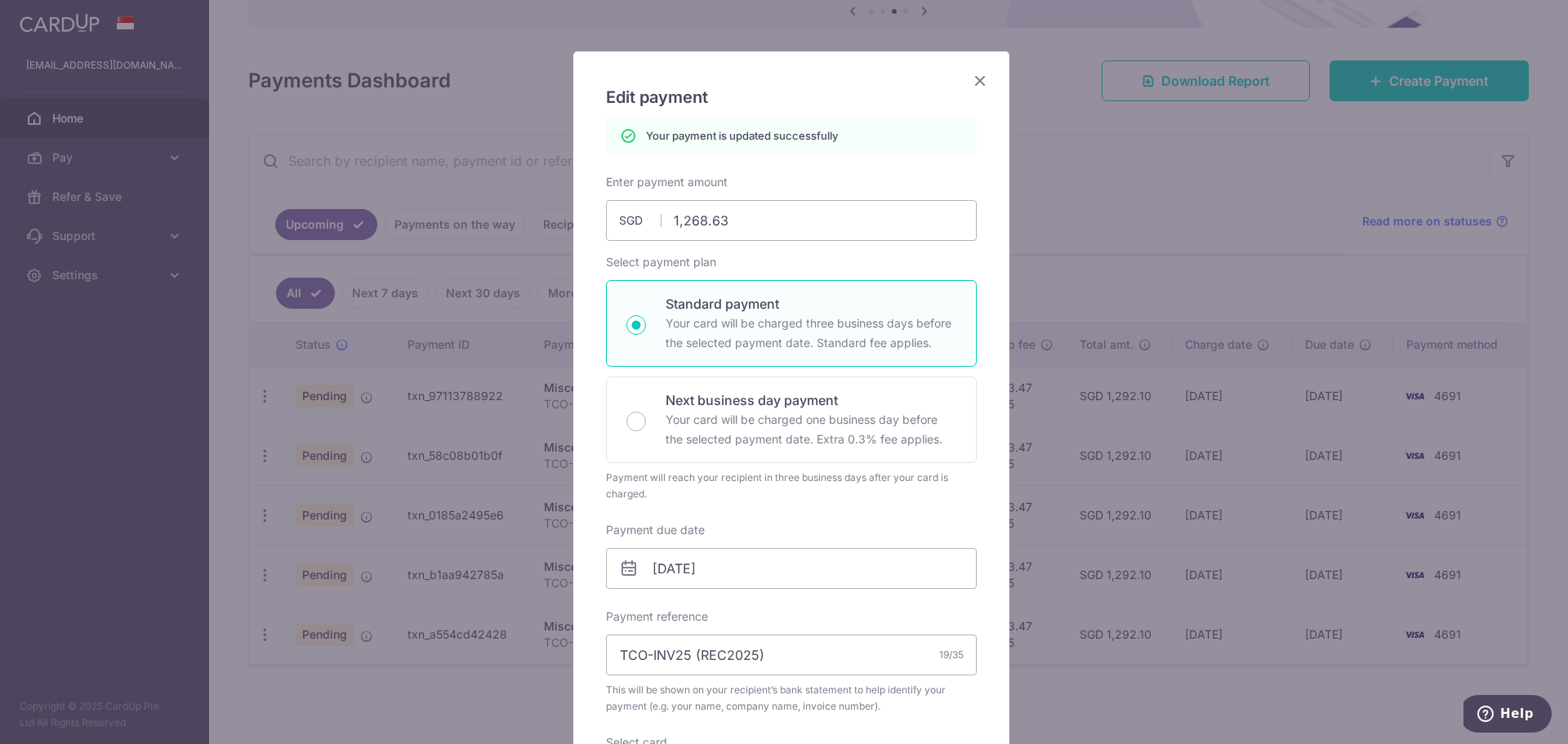
click at [979, 79] on icon "Close" at bounding box center [979, 80] width 20 height 21
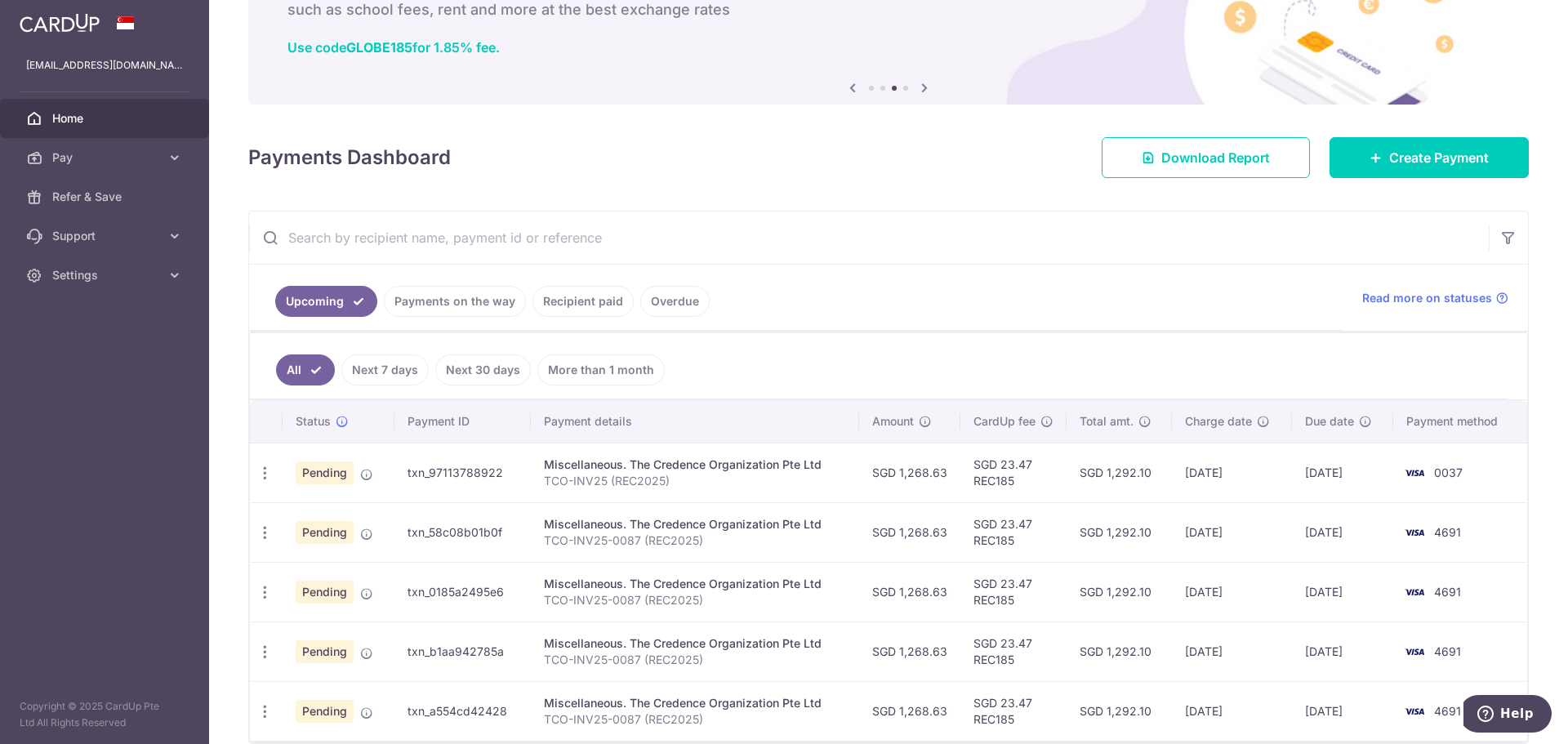
scroll to position [181, 0]
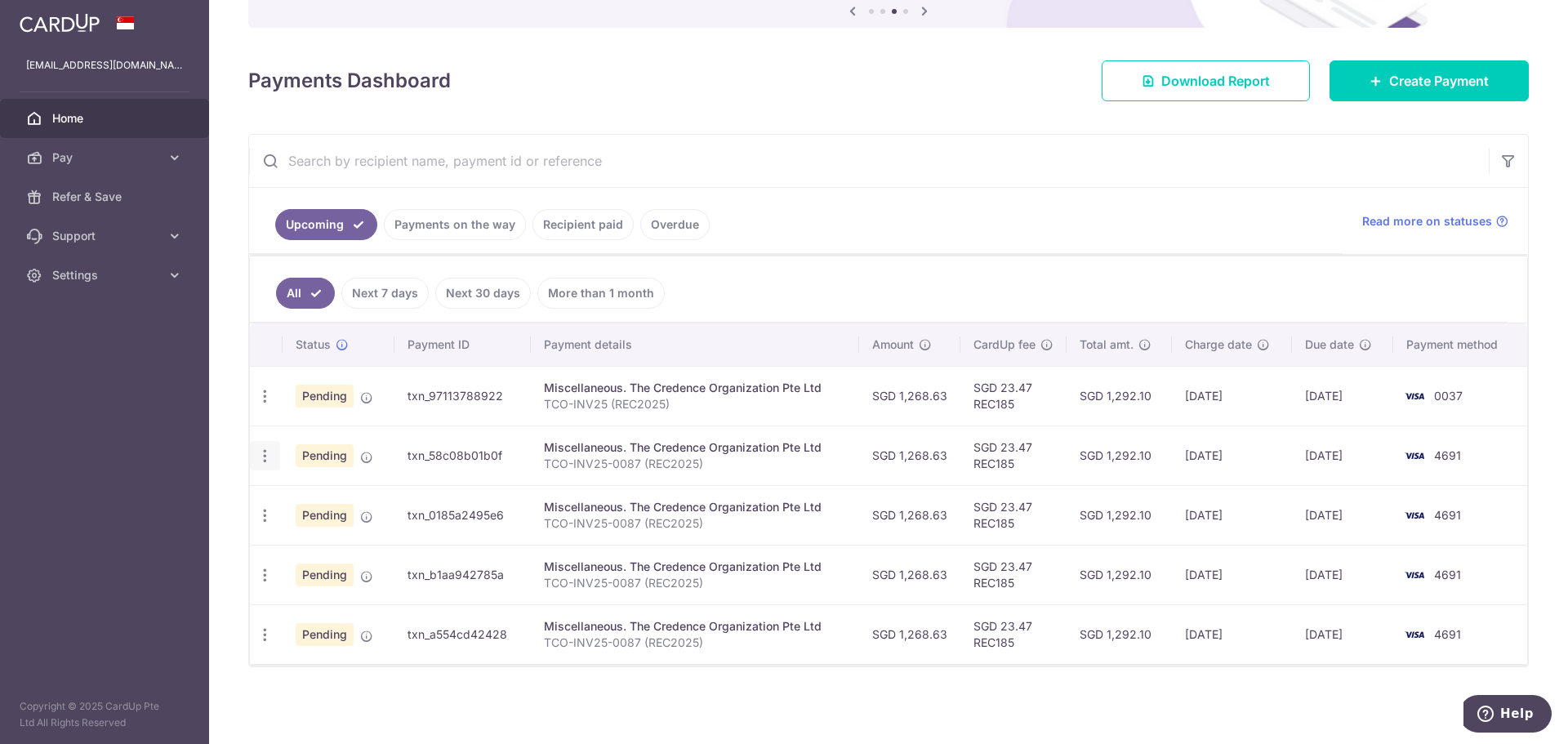
click at [263, 405] on icon "button" at bounding box center [265, 396] width 17 height 17
click at [326, 501] on span "Update payment" at bounding box center [351, 501] width 111 height 20
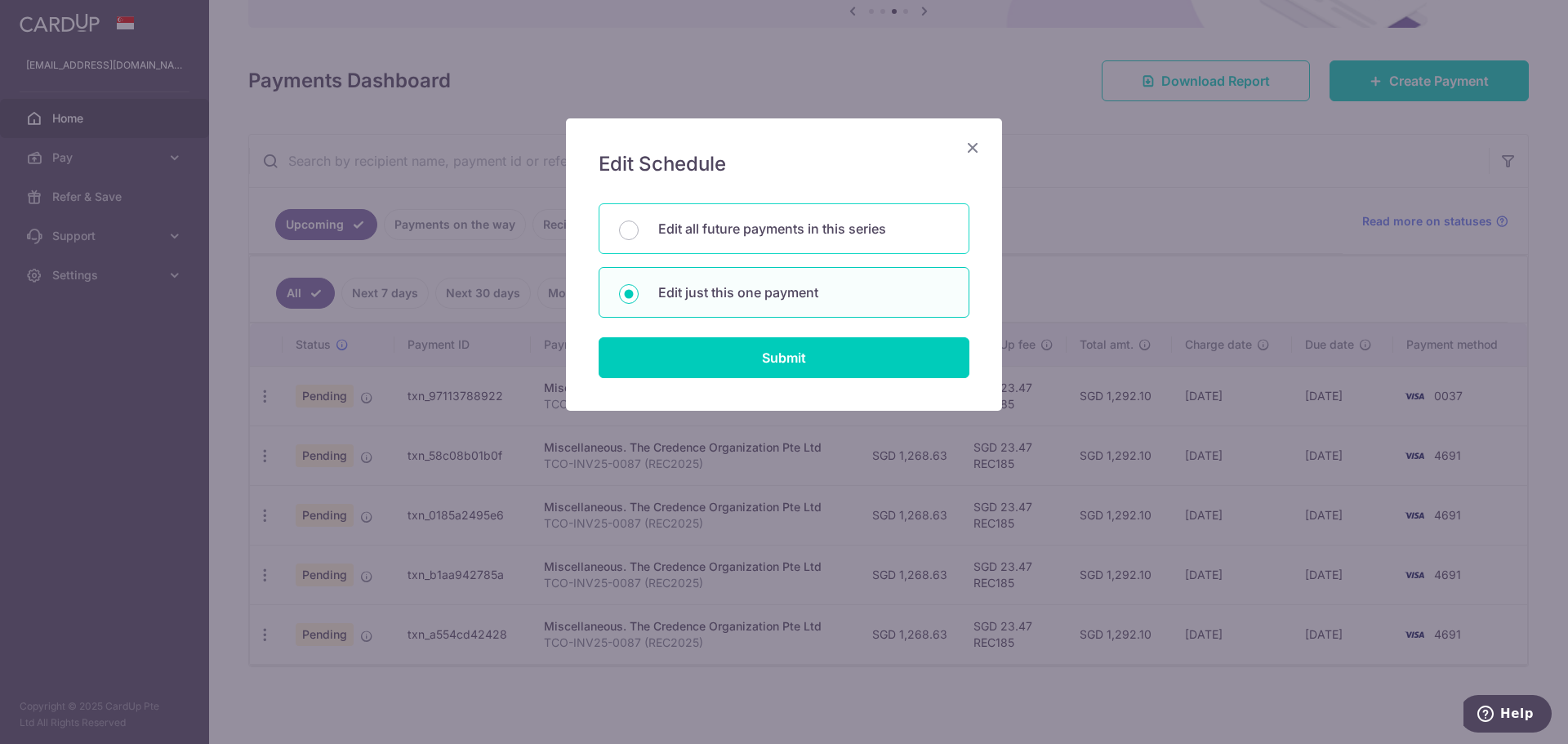
click at [766, 230] on p "Edit all future payments in this series" at bounding box center [803, 229] width 291 height 20
click at [639, 230] on input "Edit all future payments in this series" at bounding box center [628, 230] width 20 height 20
radio input "true"
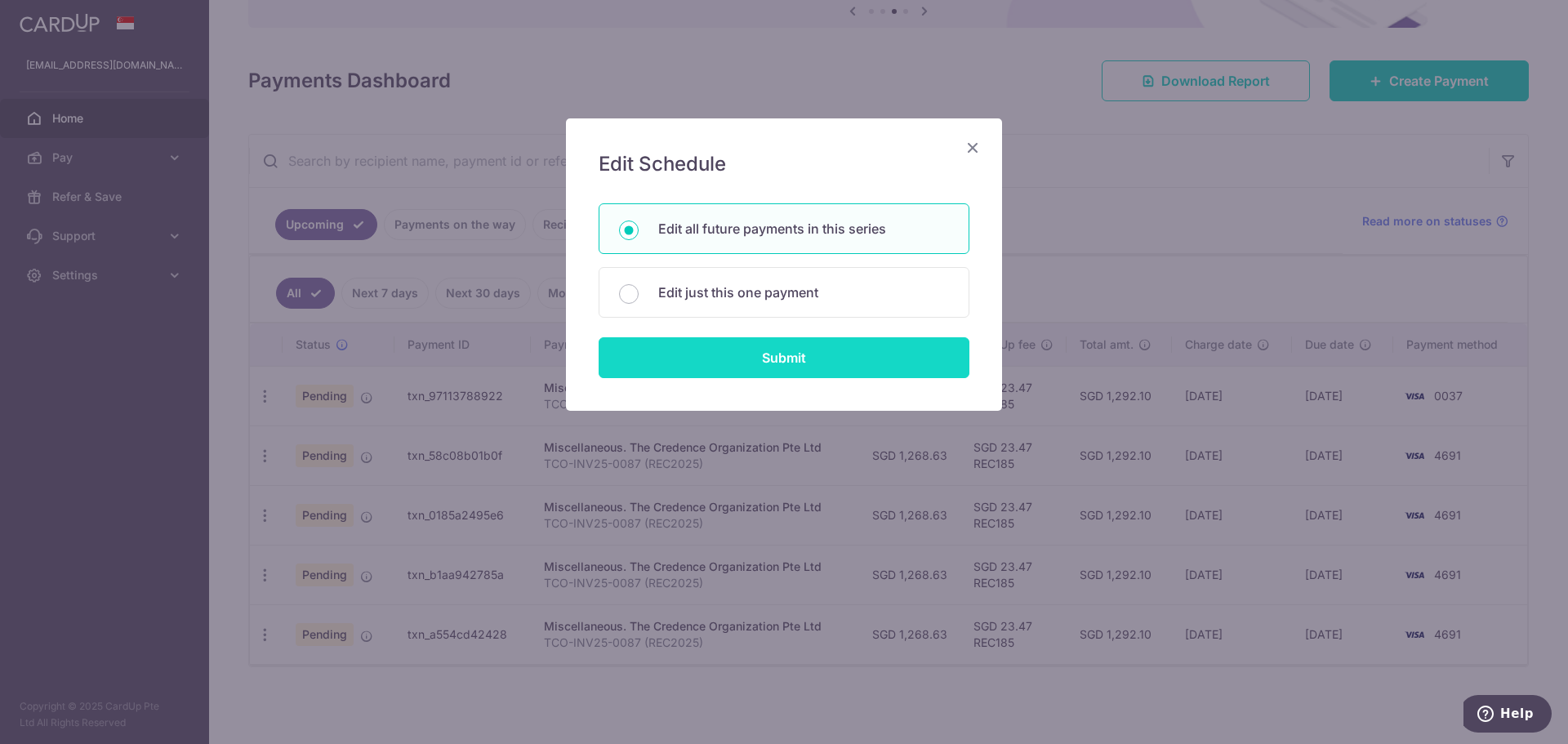
click at [796, 356] on input "Submit" at bounding box center [784, 357] width 371 height 41
radio input "true"
type input "1,268.63"
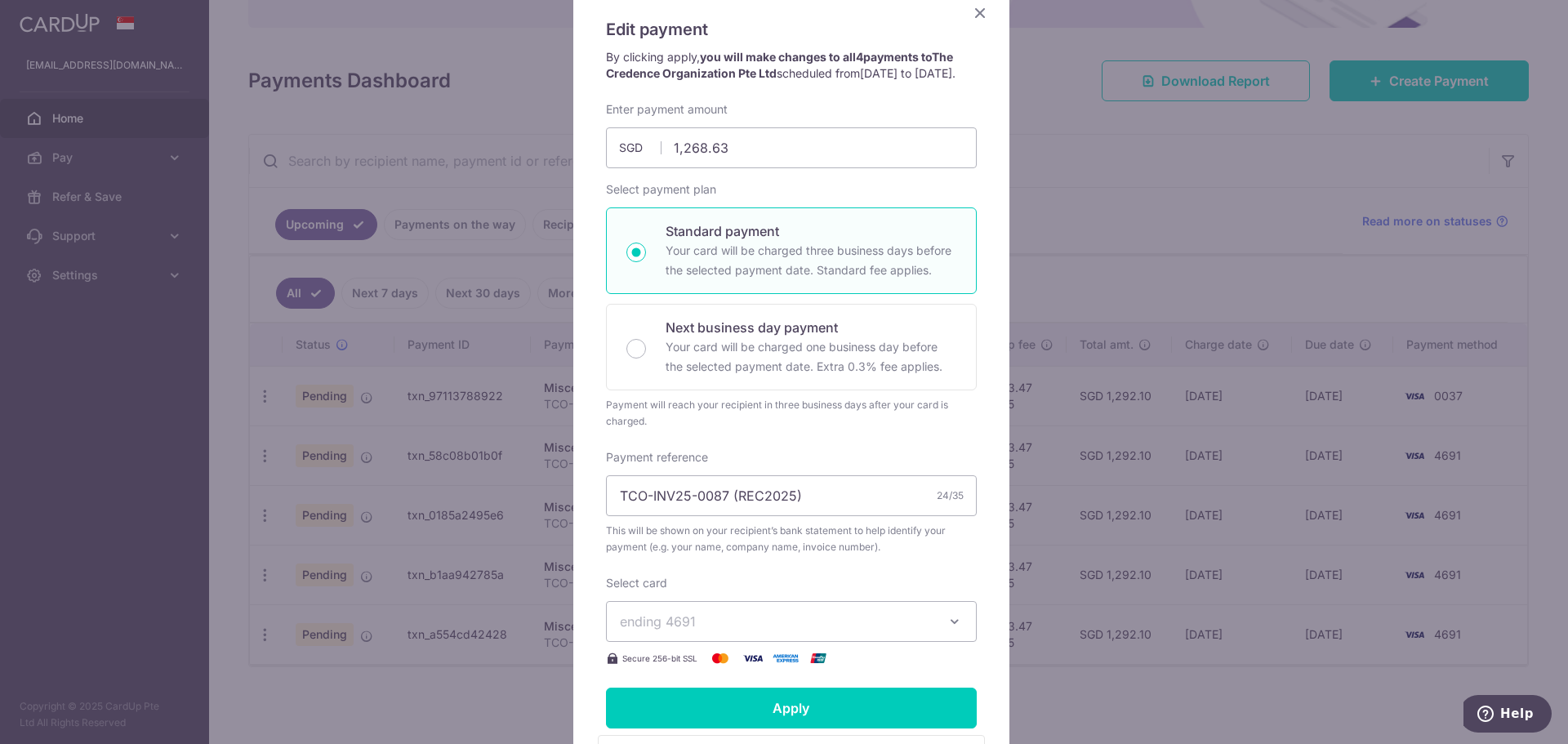
scroll to position [326, 0]
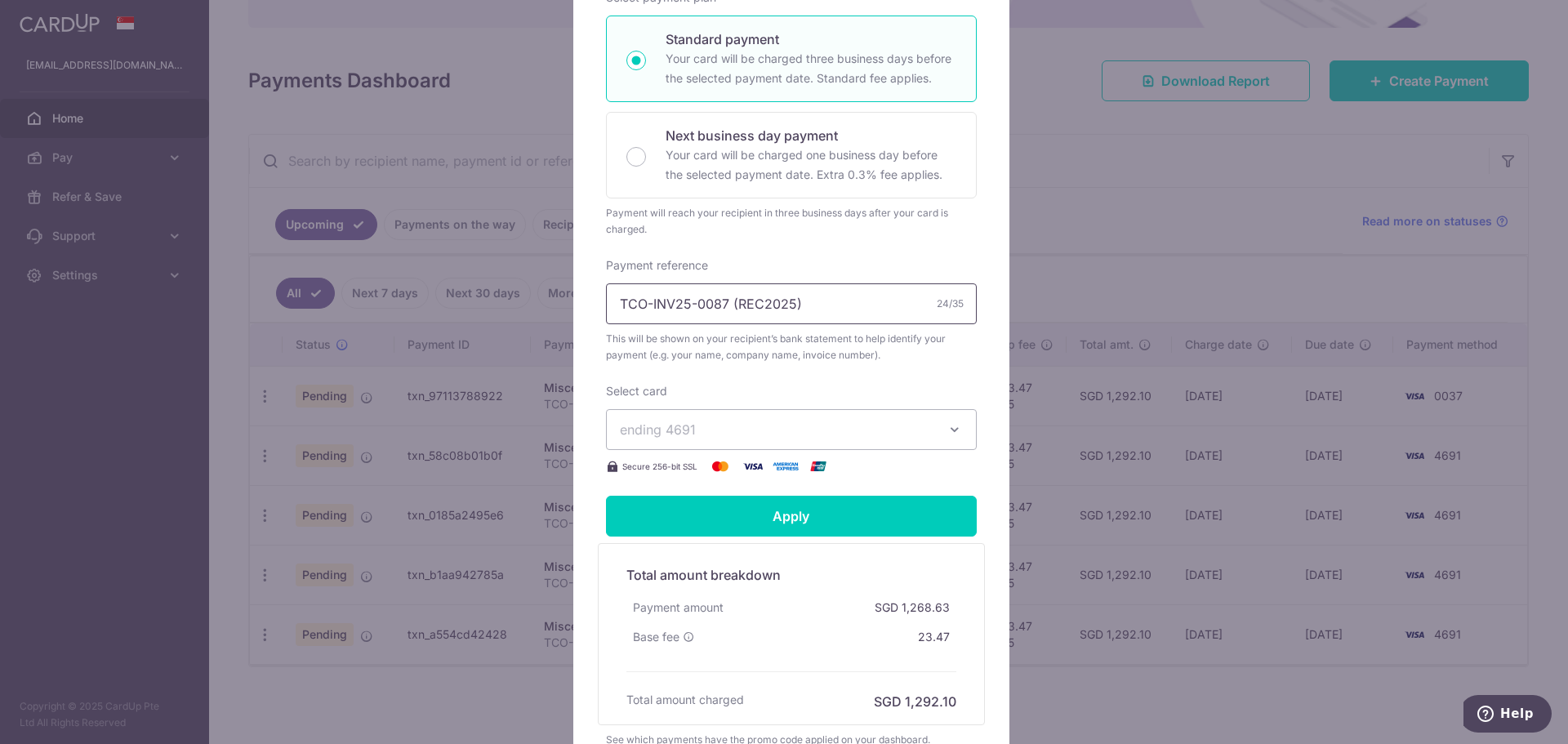
click at [714, 323] on input "TCO-INV25-0087 (REC2025)" at bounding box center [791, 303] width 371 height 41
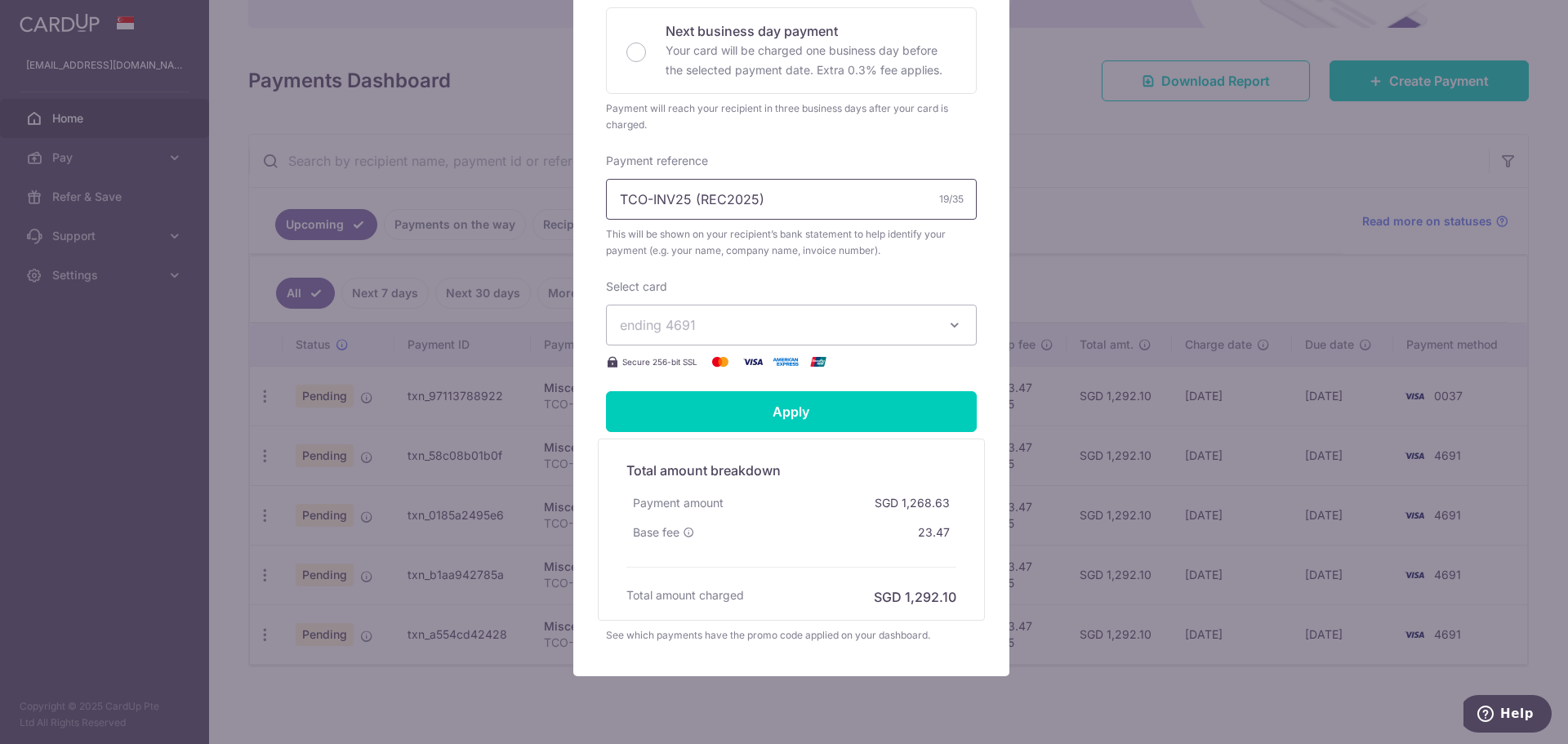
scroll to position [498, 0]
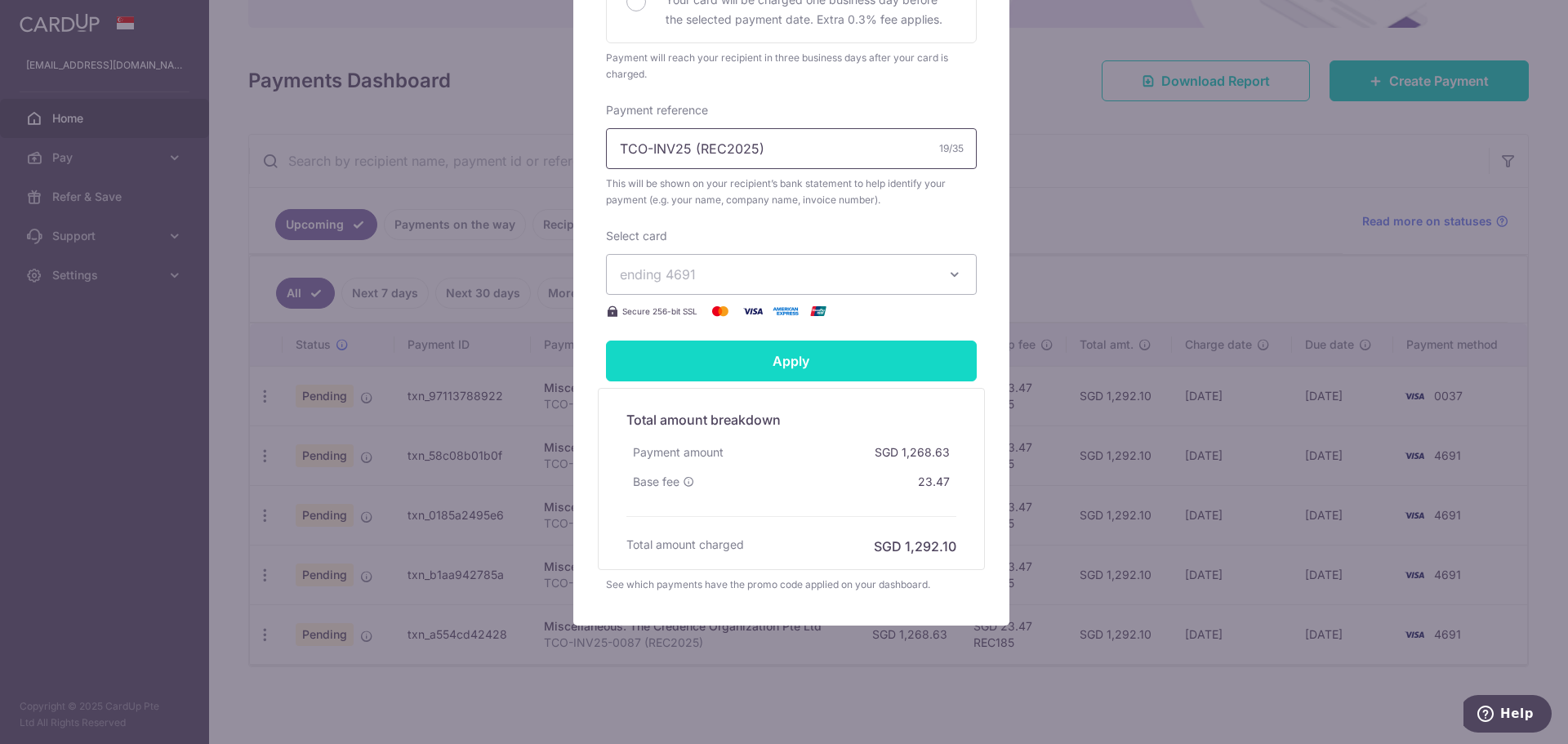
type input "TCO-INV25 (REC2025)"
click at [782, 373] on input "Apply" at bounding box center [791, 361] width 371 height 41
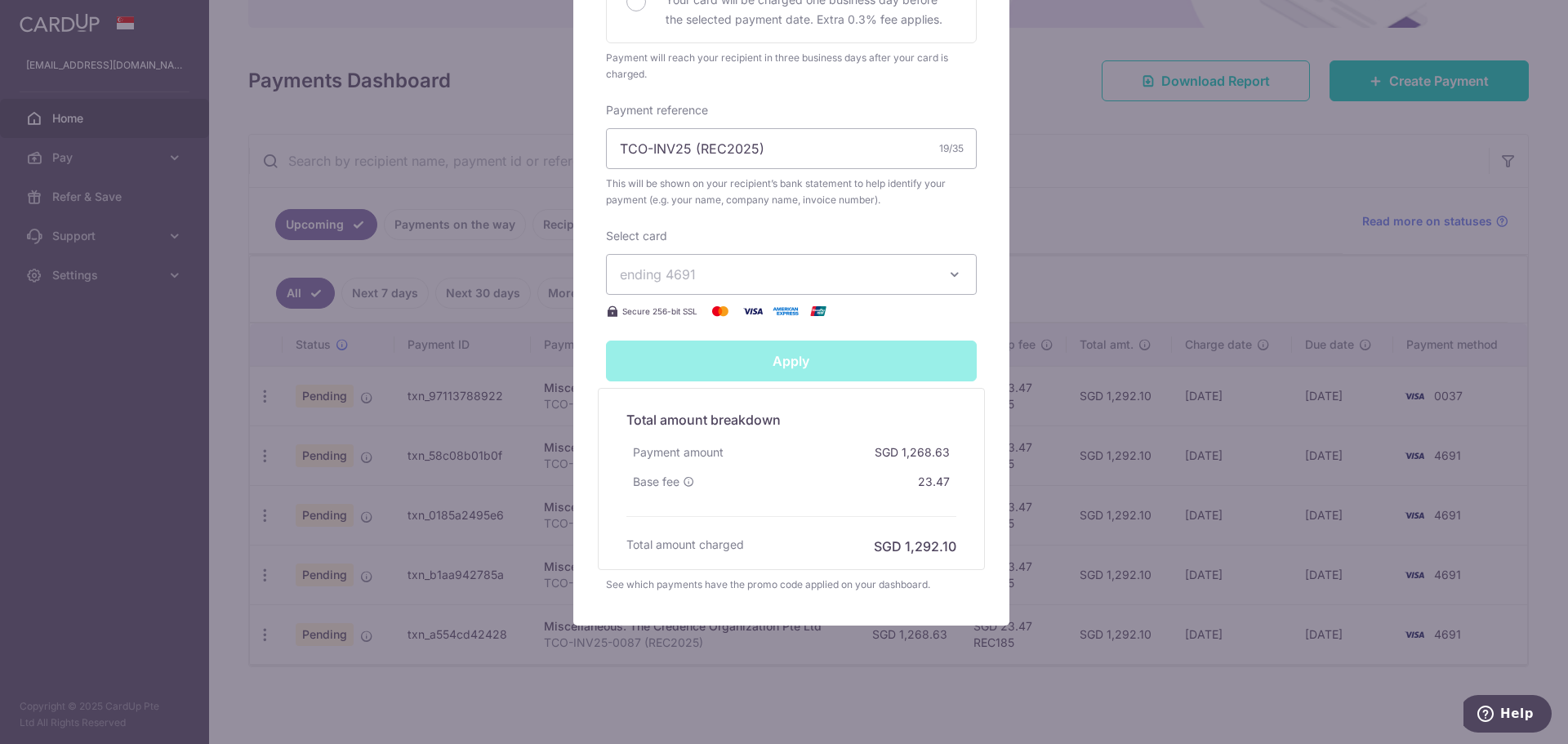
type input "Successfully Applied"
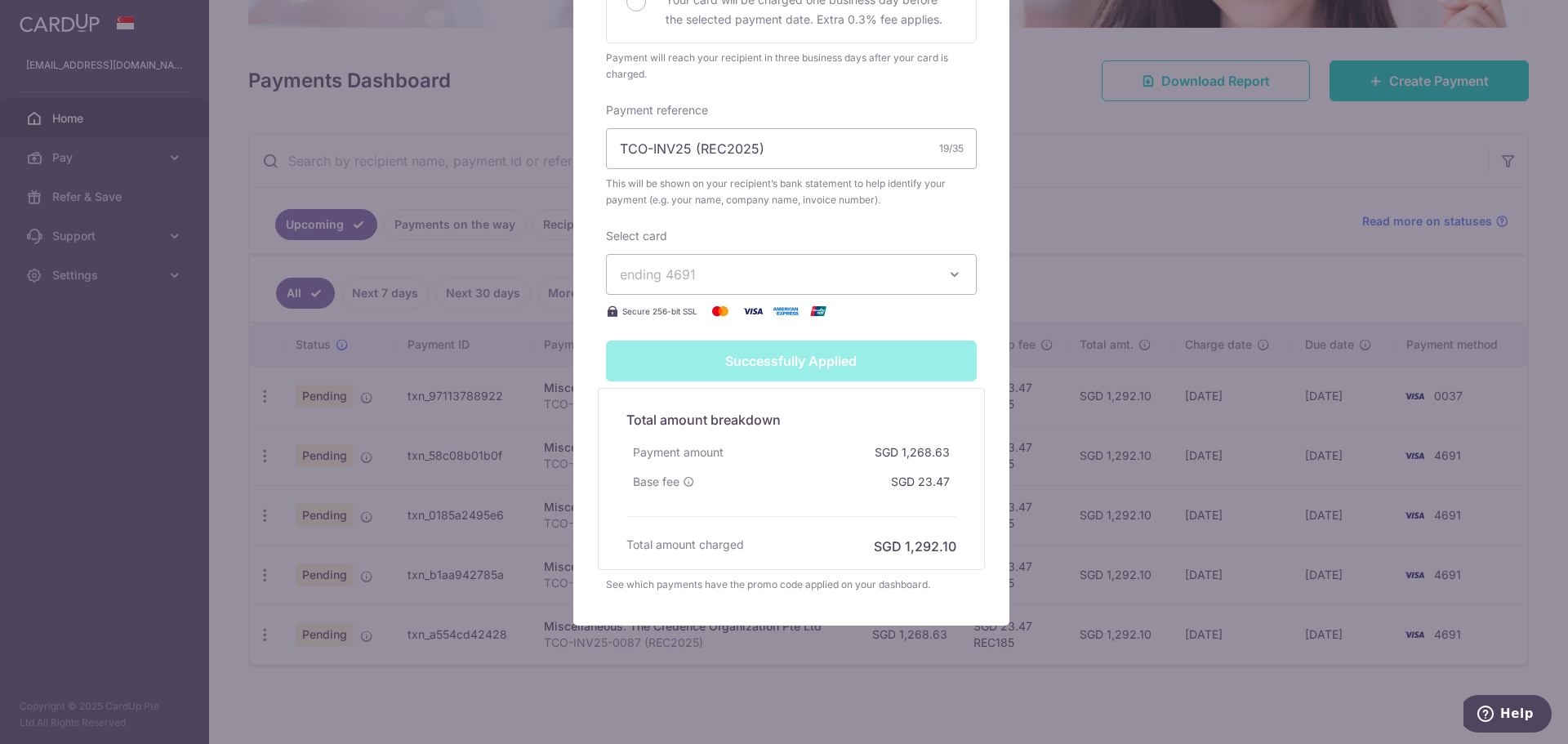
scroll to position [120, 0]
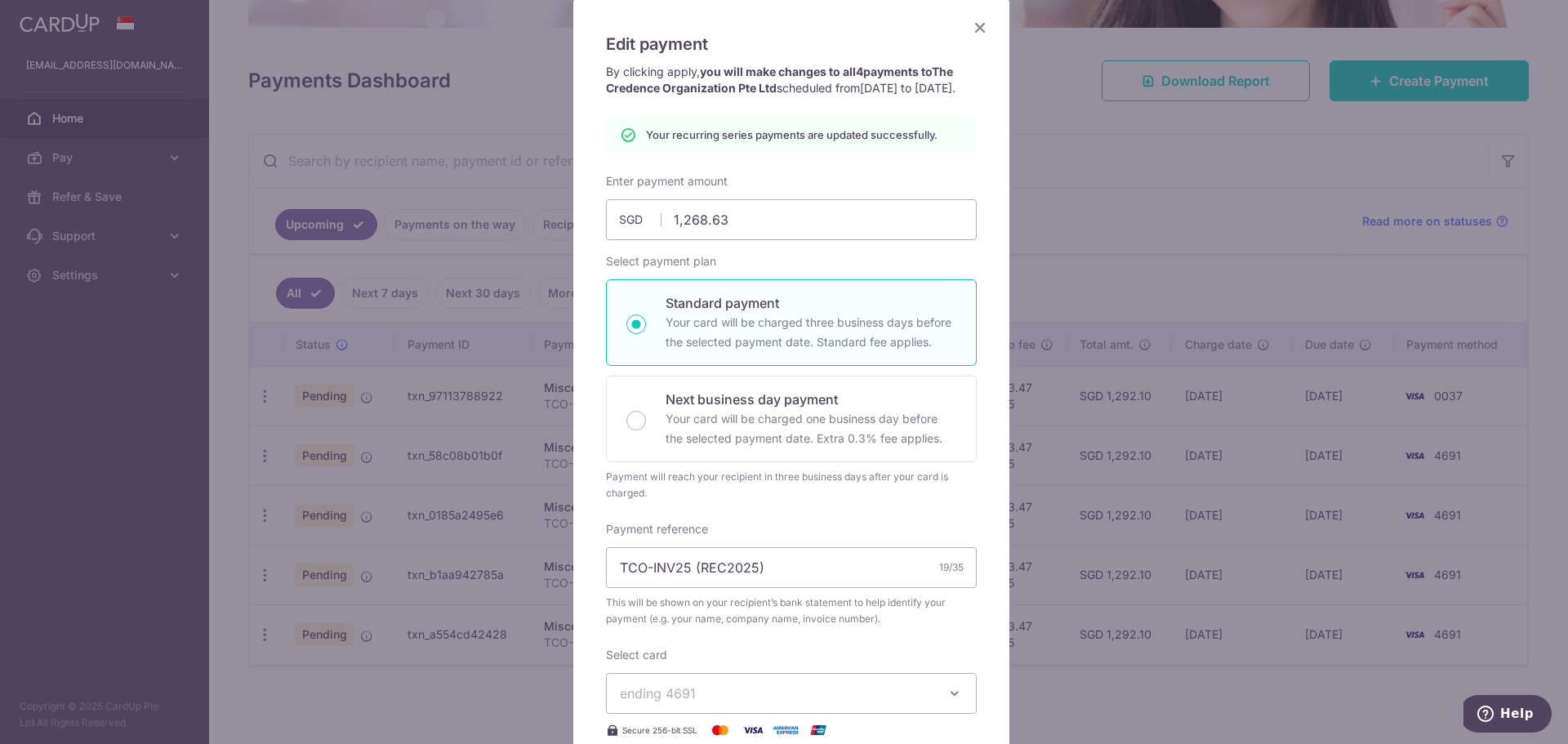
click at [970, 32] on icon "Close" at bounding box center [979, 28] width 20 height 21
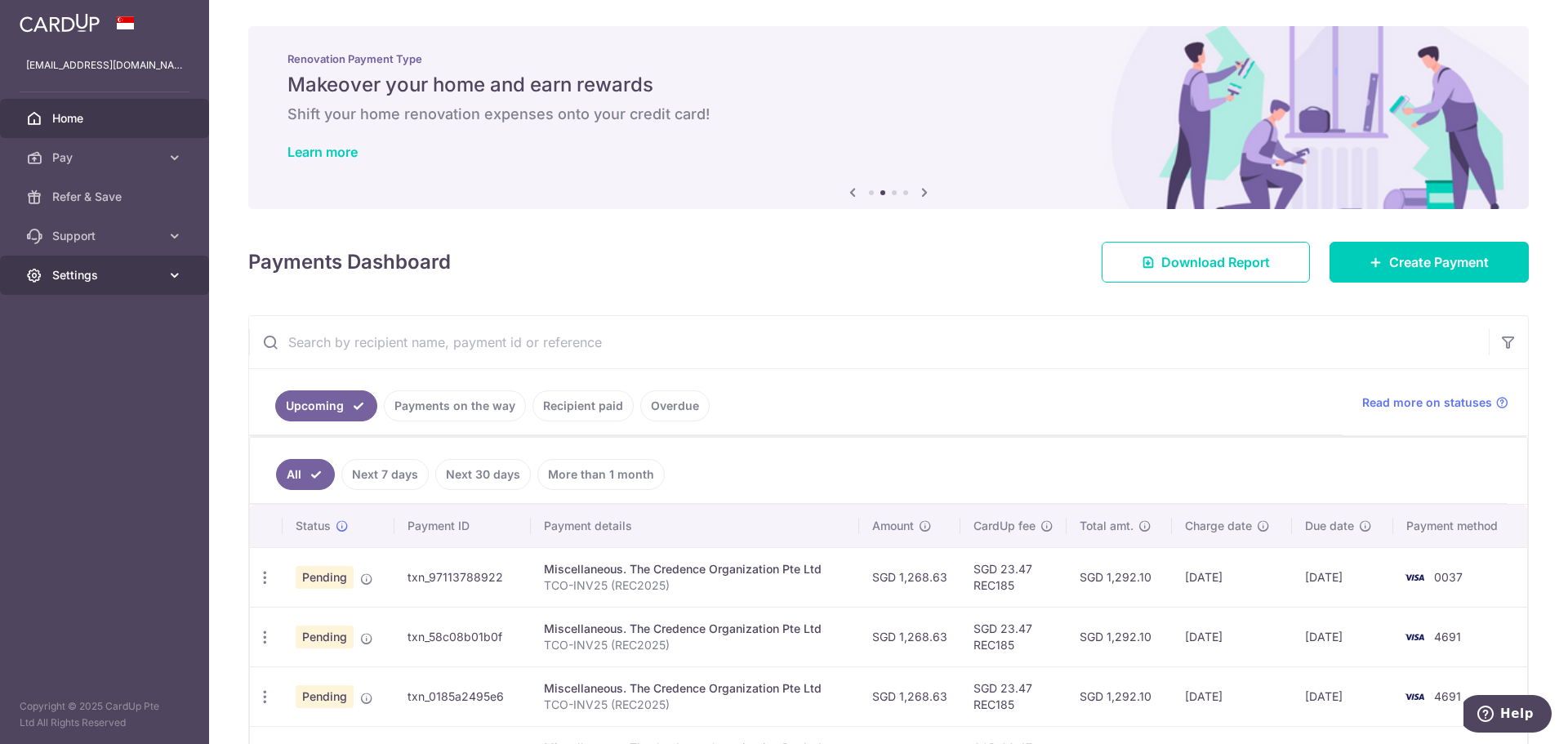
click at [130, 275] on span "Settings" at bounding box center [106, 274] width 108 height 16
click at [73, 356] on span "Logout" at bounding box center [106, 353] width 108 height 16
